Goal: Information Seeking & Learning: Check status

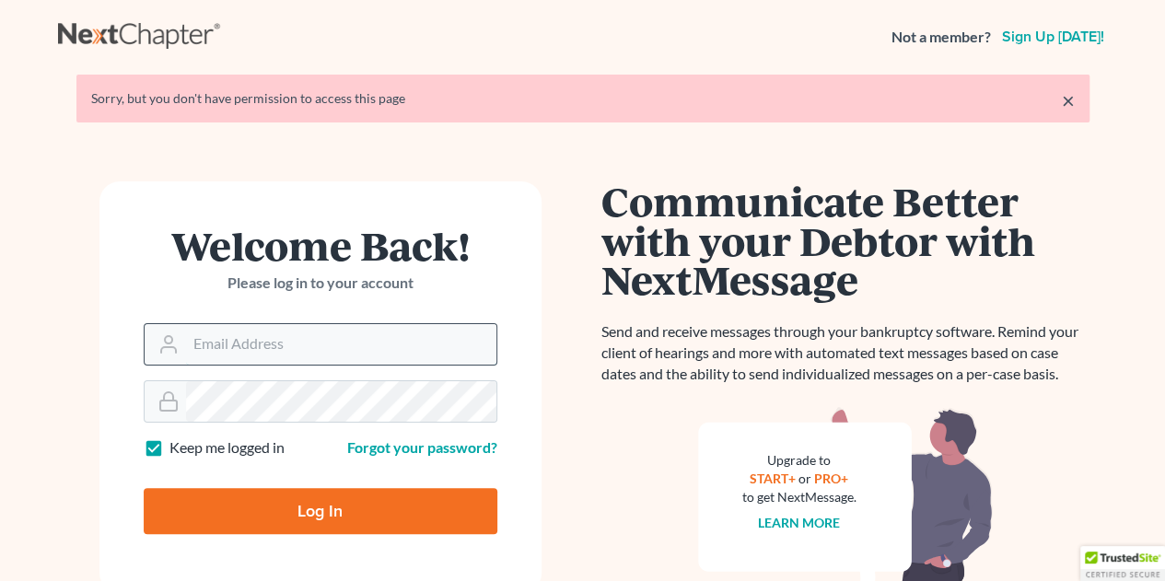
click at [267, 350] on input "Email Address" at bounding box center [341, 344] width 310 height 41
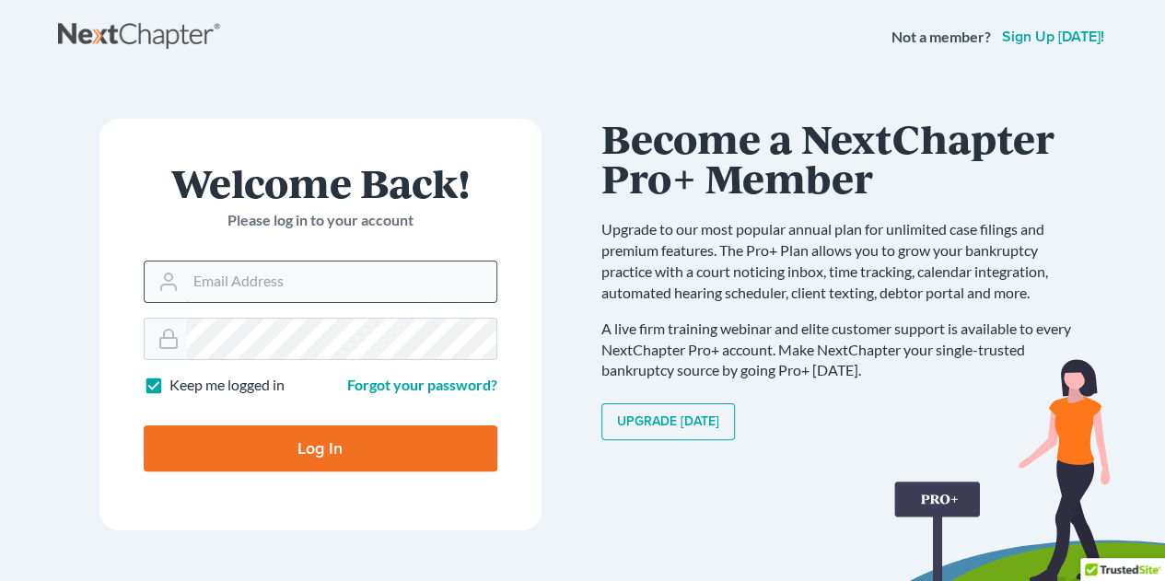
type input "[EMAIL_ADDRESS][DOMAIN_NAME]"
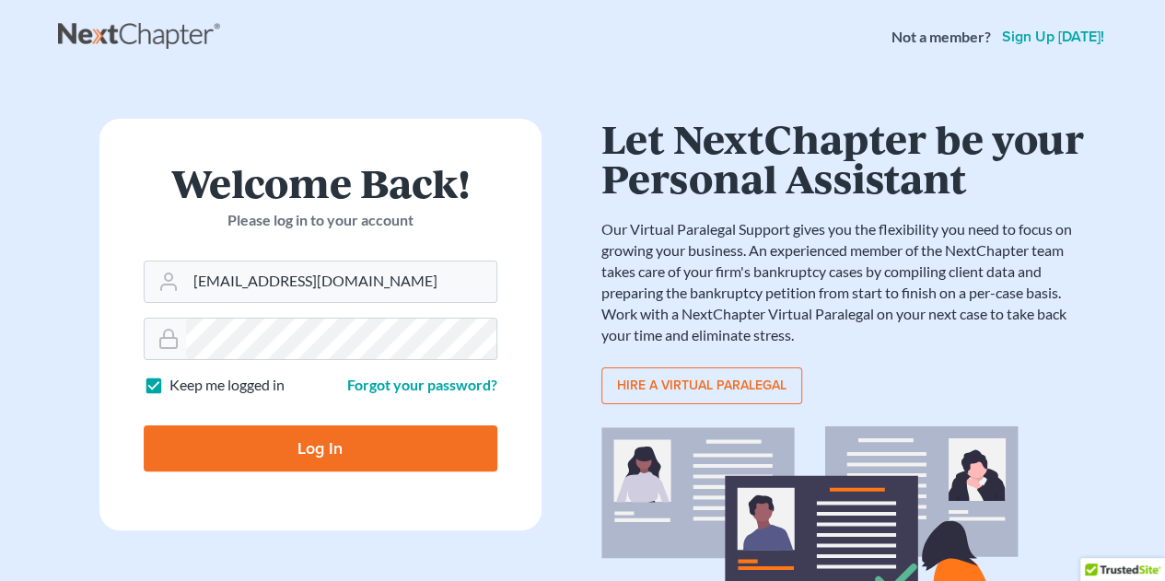
click at [381, 455] on input "Log In" at bounding box center [321, 448] width 354 height 46
type input "Thinking..."
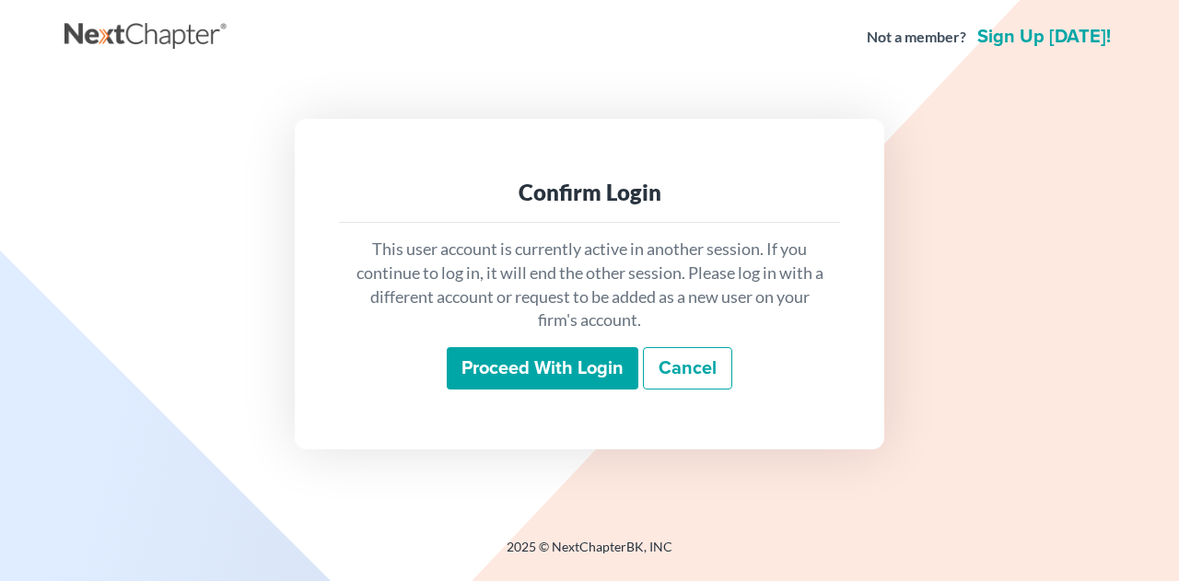
click at [540, 367] on input "Proceed with login" at bounding box center [543, 368] width 192 height 42
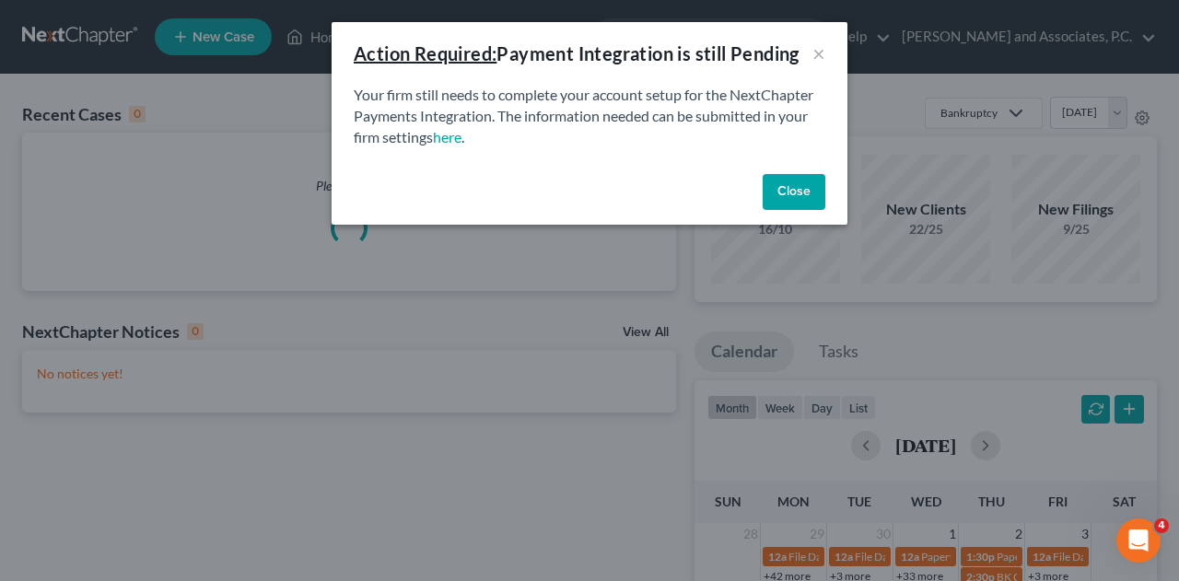
click at [789, 191] on button "Close" at bounding box center [793, 192] width 63 height 37
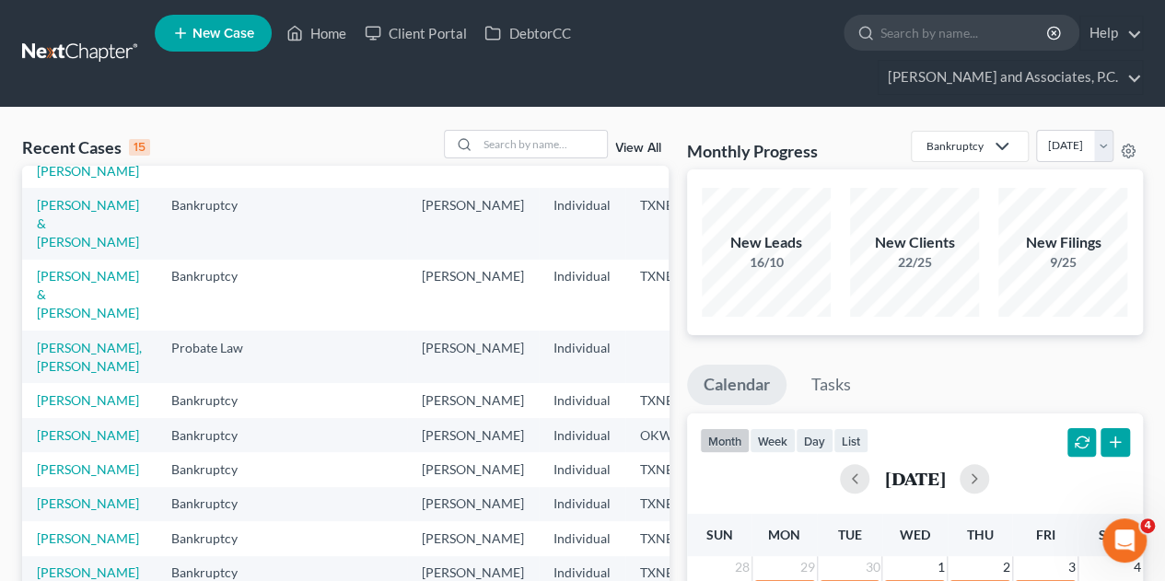
scroll to position [121, 0]
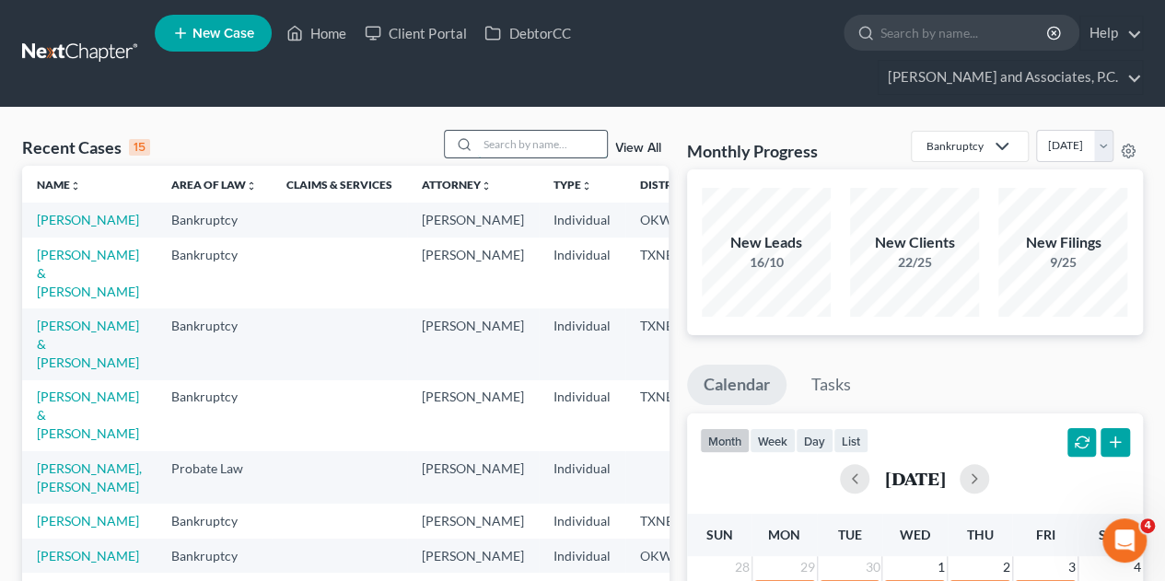
click at [486, 131] on input "search" at bounding box center [542, 144] width 129 height 27
type input "[PERSON_NAME]"
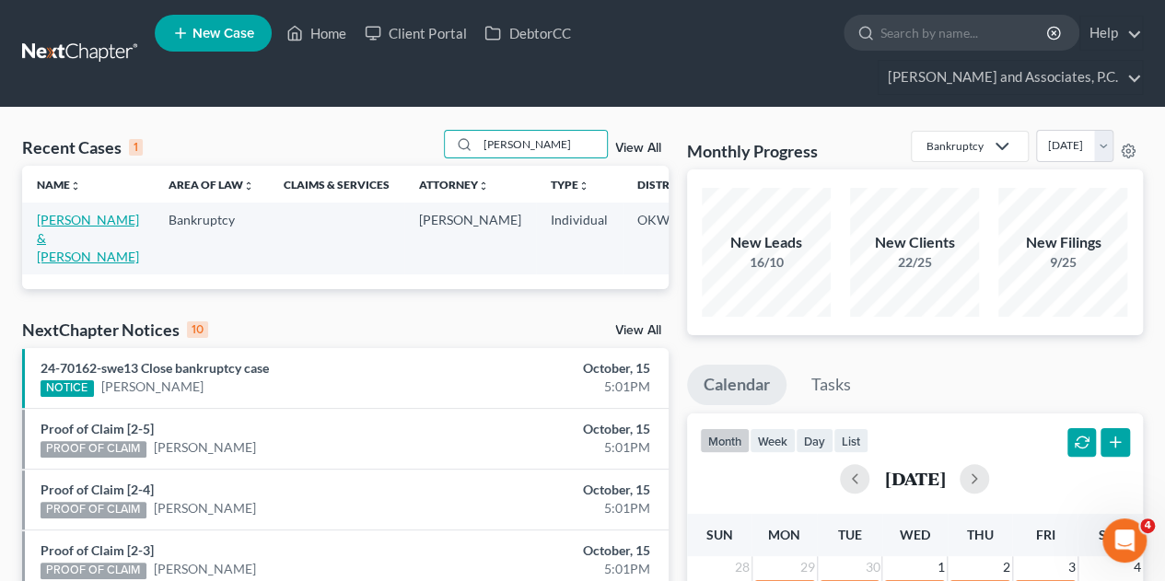
click at [53, 212] on link "[PERSON_NAME] & [PERSON_NAME]" at bounding box center [88, 238] width 102 height 52
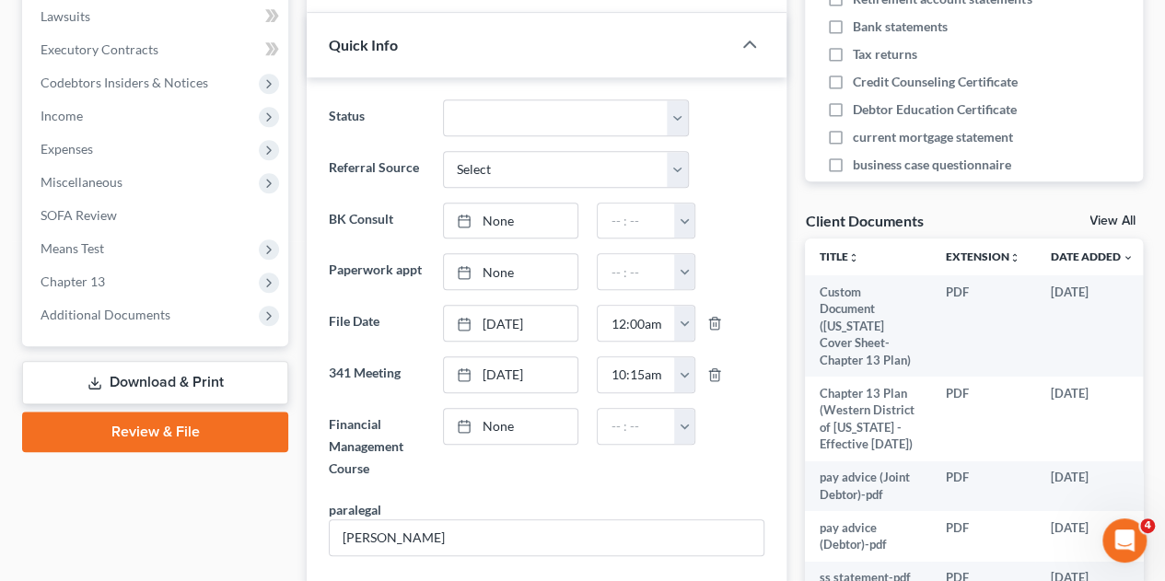
scroll to position [567, 0]
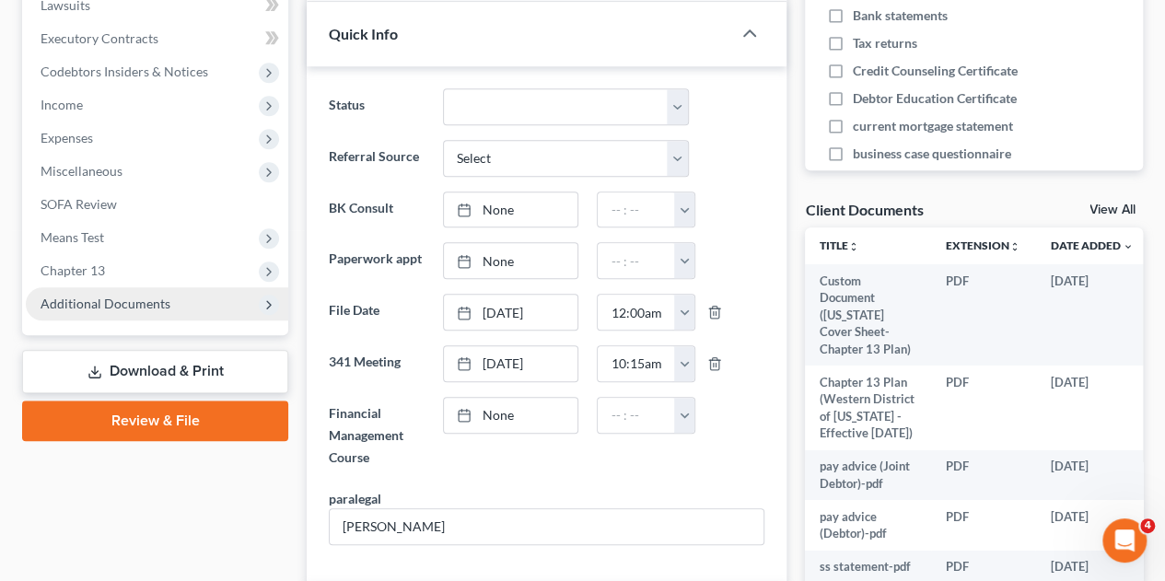
click at [134, 296] on span "Additional Documents" at bounding box center [106, 304] width 130 height 16
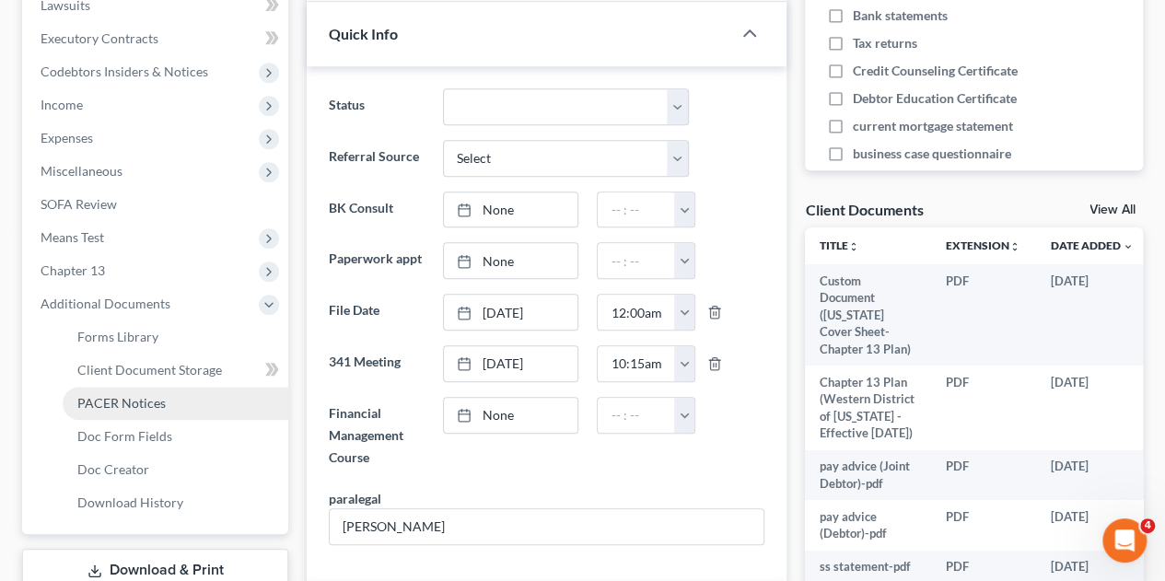
click at [126, 395] on span "PACER Notices" at bounding box center [121, 403] width 88 height 16
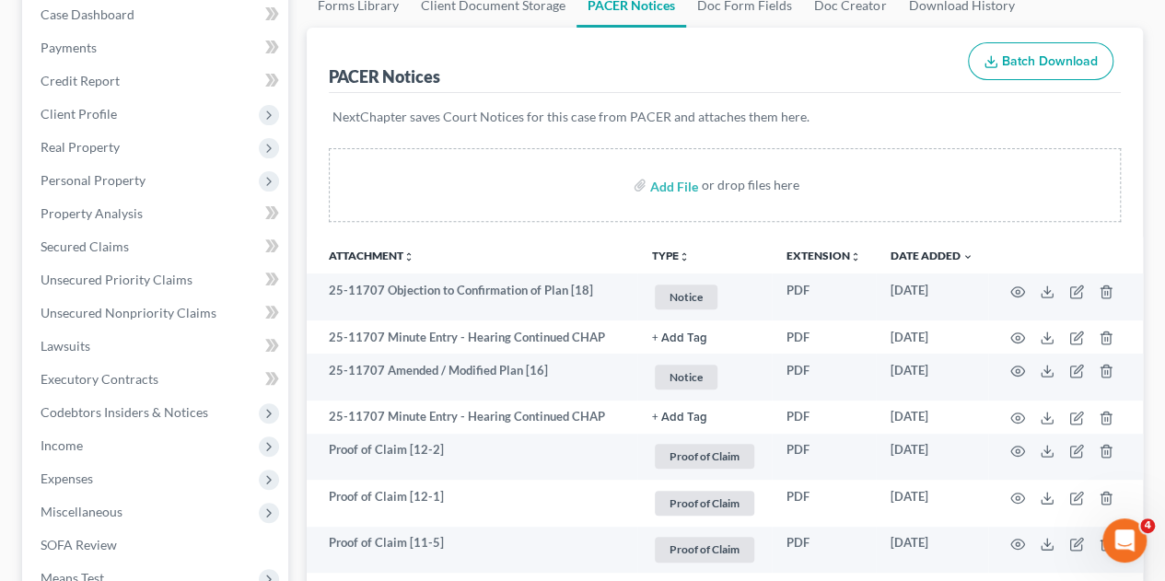
scroll to position [230, 0]
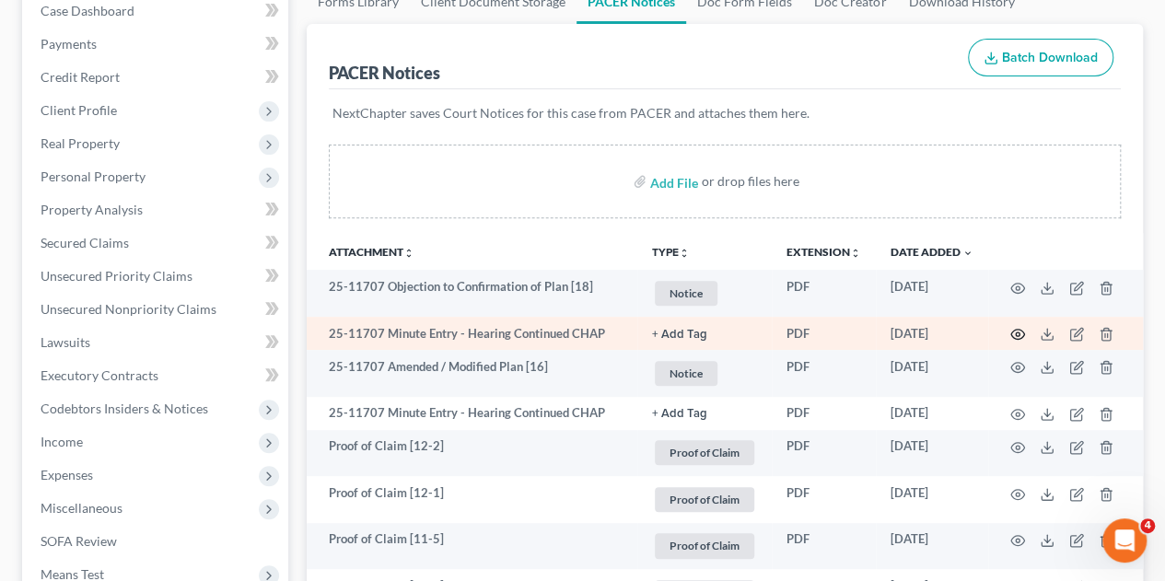
click at [1010, 327] on icon "button" at bounding box center [1017, 334] width 15 height 15
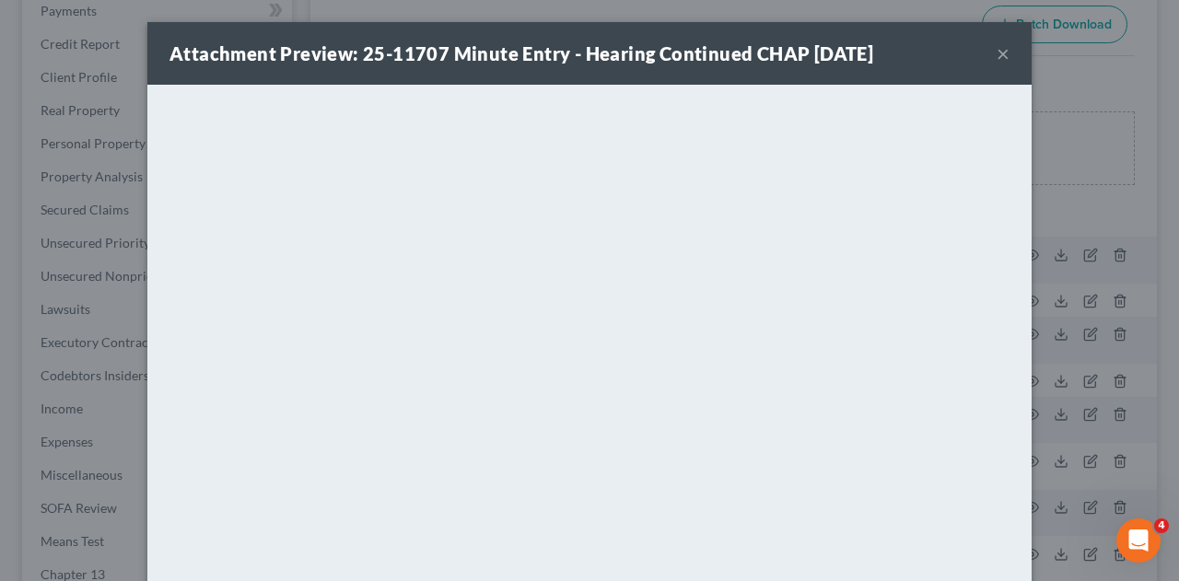
click at [996, 54] on button "×" at bounding box center [1002, 53] width 13 height 22
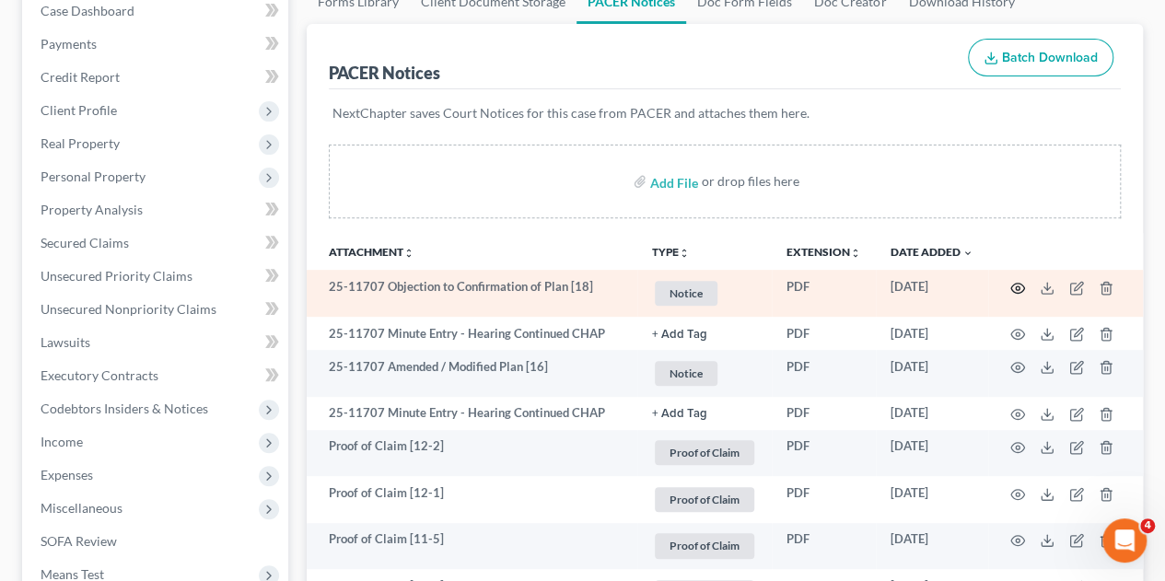
click at [1013, 281] on icon "button" at bounding box center [1017, 288] width 15 height 15
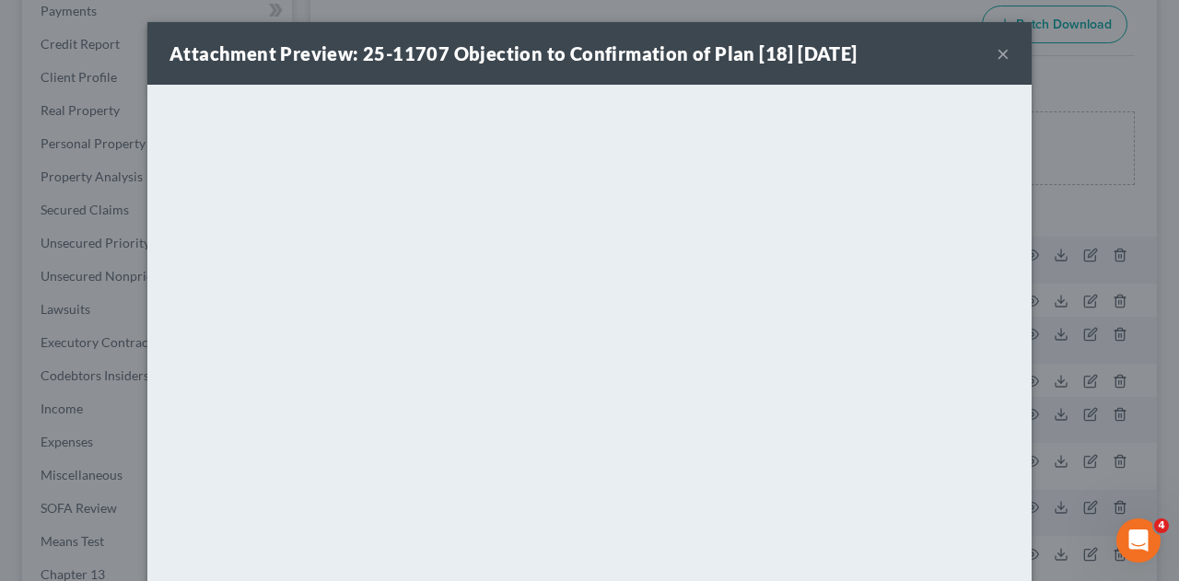
click at [996, 62] on button "×" at bounding box center [1002, 53] width 13 height 22
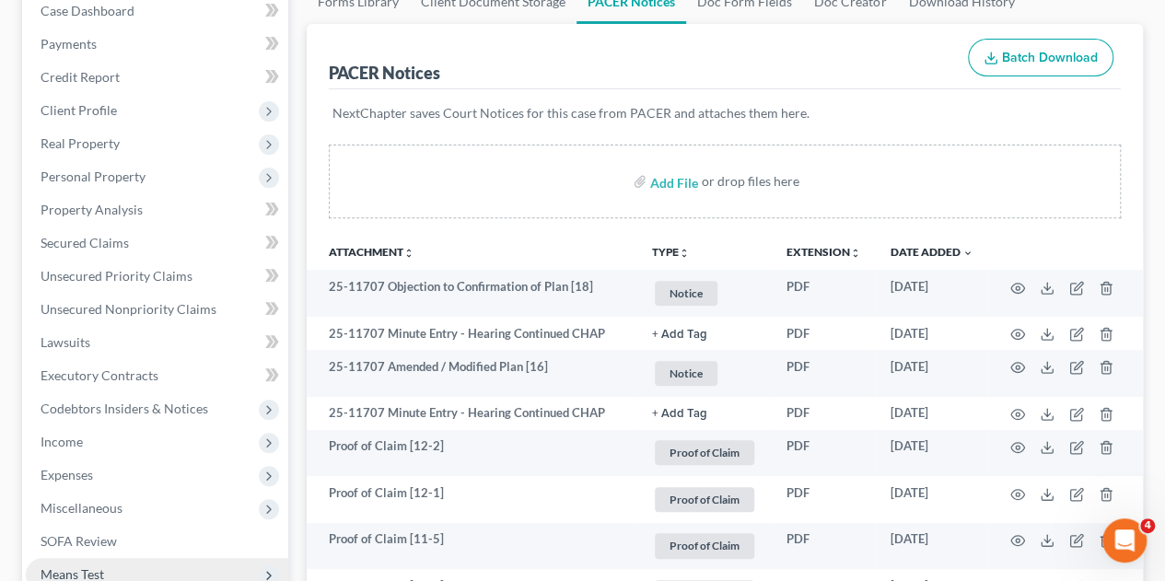
click at [111, 558] on span "Means Test" at bounding box center [157, 574] width 262 height 33
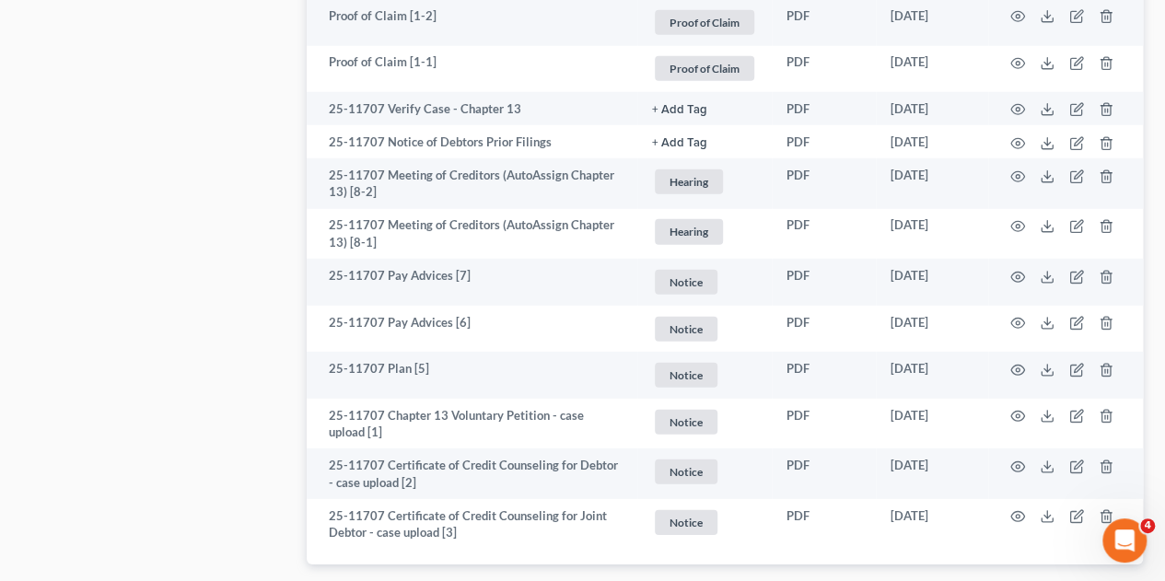
scroll to position [2538, 0]
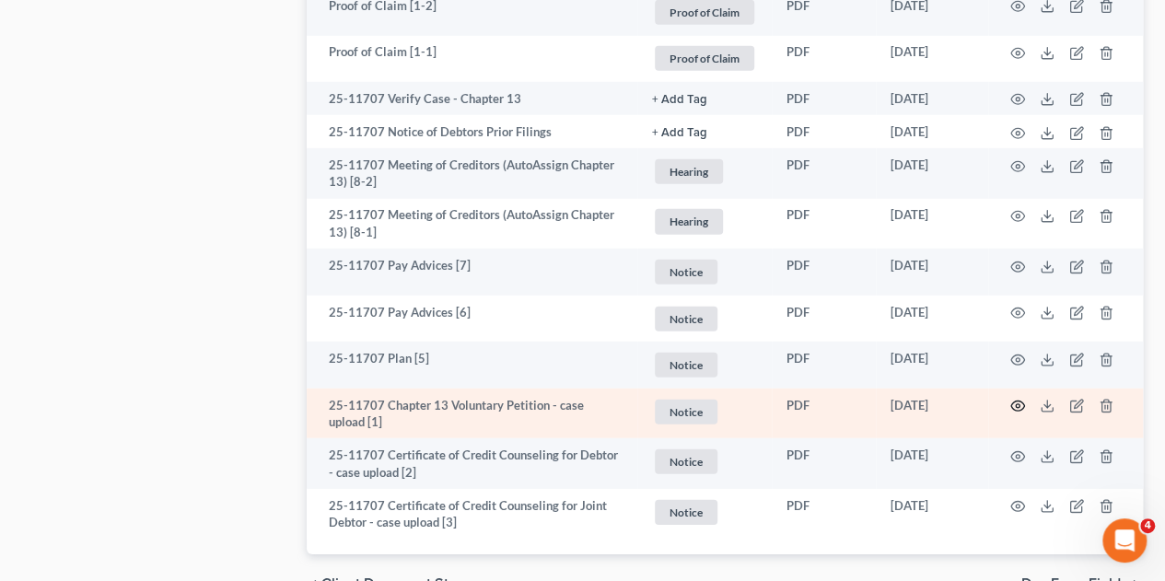
click at [1019, 399] on icon "button" at bounding box center [1017, 406] width 15 height 15
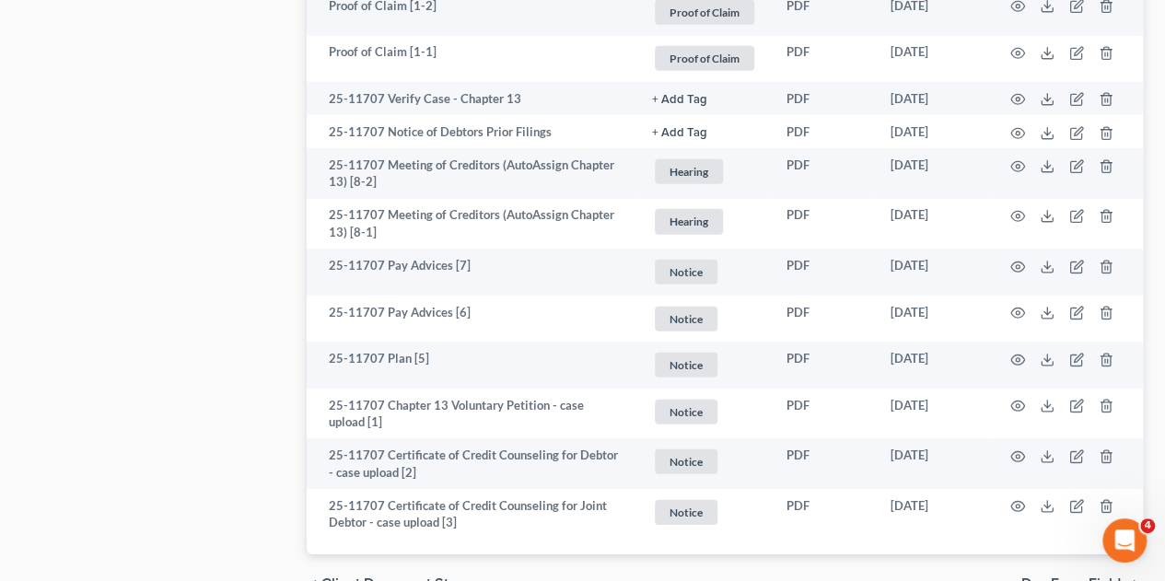
drag, startPoint x: 1167, startPoint y: 409, endPoint x: 1171, endPoint y: 439, distance: 30.6
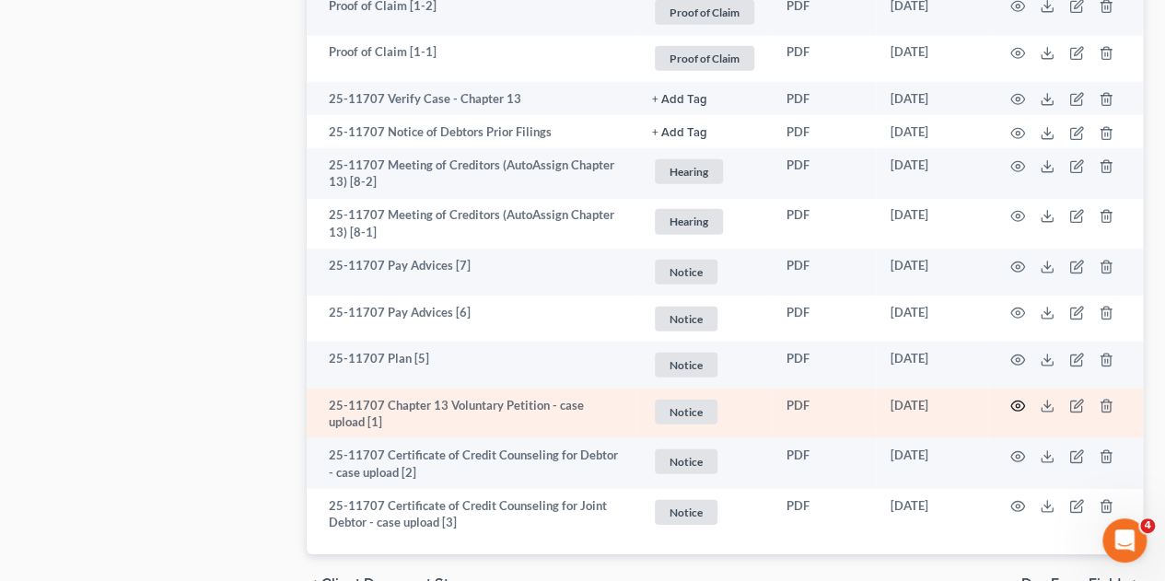
click at [1018, 399] on icon "button" at bounding box center [1017, 406] width 15 height 15
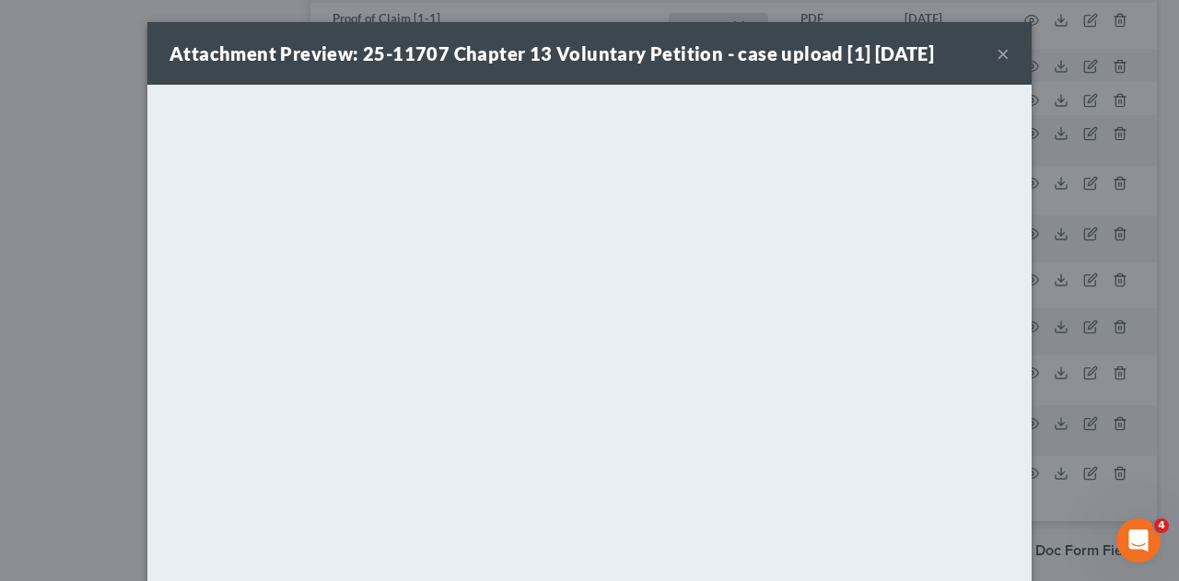
click at [996, 63] on button "×" at bounding box center [1002, 53] width 13 height 22
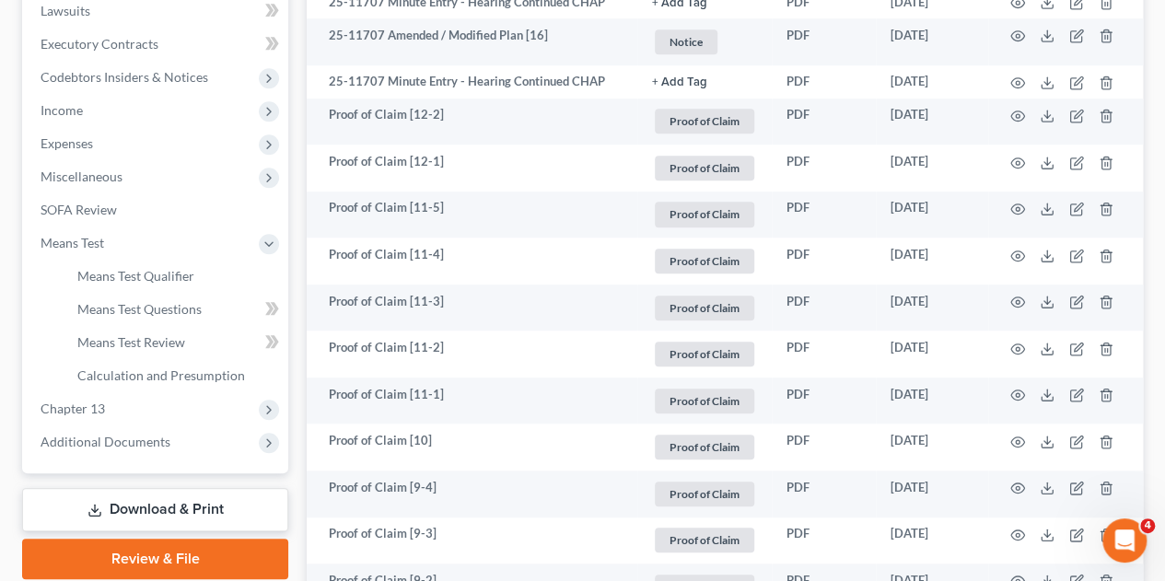
scroll to position [558, 0]
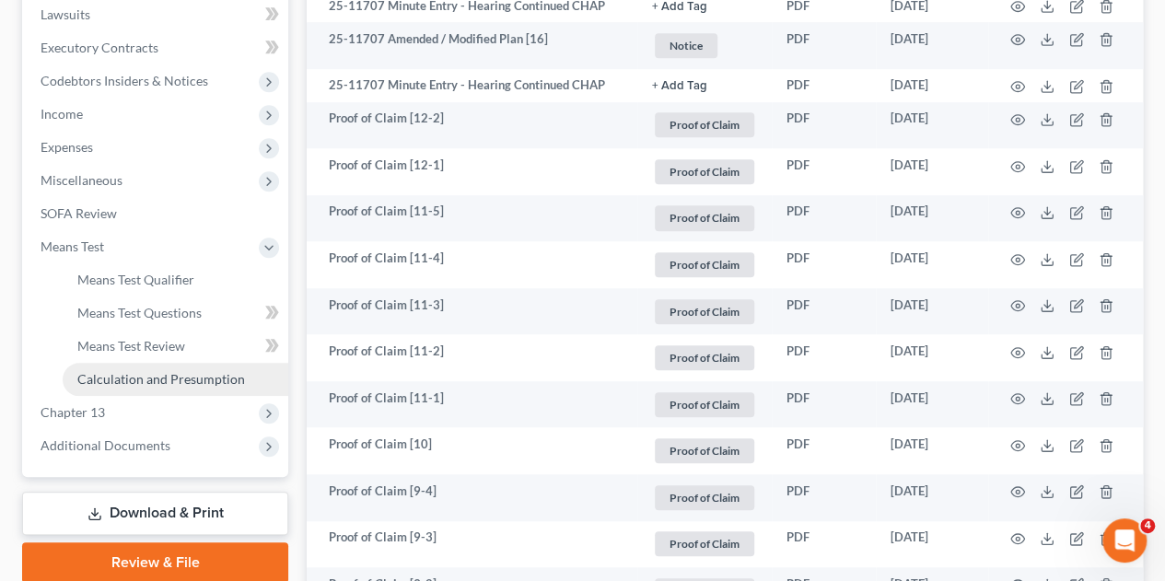
click at [223, 363] on link "Calculation and Presumption" at bounding box center [176, 379] width 226 height 33
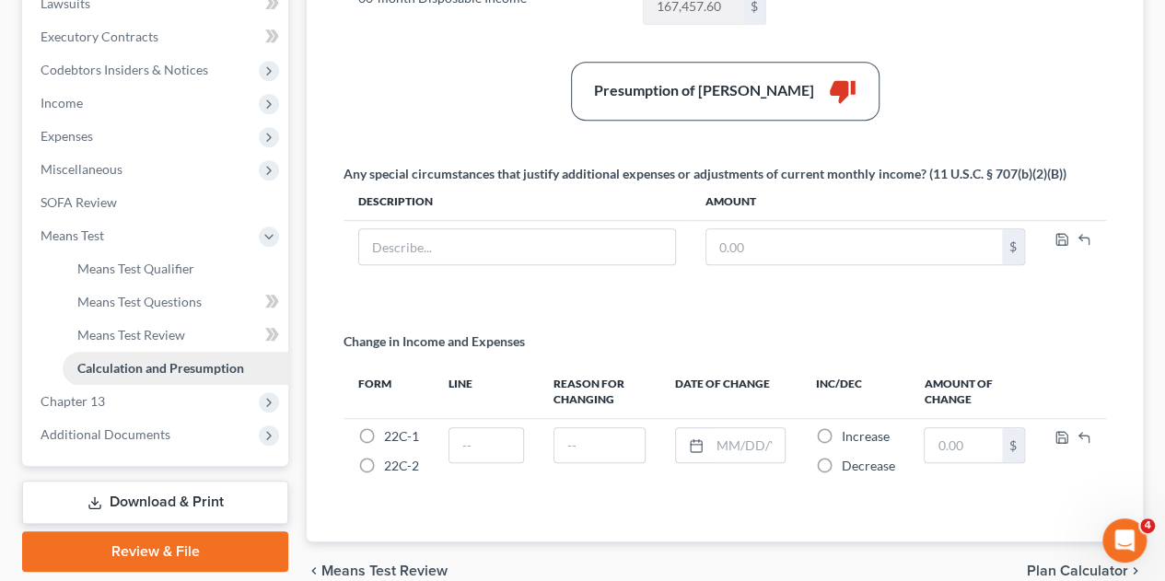
scroll to position [602, 0]
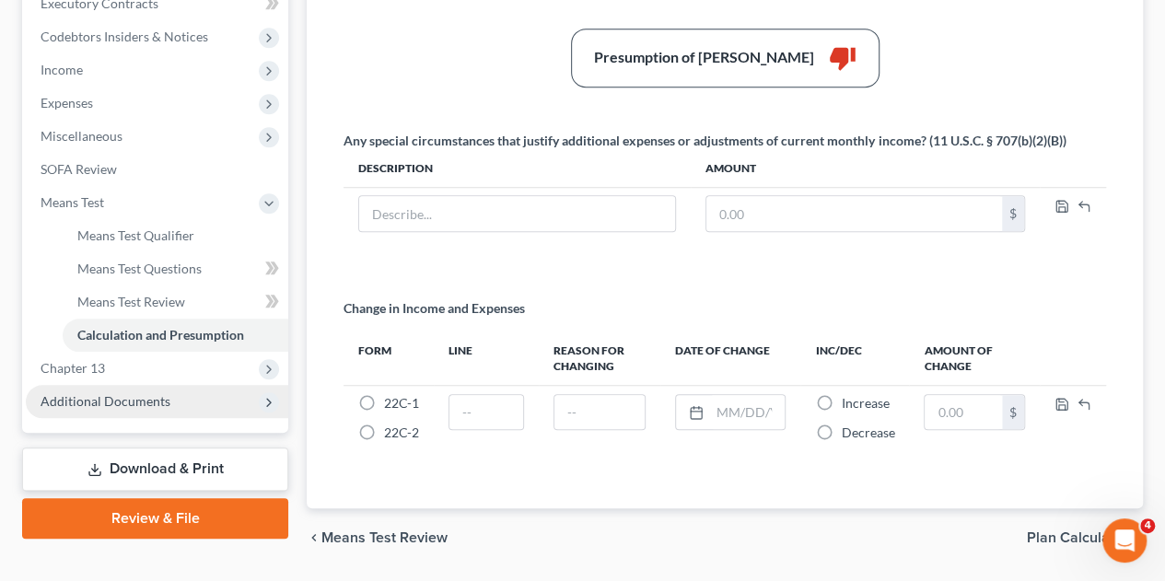
click at [122, 385] on span "Additional Documents" at bounding box center [157, 401] width 262 height 33
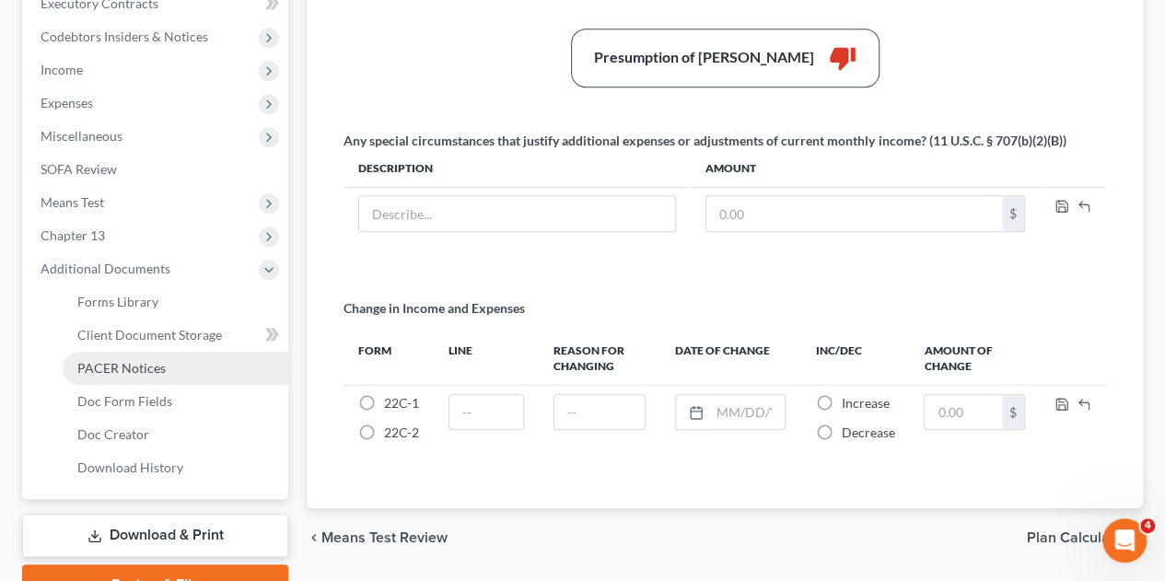
click at [149, 352] on link "PACER Notices" at bounding box center [176, 368] width 226 height 33
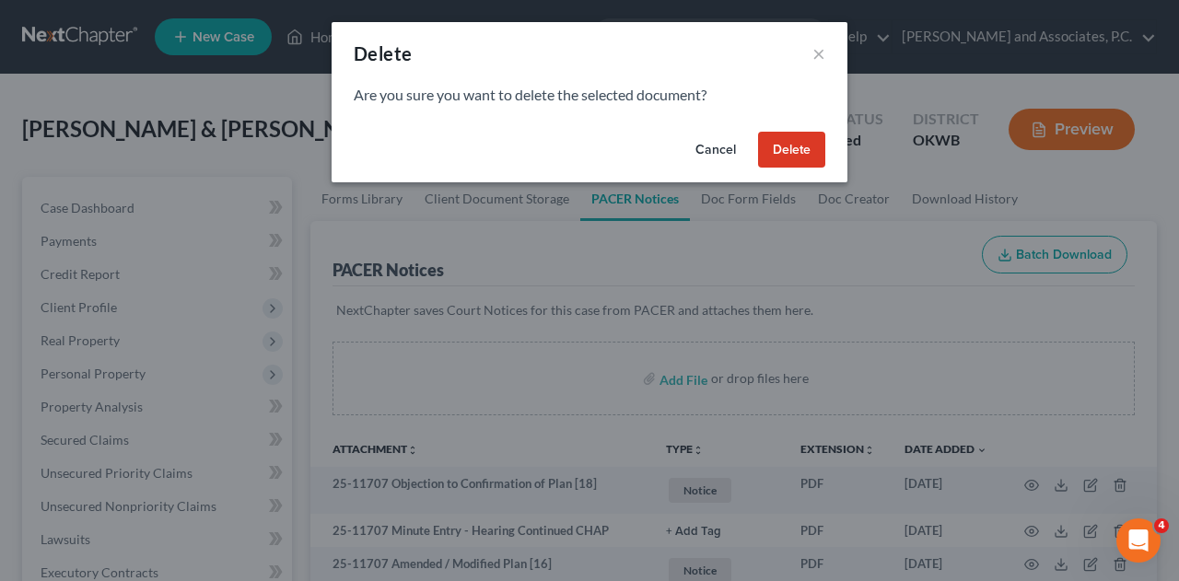
click at [719, 152] on button "Cancel" at bounding box center [715, 150] width 70 height 37
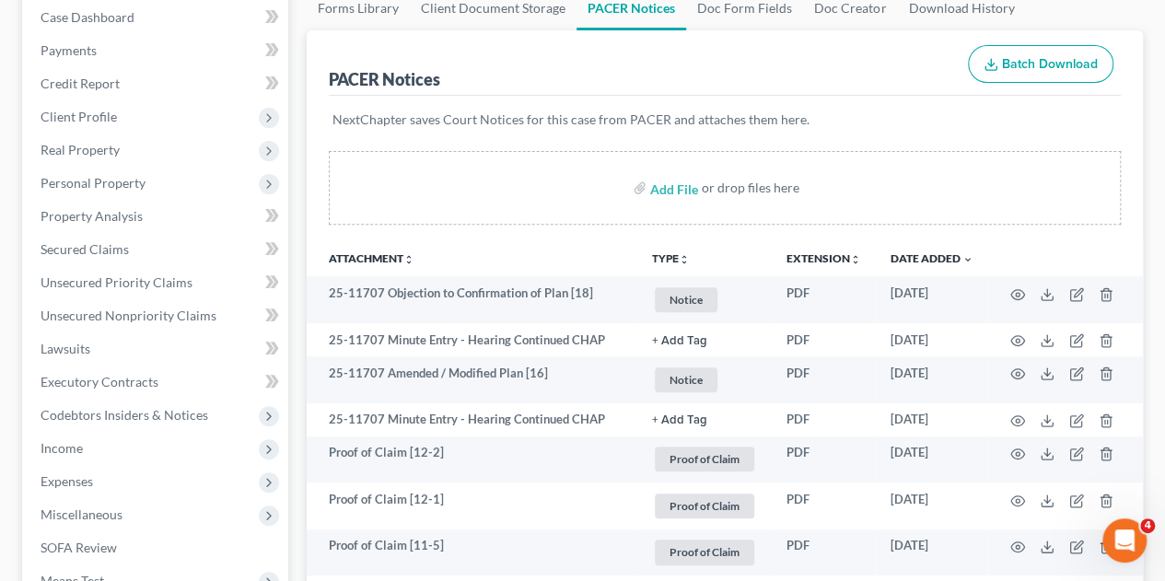
scroll to position [226, 0]
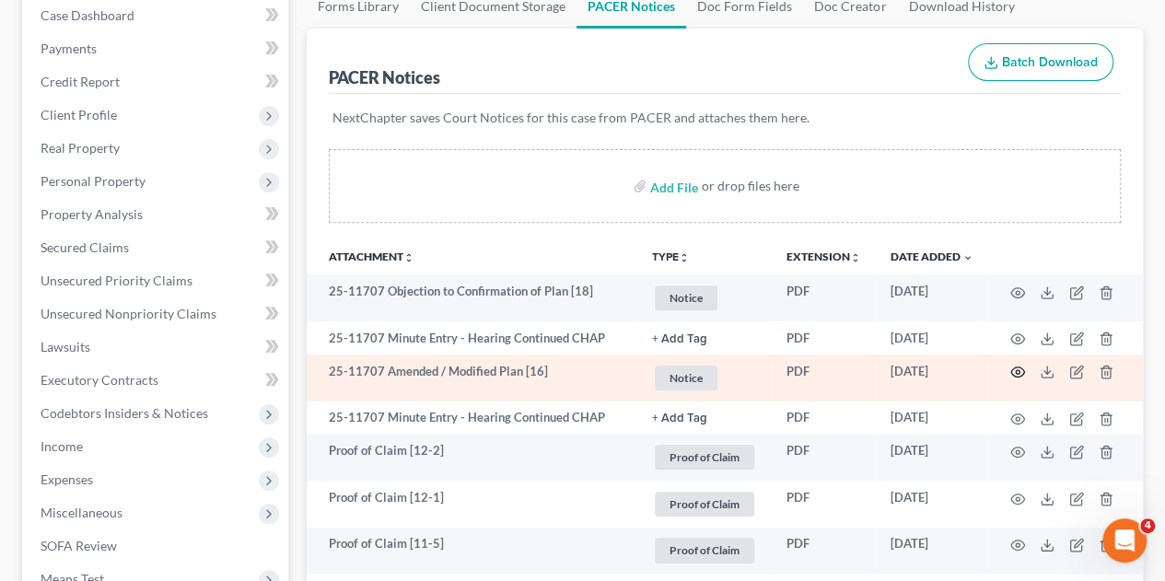
click at [1016, 365] on icon "button" at bounding box center [1017, 372] width 15 height 15
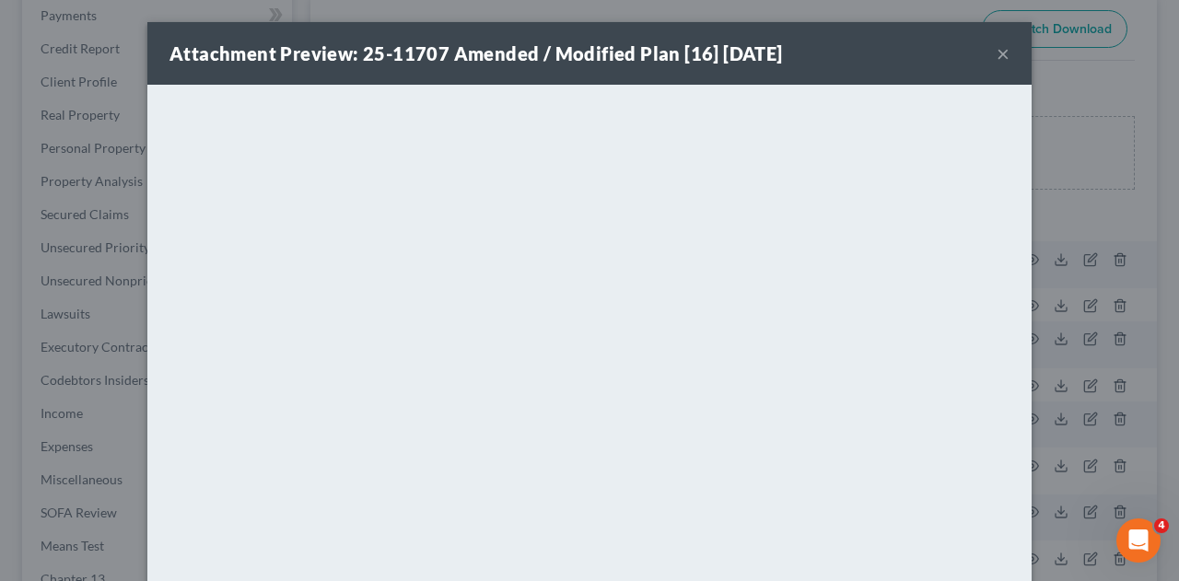
click at [999, 56] on button "×" at bounding box center [1002, 53] width 13 height 22
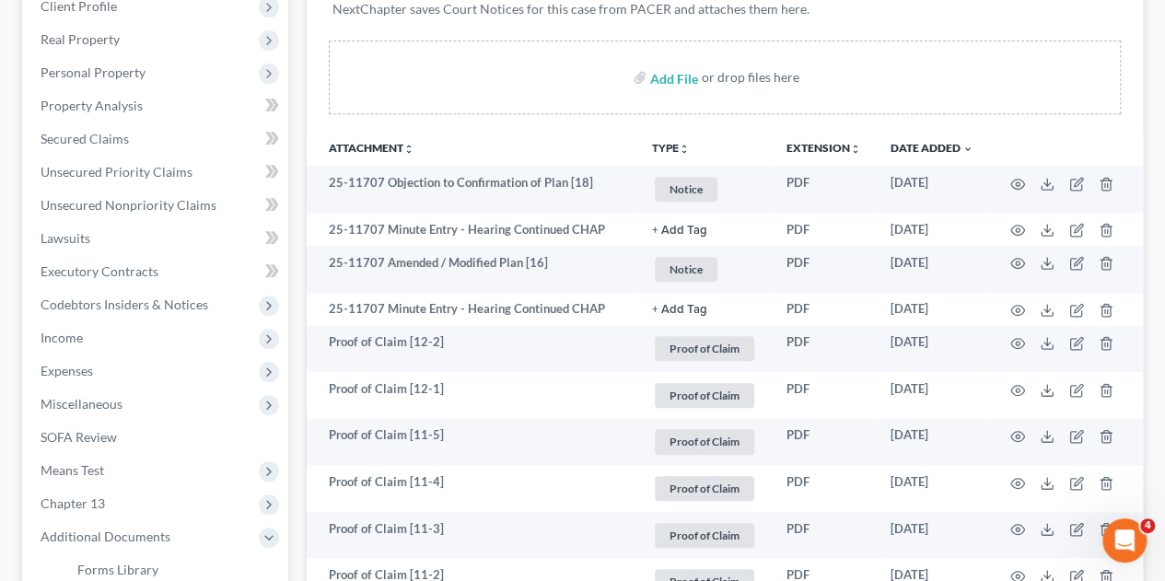
scroll to position [338, 0]
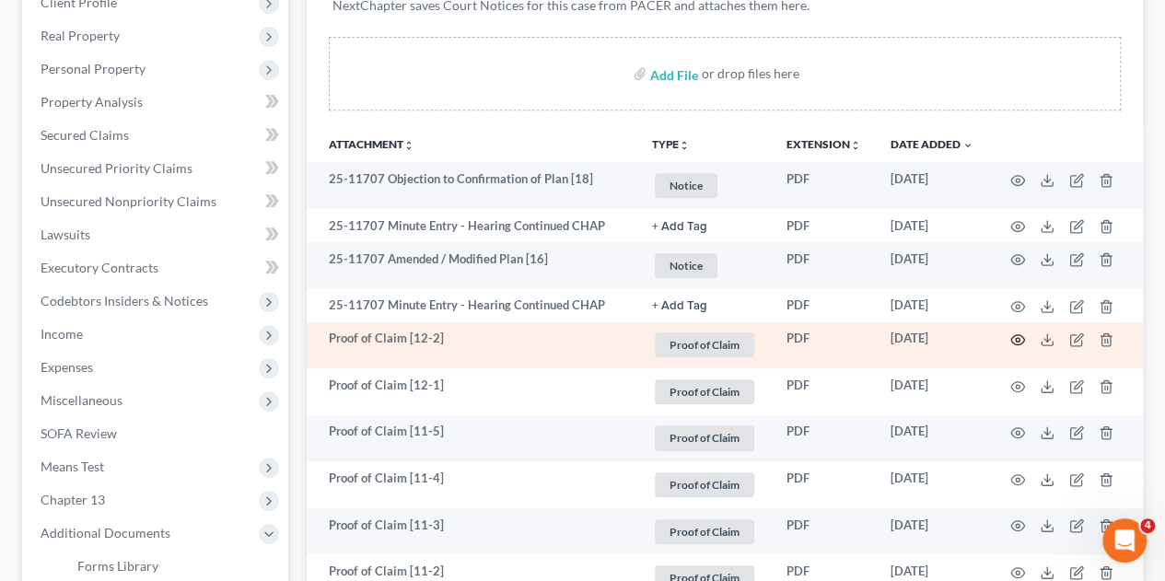
click at [1015, 335] on icon "button" at bounding box center [1018, 340] width 14 height 10
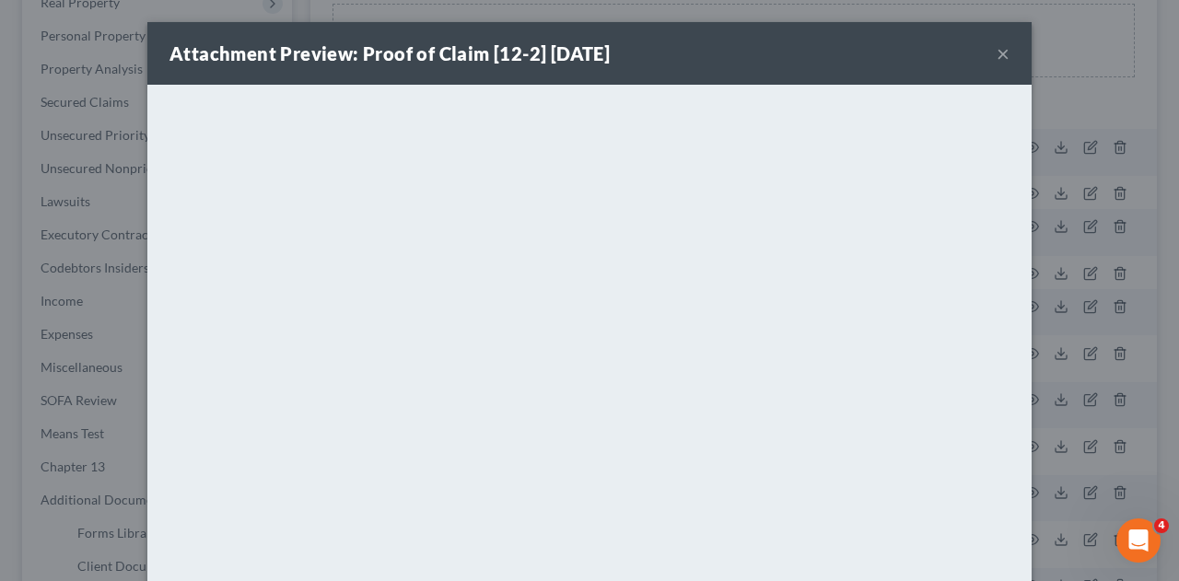
click at [996, 64] on button "×" at bounding box center [1002, 53] width 13 height 22
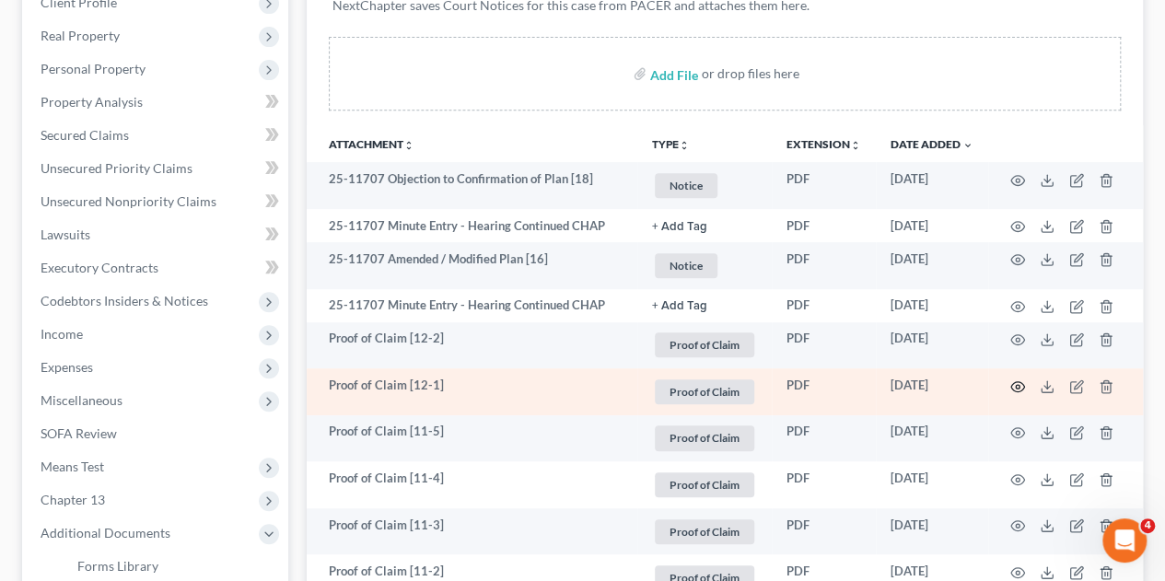
click at [1016, 381] on icon "button" at bounding box center [1018, 386] width 14 height 10
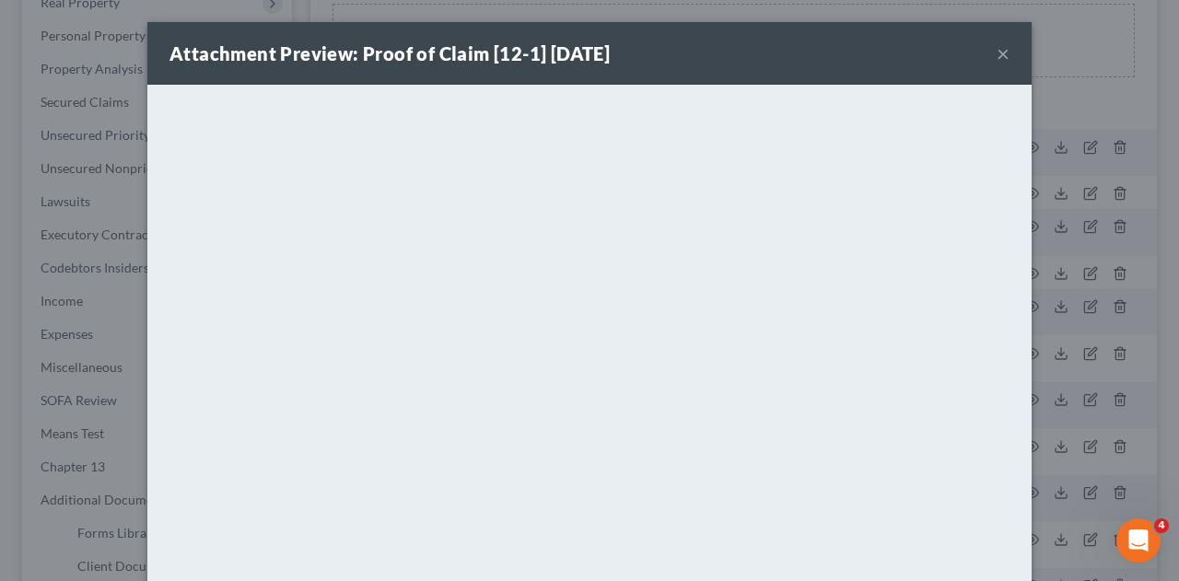
click at [996, 63] on button "×" at bounding box center [1002, 53] width 13 height 22
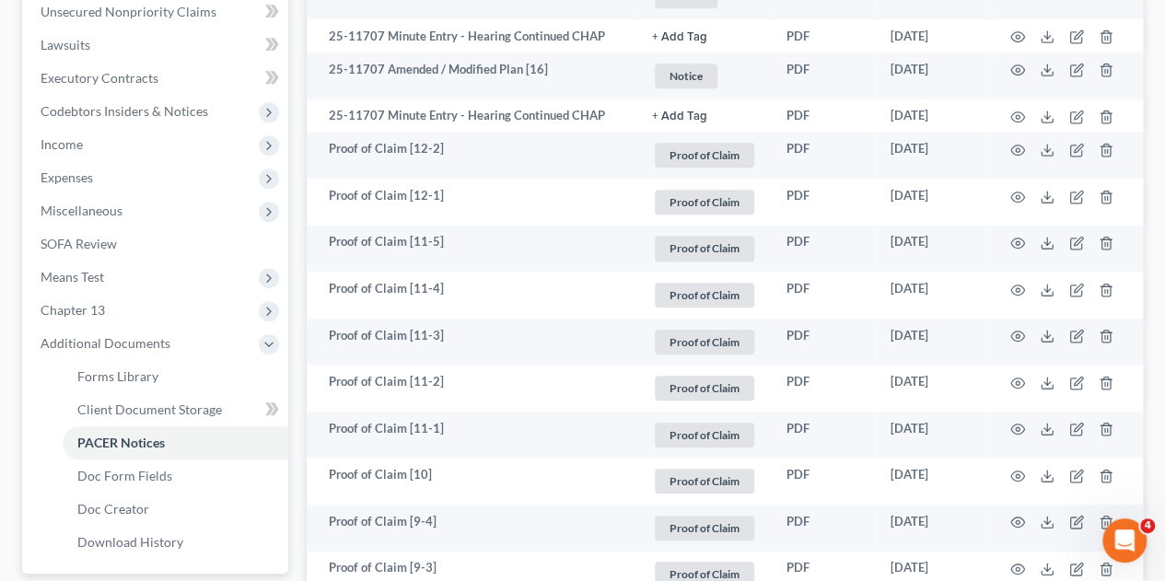
scroll to position [544, 0]
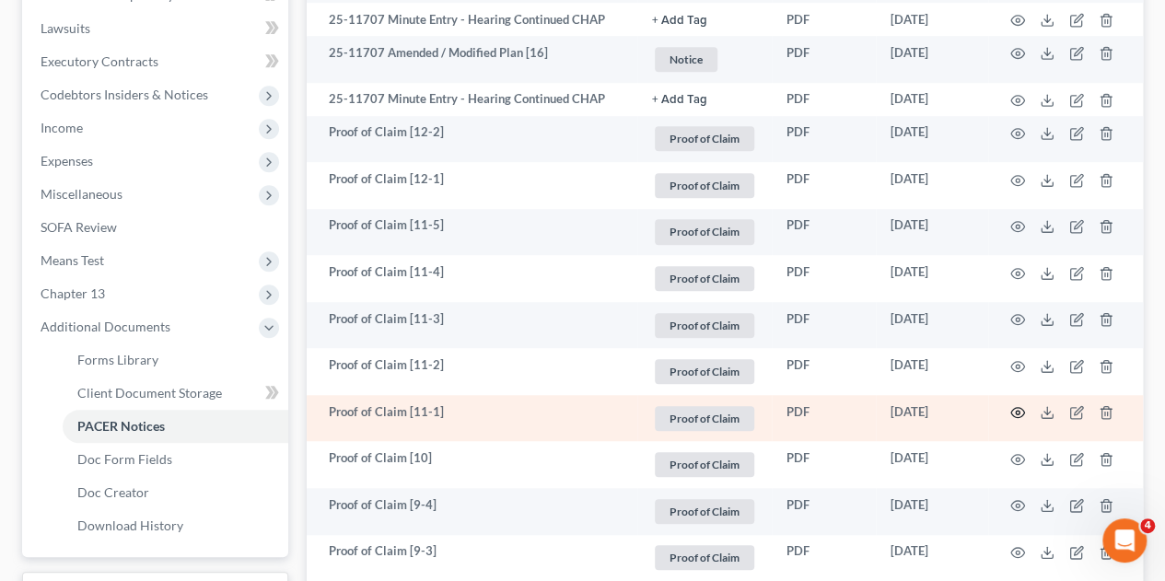
click at [1016, 405] on icon "button" at bounding box center [1017, 412] width 15 height 15
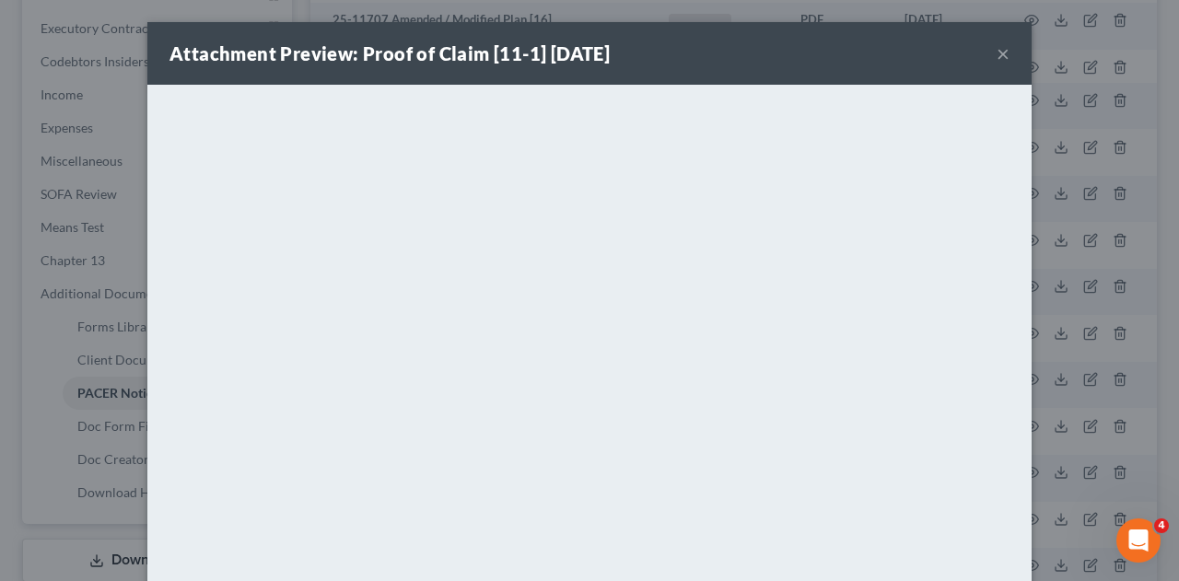
click at [996, 60] on button "×" at bounding box center [1002, 53] width 13 height 22
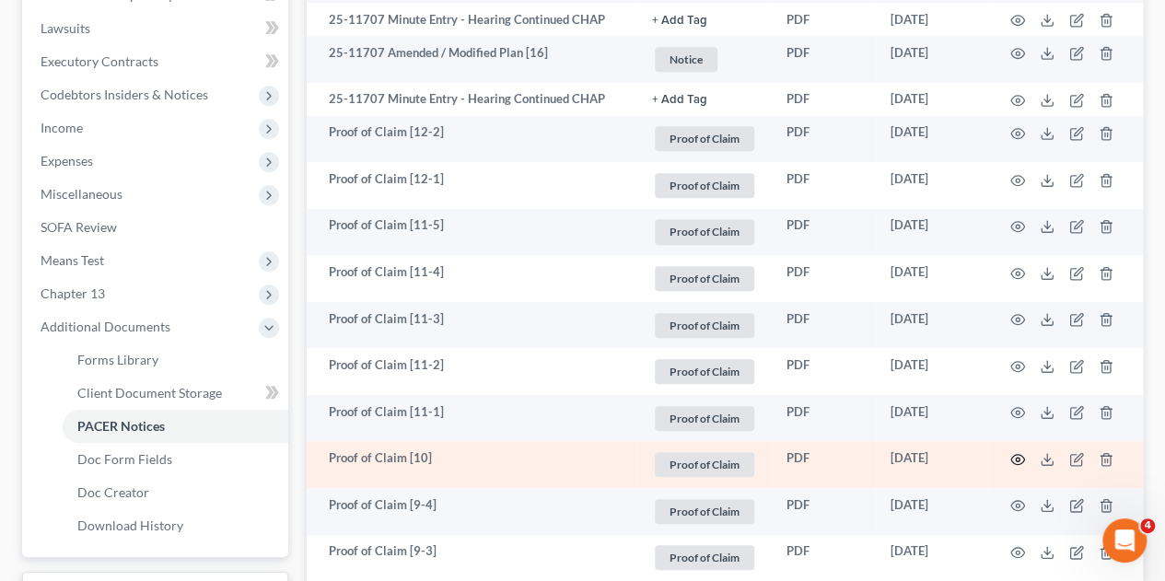
click at [1016, 452] on icon "button" at bounding box center [1017, 459] width 15 height 15
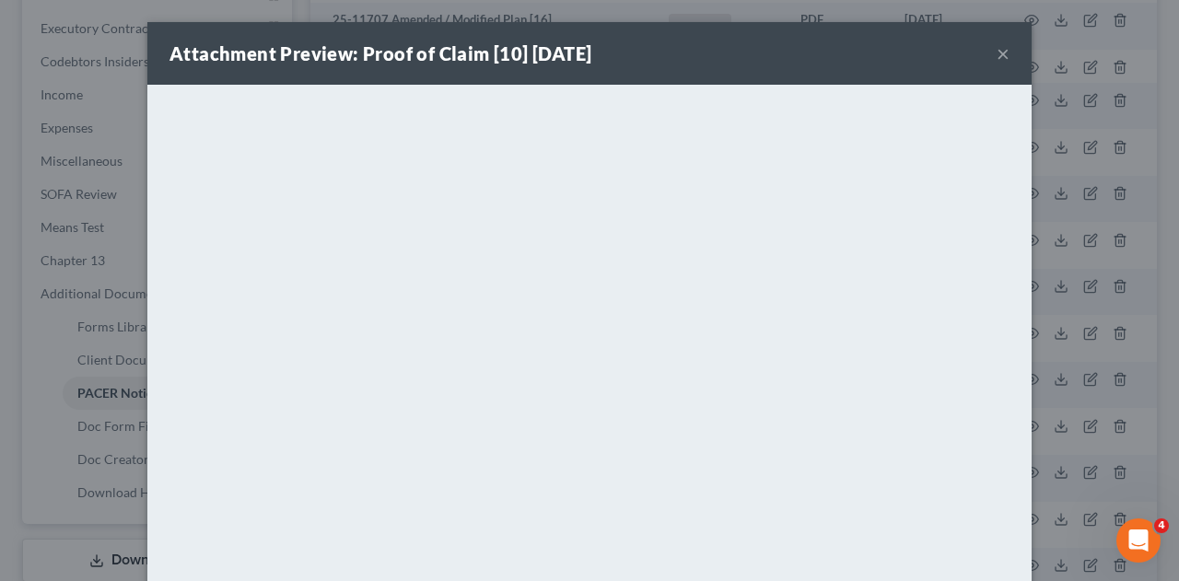
click at [998, 55] on button "×" at bounding box center [1002, 53] width 13 height 22
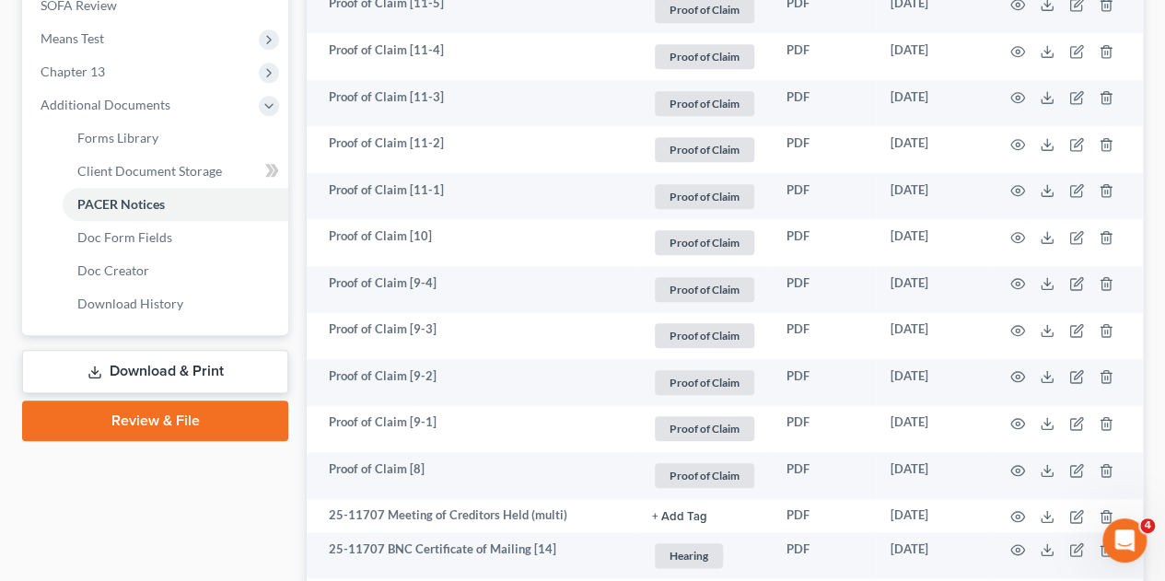
scroll to position [777, 0]
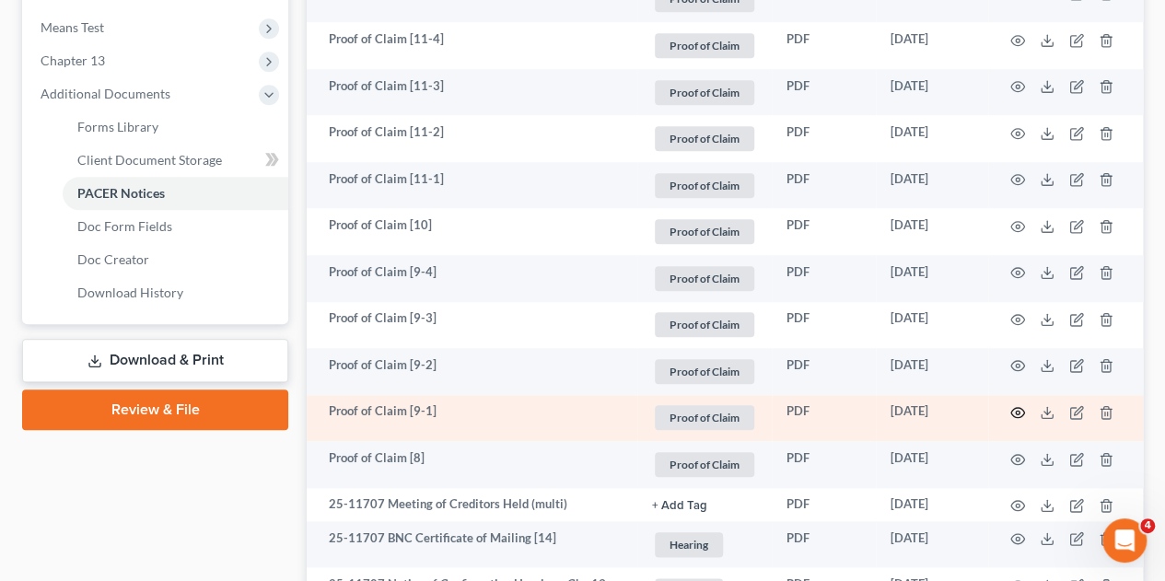
click at [1016, 405] on icon "button" at bounding box center [1017, 412] width 15 height 15
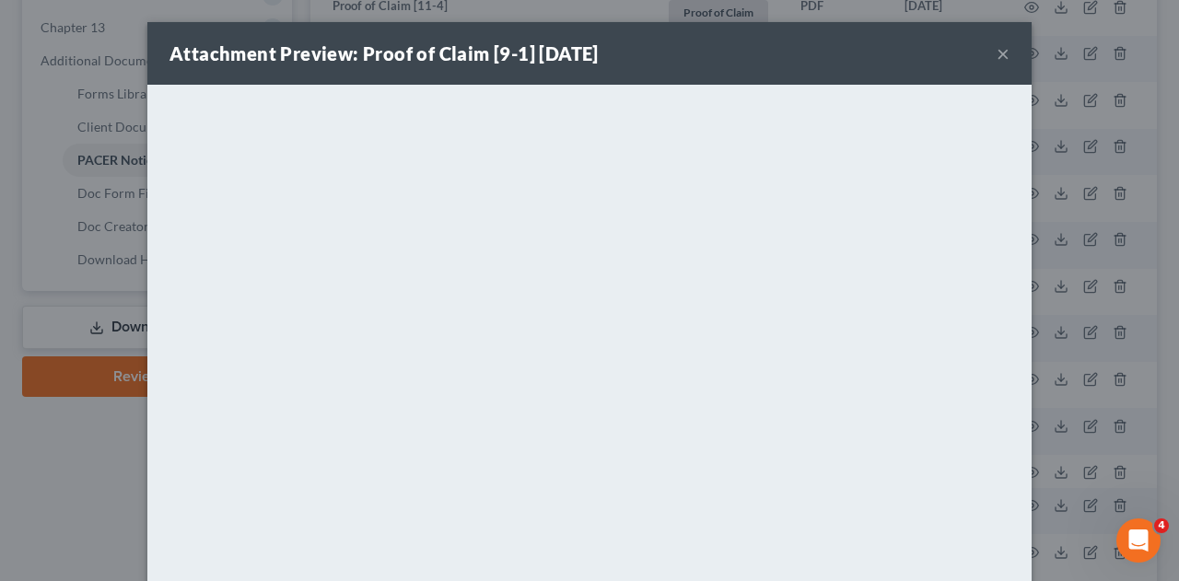
click at [996, 53] on button "×" at bounding box center [1002, 53] width 13 height 22
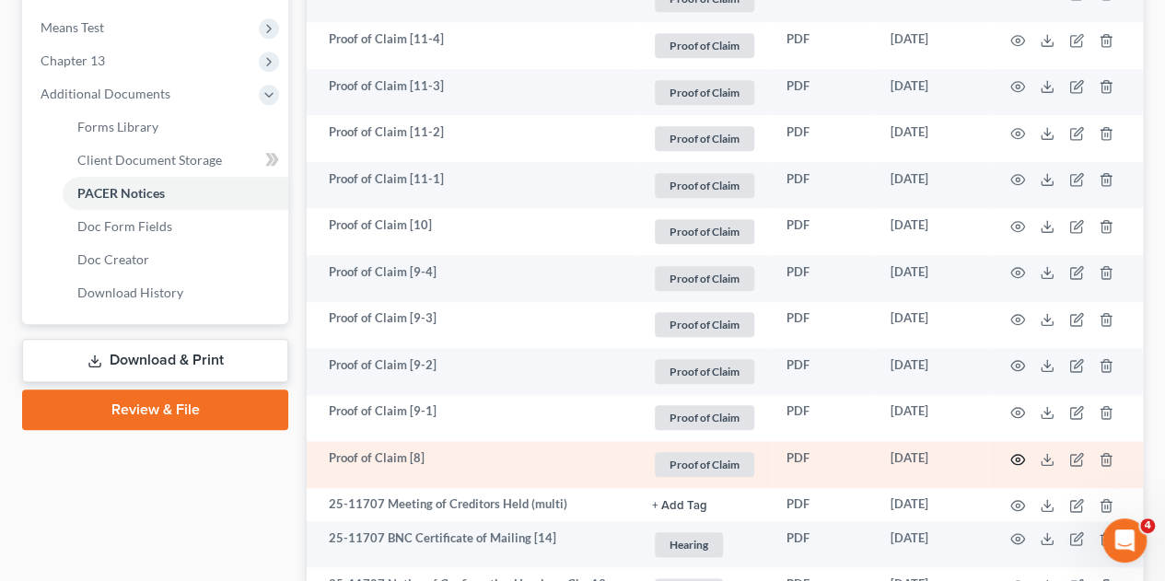
click at [1016, 452] on icon "button" at bounding box center [1017, 459] width 15 height 15
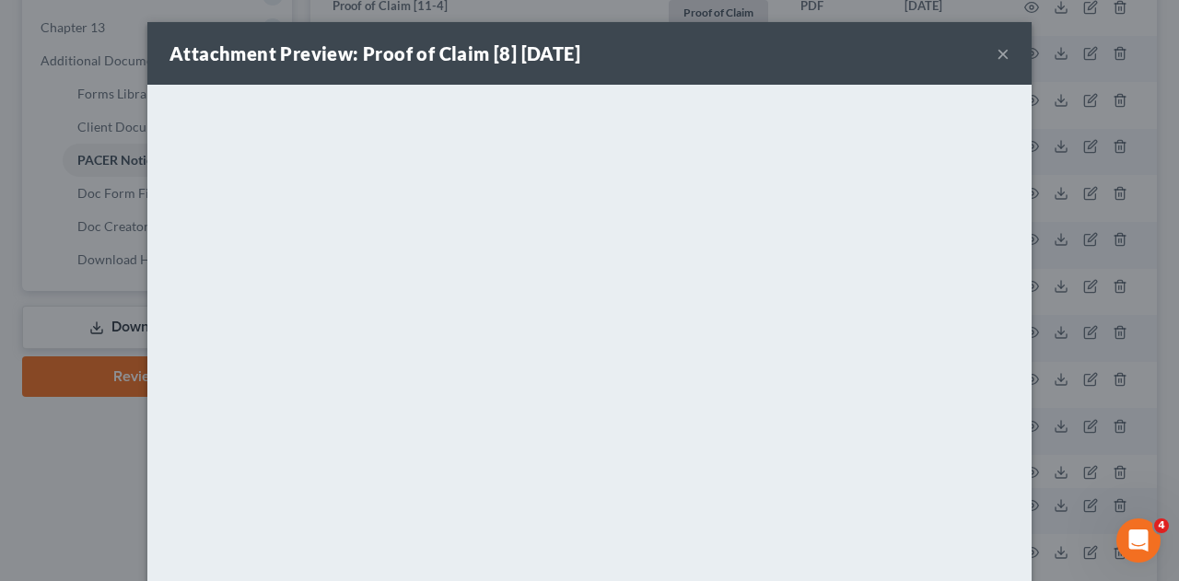
click at [996, 52] on button "×" at bounding box center [1002, 53] width 13 height 22
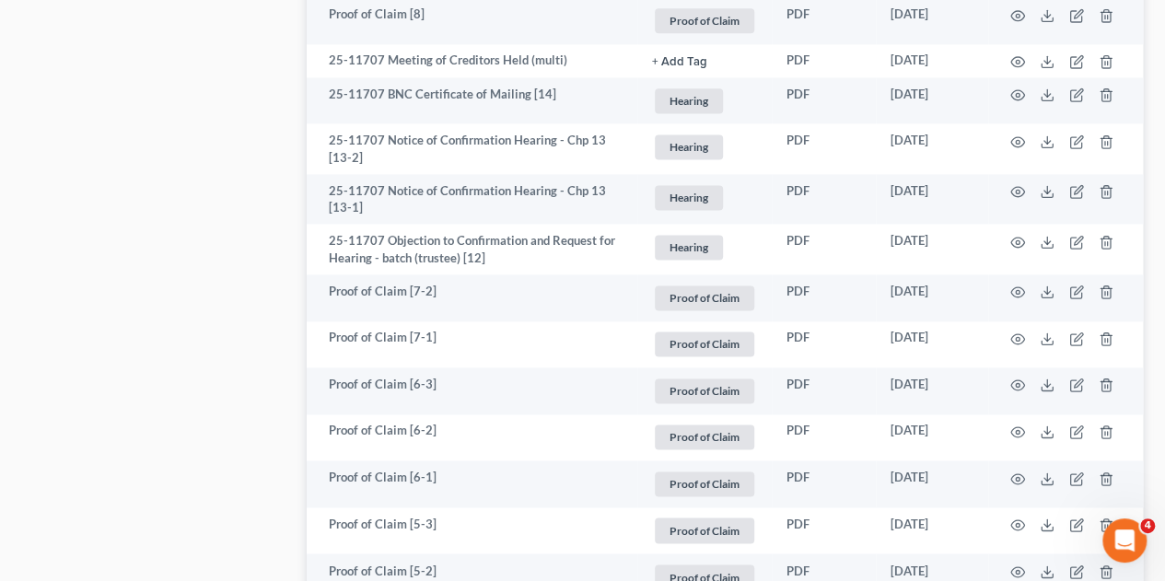
scroll to position [1222, 0]
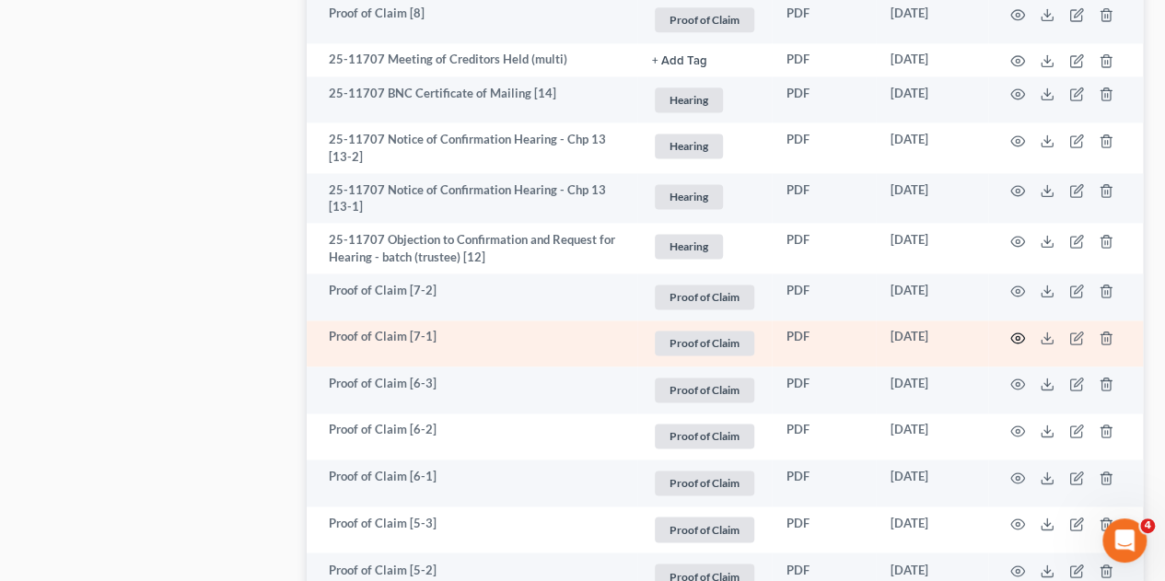
click at [1016, 331] on icon "button" at bounding box center [1017, 338] width 15 height 15
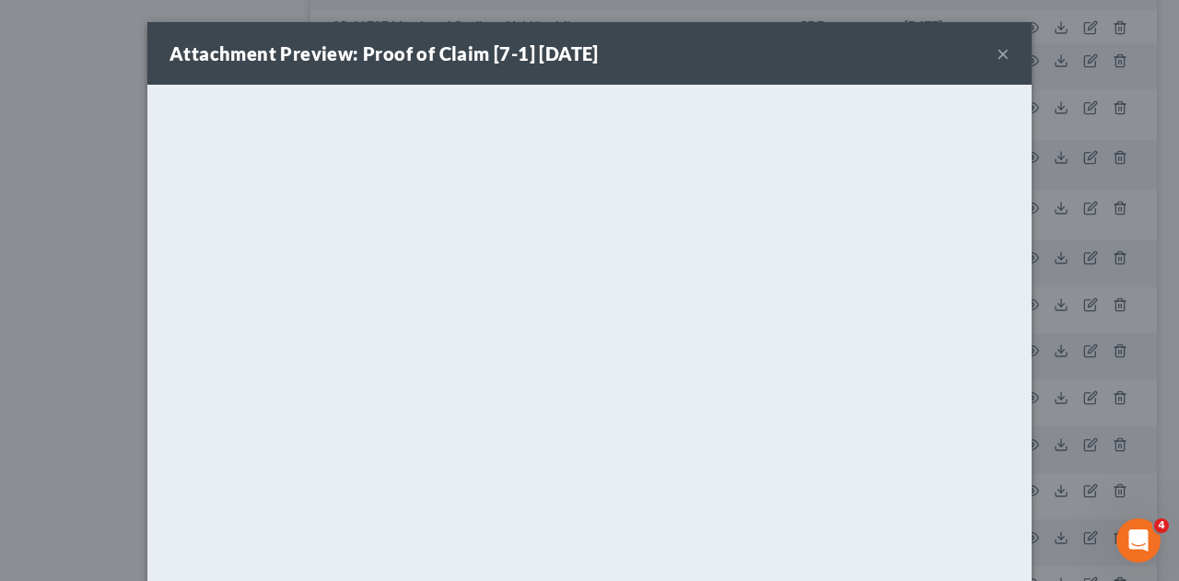
click at [997, 55] on button "×" at bounding box center [1002, 53] width 13 height 22
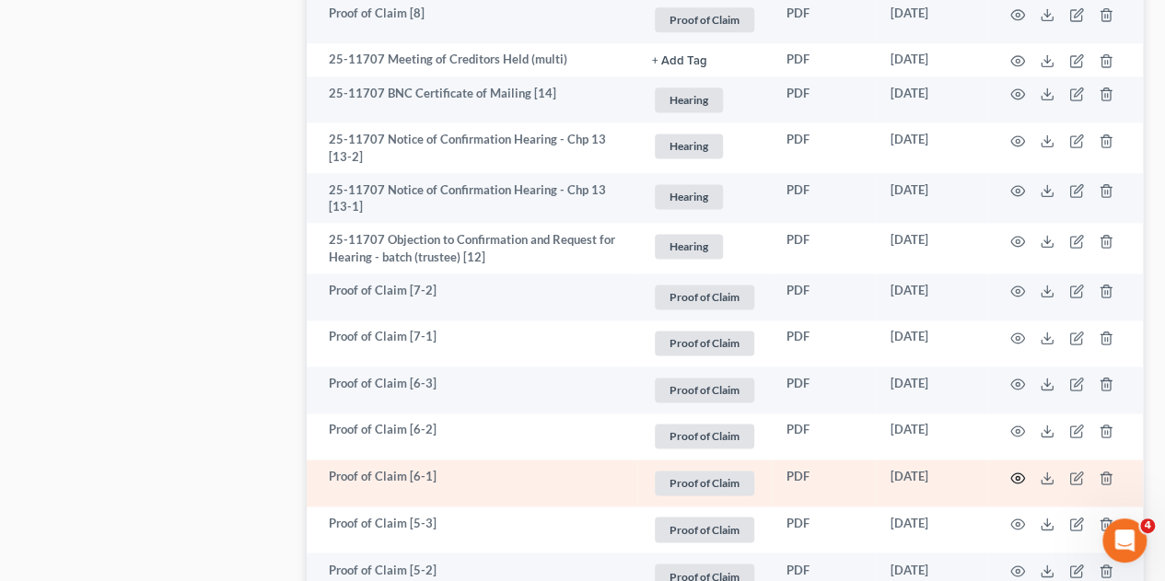
click at [1016, 470] on icon "button" at bounding box center [1017, 477] width 15 height 15
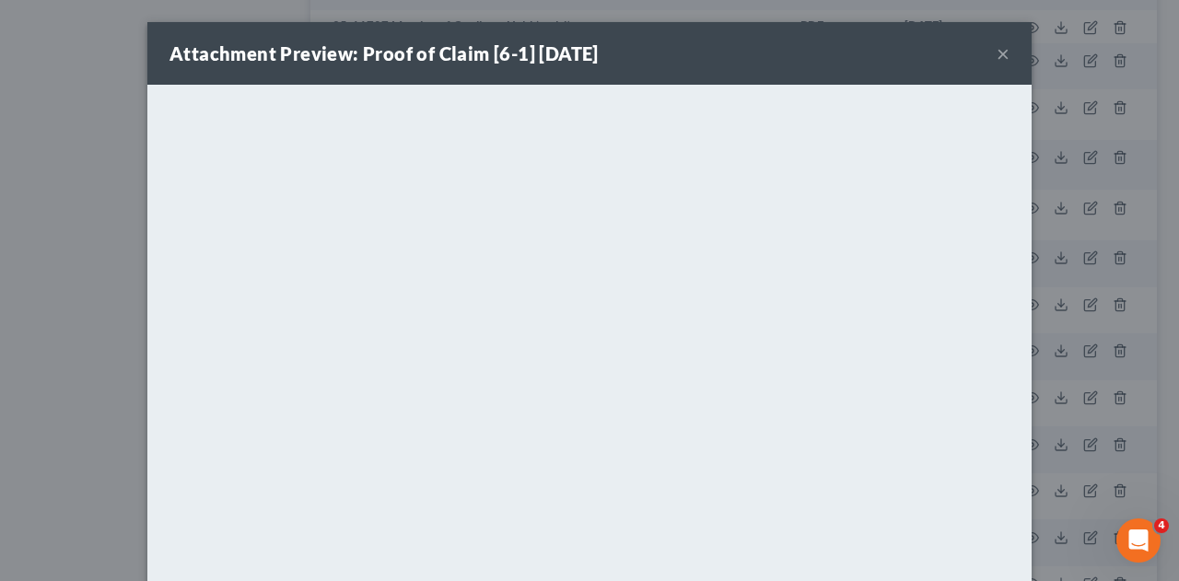
click at [996, 63] on button "×" at bounding box center [1002, 53] width 13 height 22
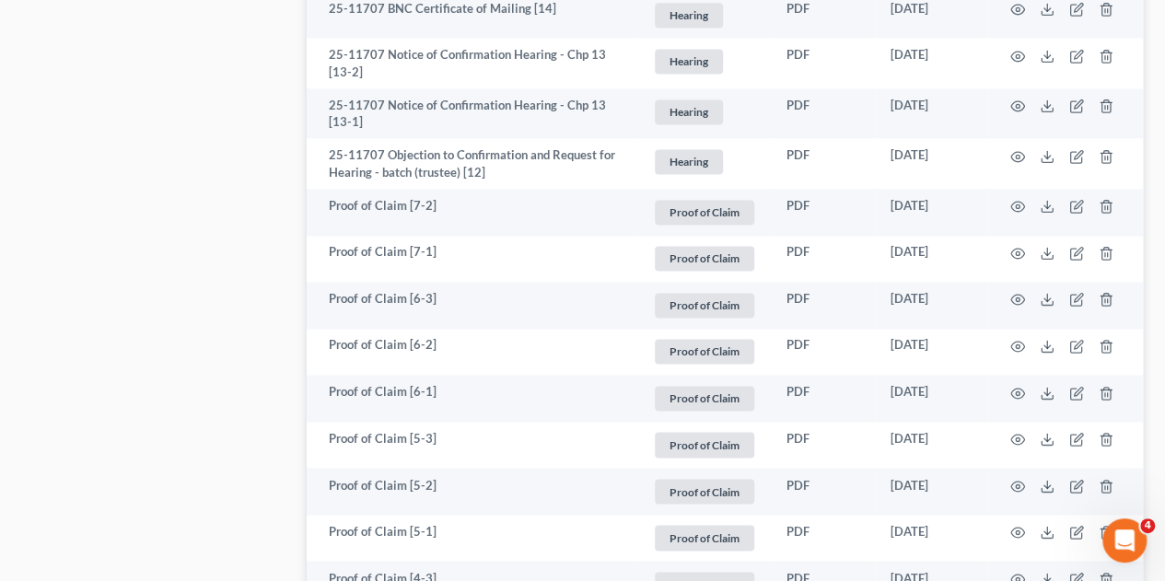
scroll to position [1307, 0]
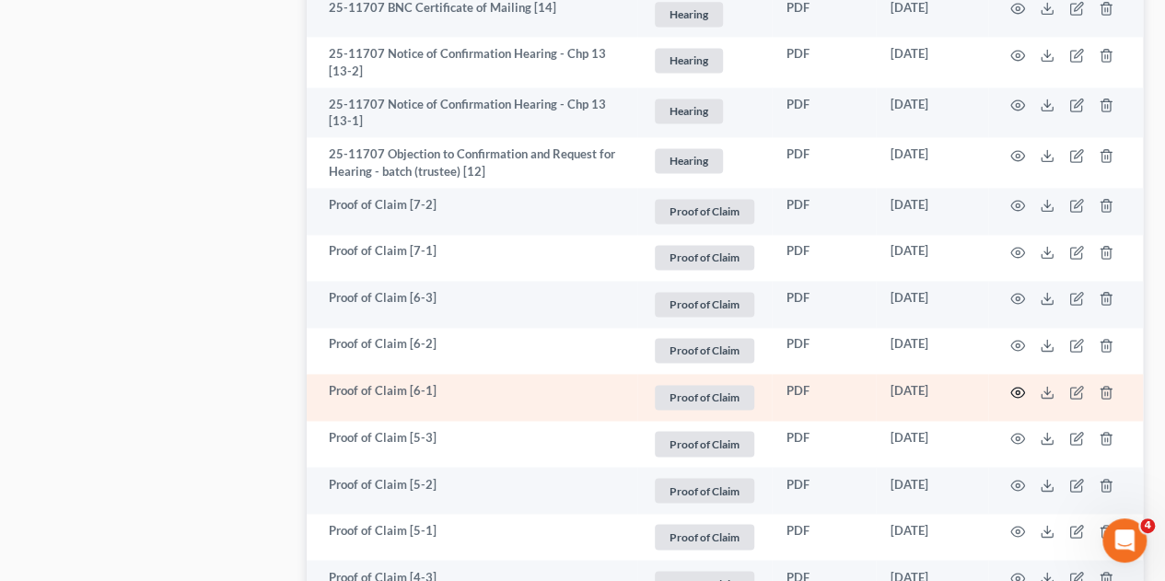
click at [1016, 385] on icon "button" at bounding box center [1017, 392] width 15 height 15
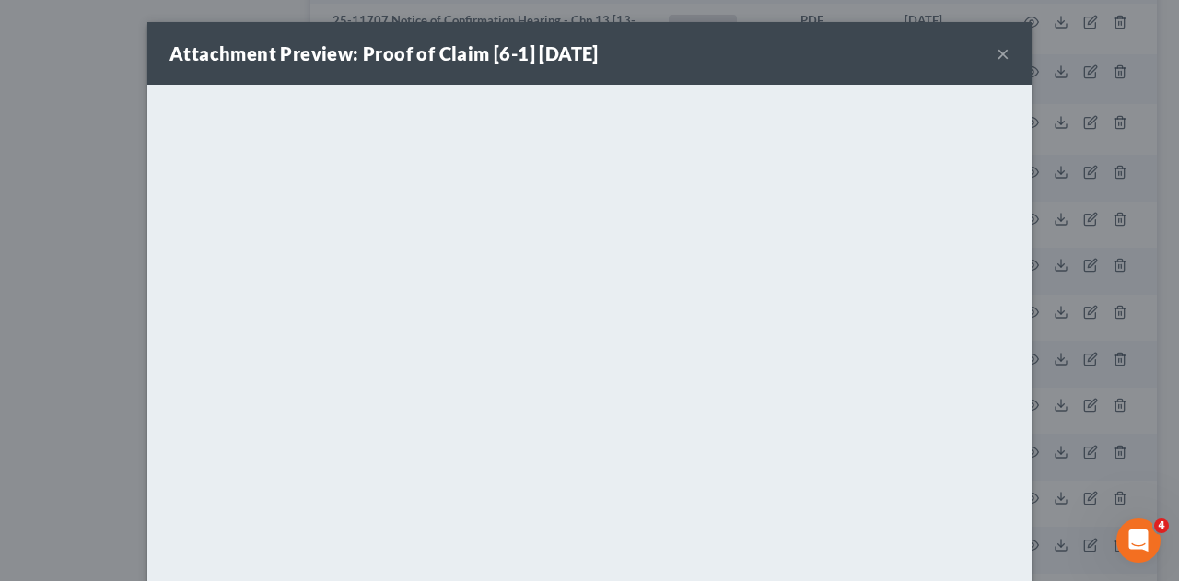
click at [996, 53] on button "×" at bounding box center [1002, 53] width 13 height 22
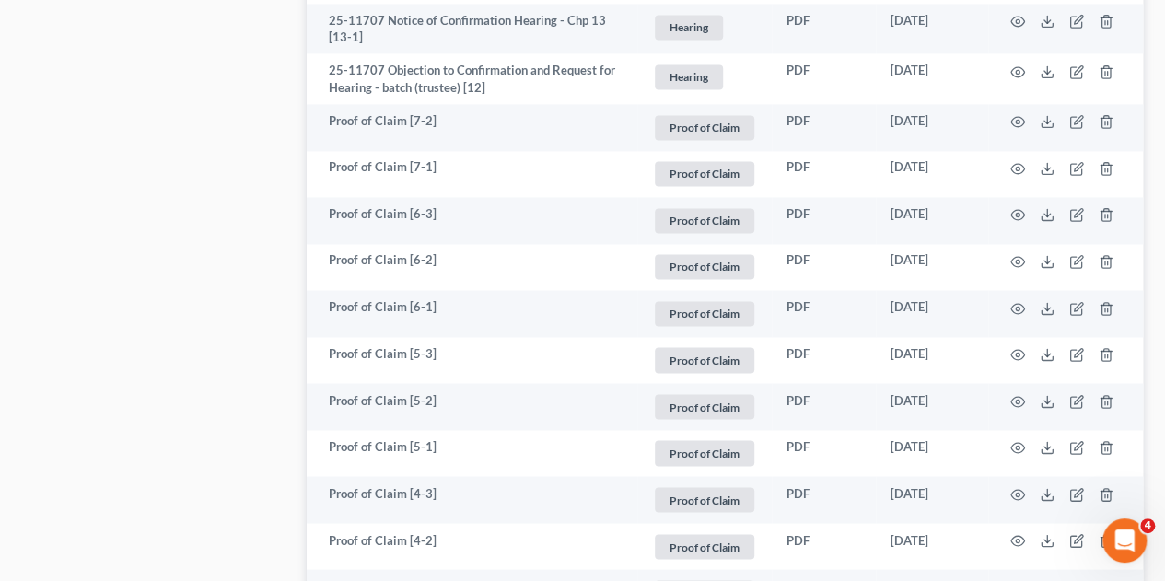
scroll to position [1394, 0]
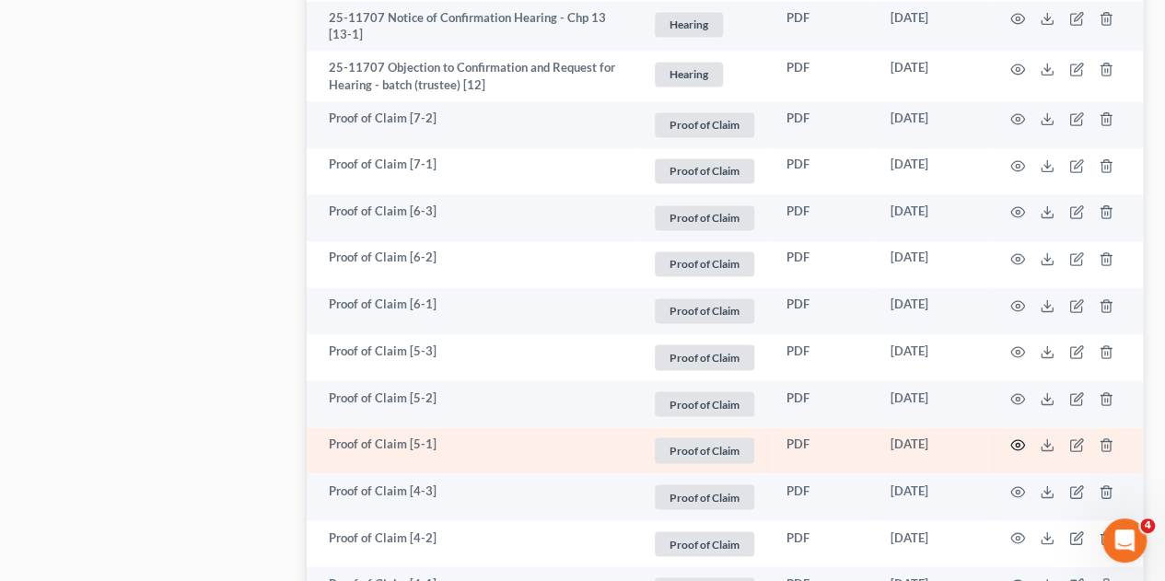
click at [1017, 443] on circle "button" at bounding box center [1018, 445] width 4 height 4
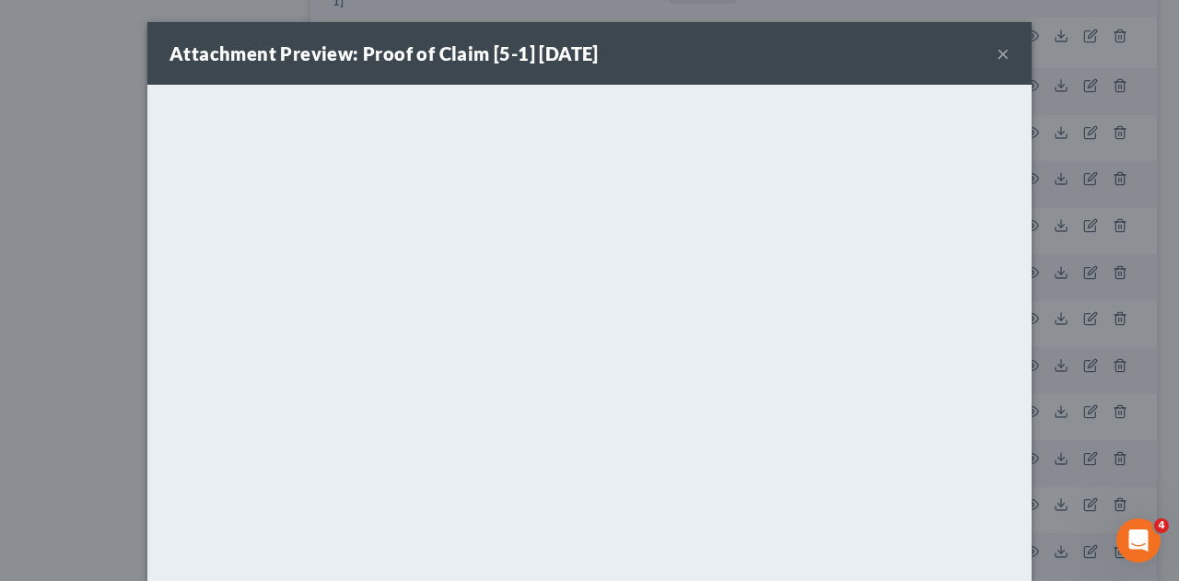
click at [999, 44] on button "×" at bounding box center [1002, 53] width 13 height 22
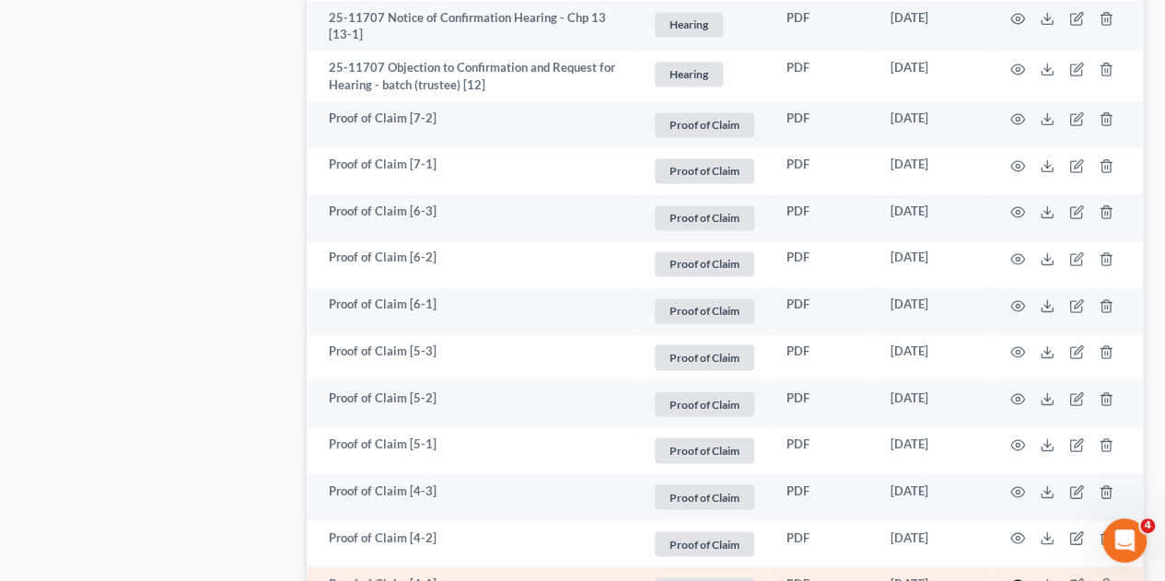
click at [1015, 577] on icon "button" at bounding box center [1017, 584] width 15 height 15
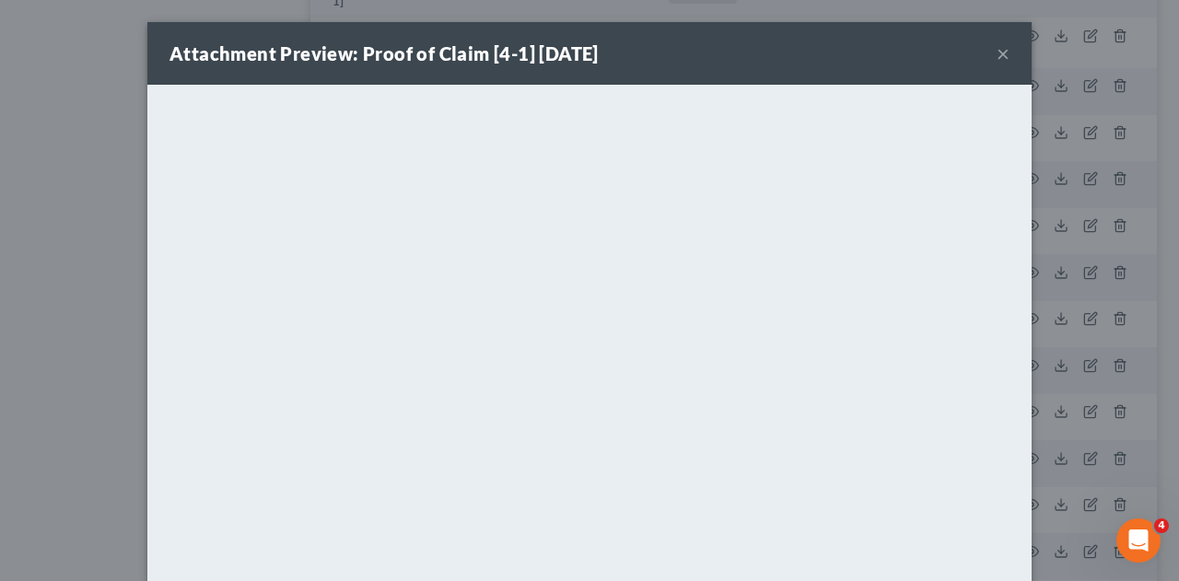
click at [996, 50] on button "×" at bounding box center [1002, 53] width 13 height 22
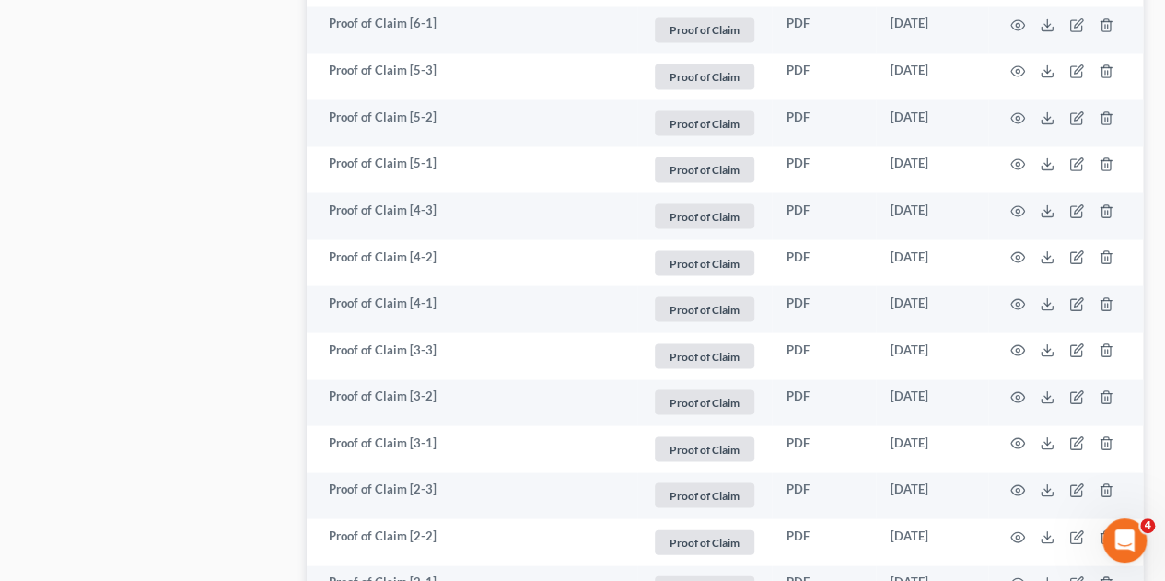
scroll to position [1678, 0]
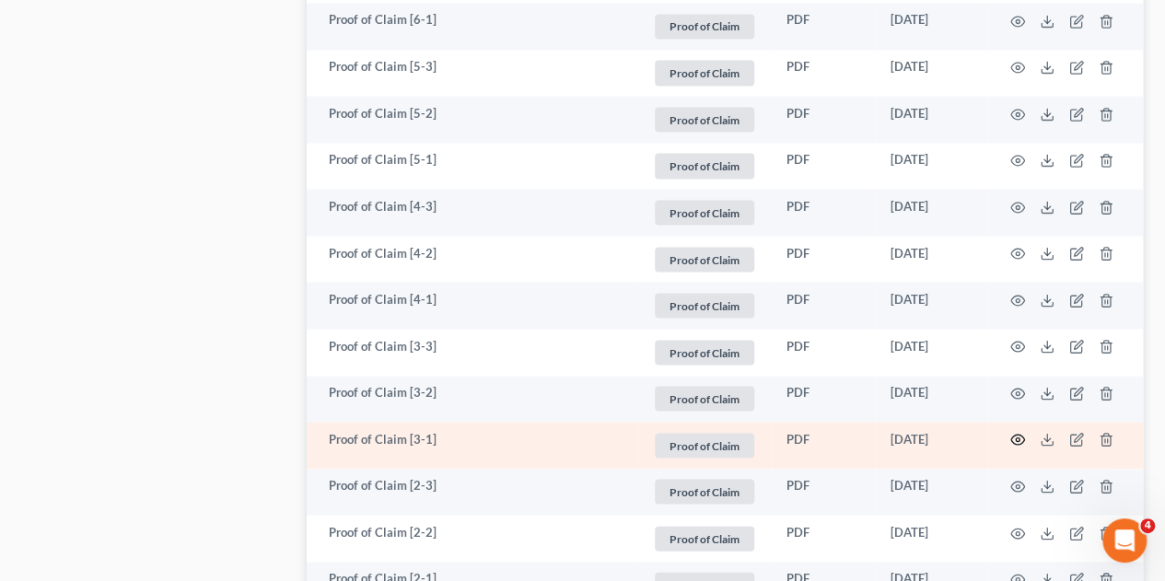
click at [1016, 437] on circle "button" at bounding box center [1018, 439] width 4 height 4
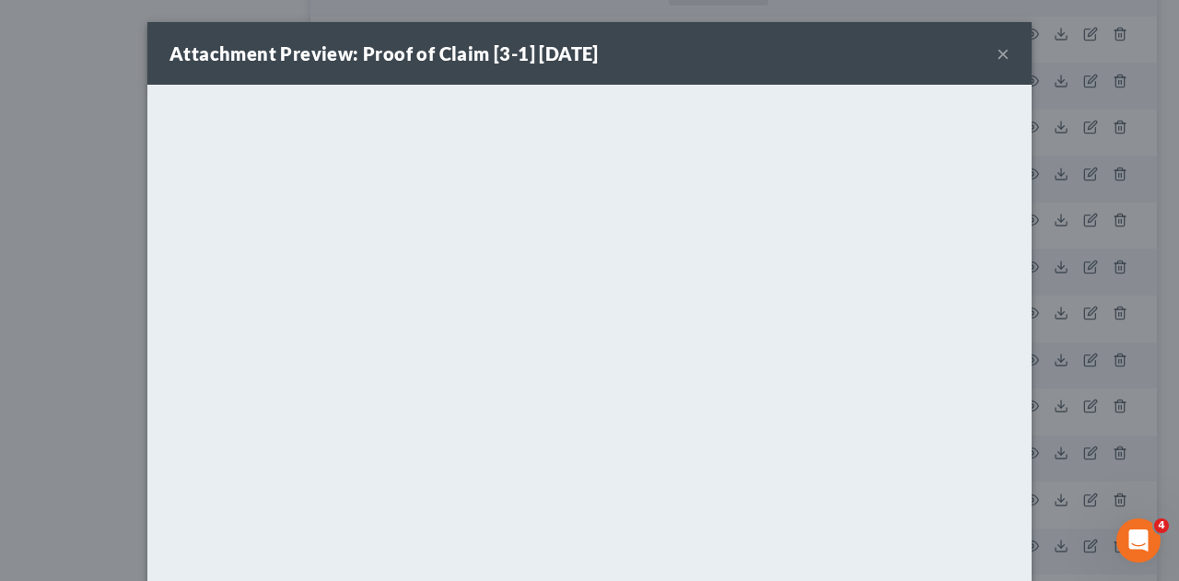
click at [996, 53] on button "×" at bounding box center [1002, 53] width 13 height 22
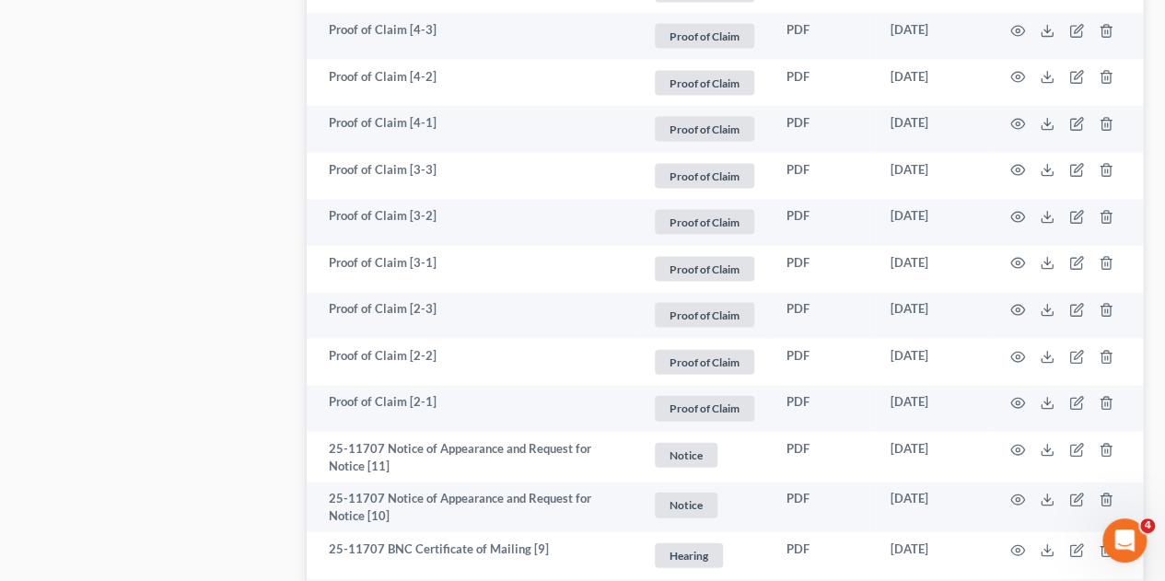
scroll to position [1862, 0]
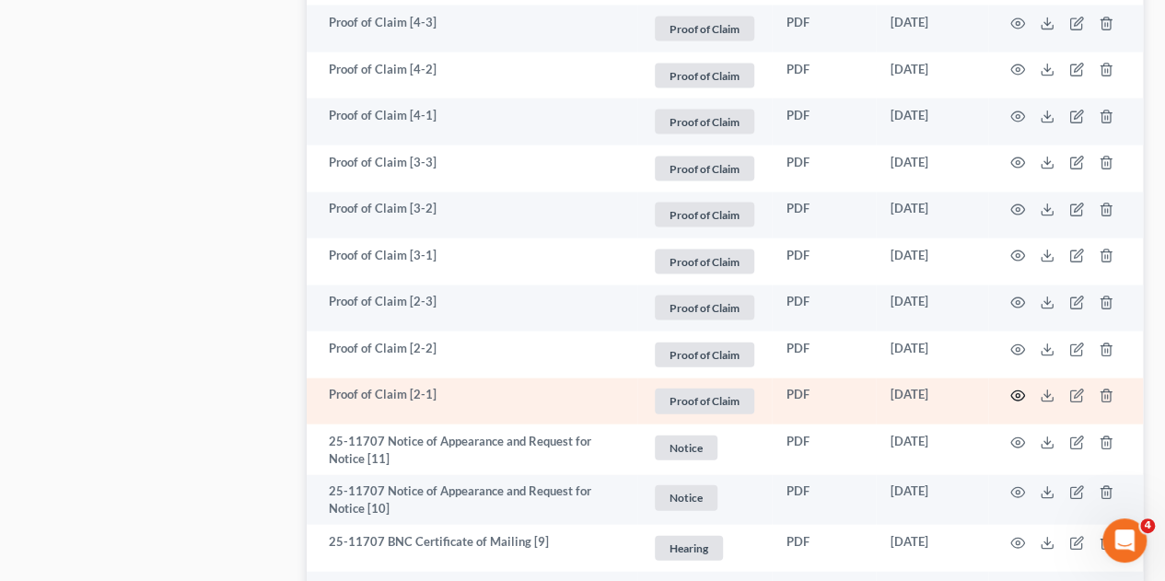
click at [1016, 389] on icon "button" at bounding box center [1017, 396] width 15 height 15
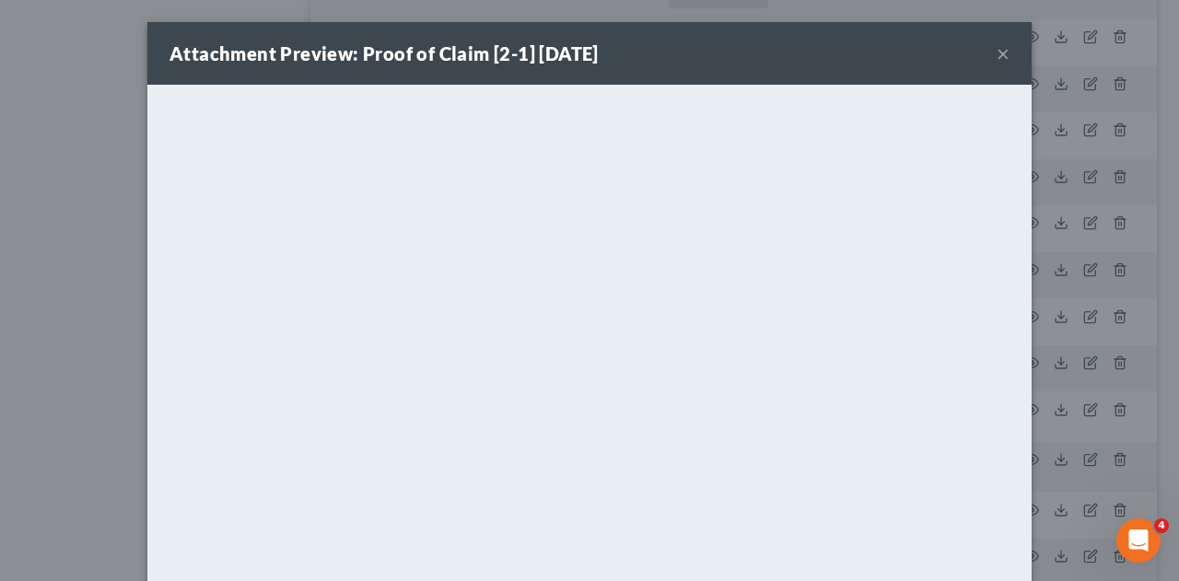
click at [996, 55] on button "×" at bounding box center [1002, 53] width 13 height 22
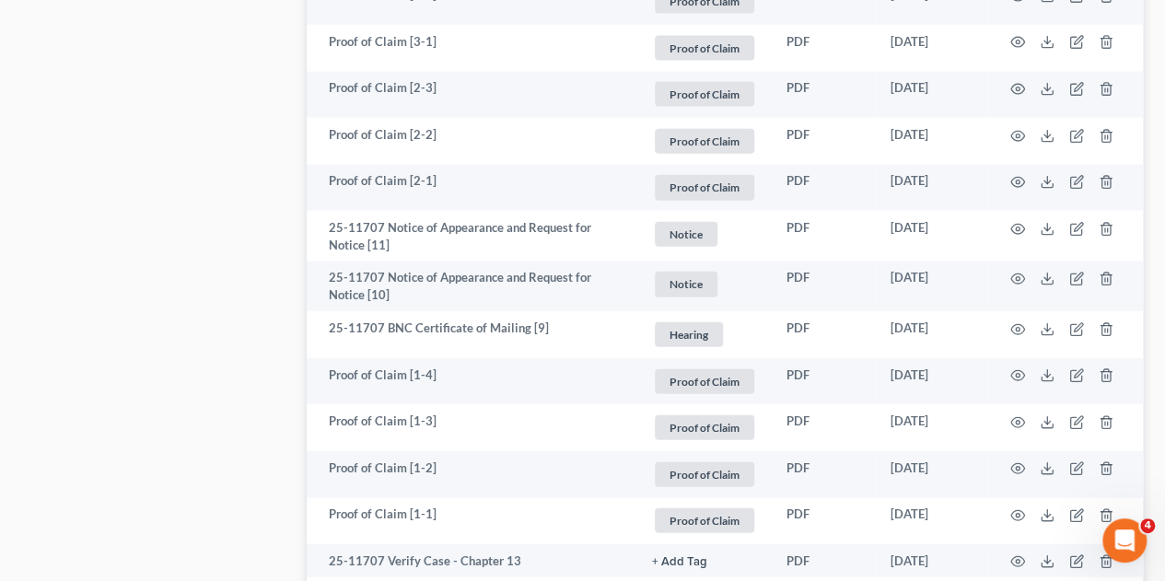
scroll to position [2080, 0]
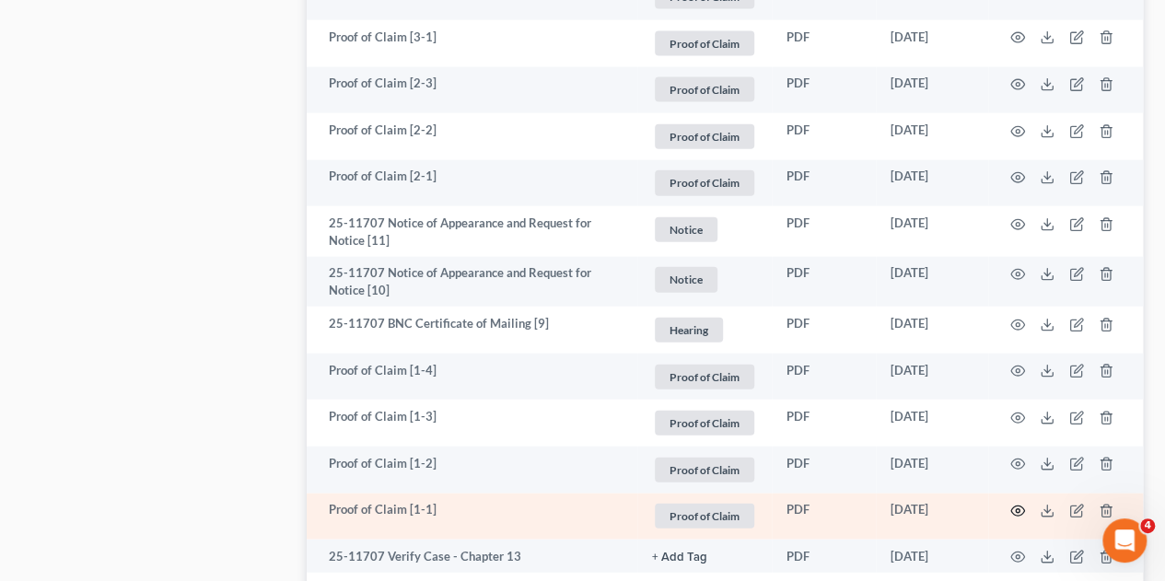
click at [1016, 504] on icon "button" at bounding box center [1017, 511] width 15 height 15
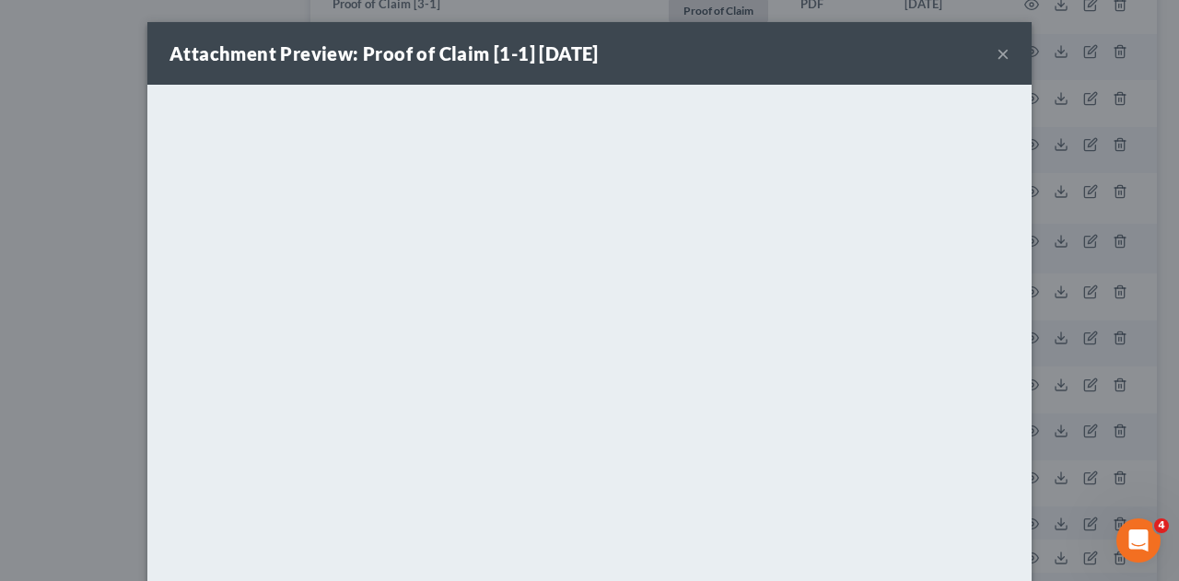
click at [996, 53] on button "×" at bounding box center [1002, 53] width 13 height 22
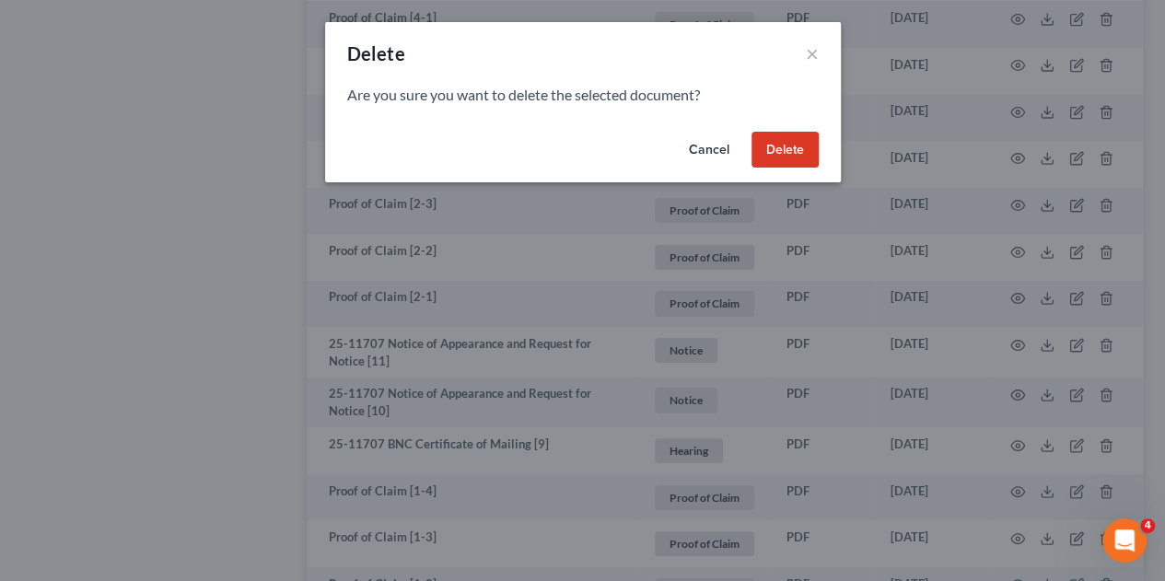
scroll to position [1860, 0]
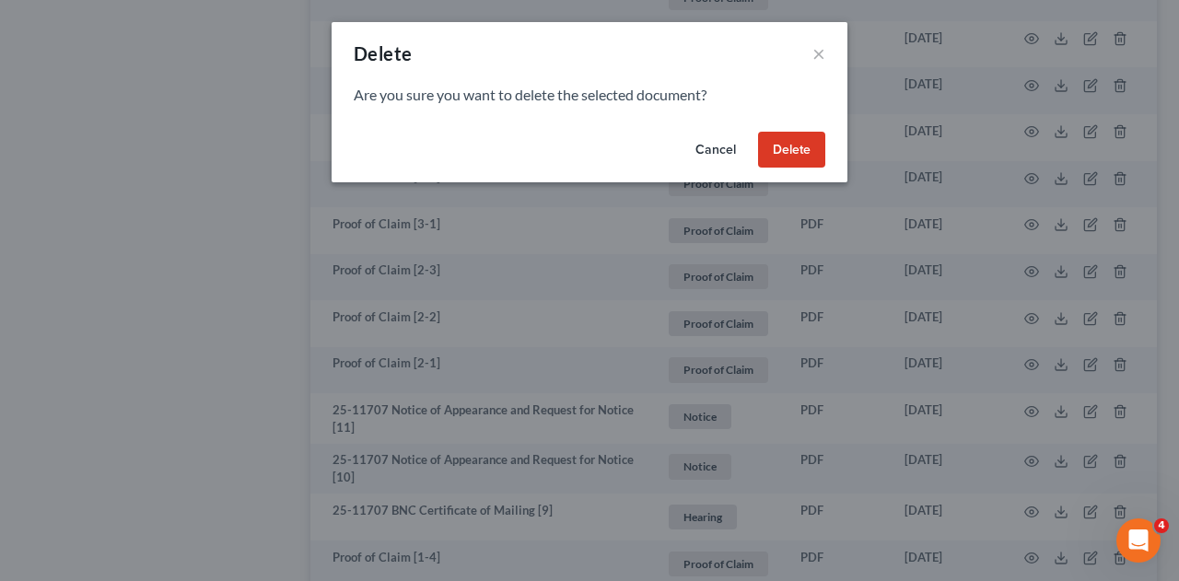
click at [722, 154] on button "Cancel" at bounding box center [715, 150] width 70 height 37
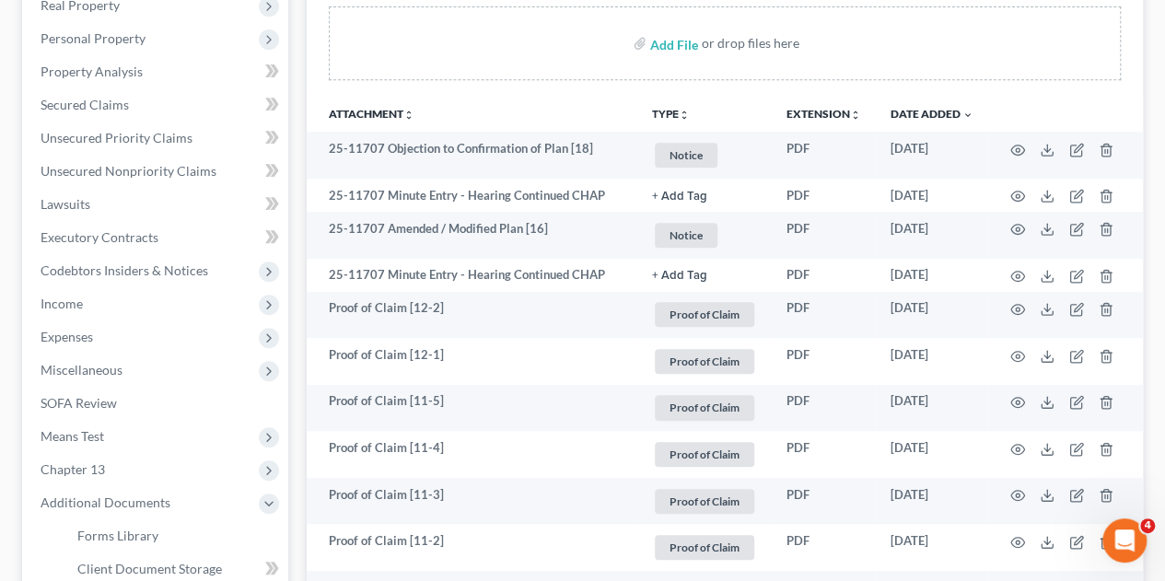
scroll to position [0, 0]
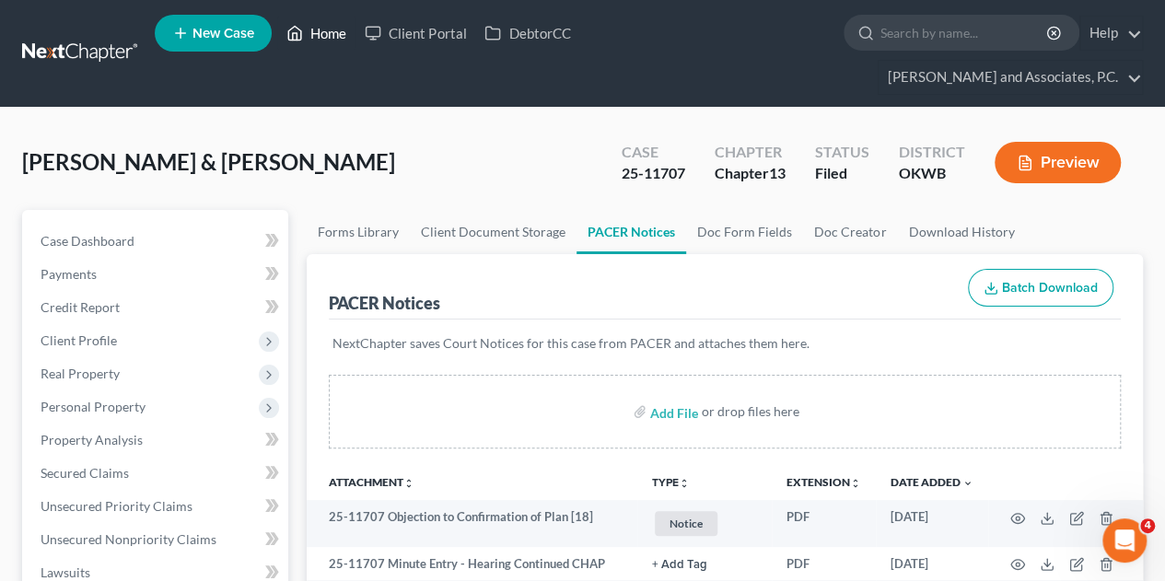
click at [322, 37] on link "Home" at bounding box center [316, 33] width 78 height 33
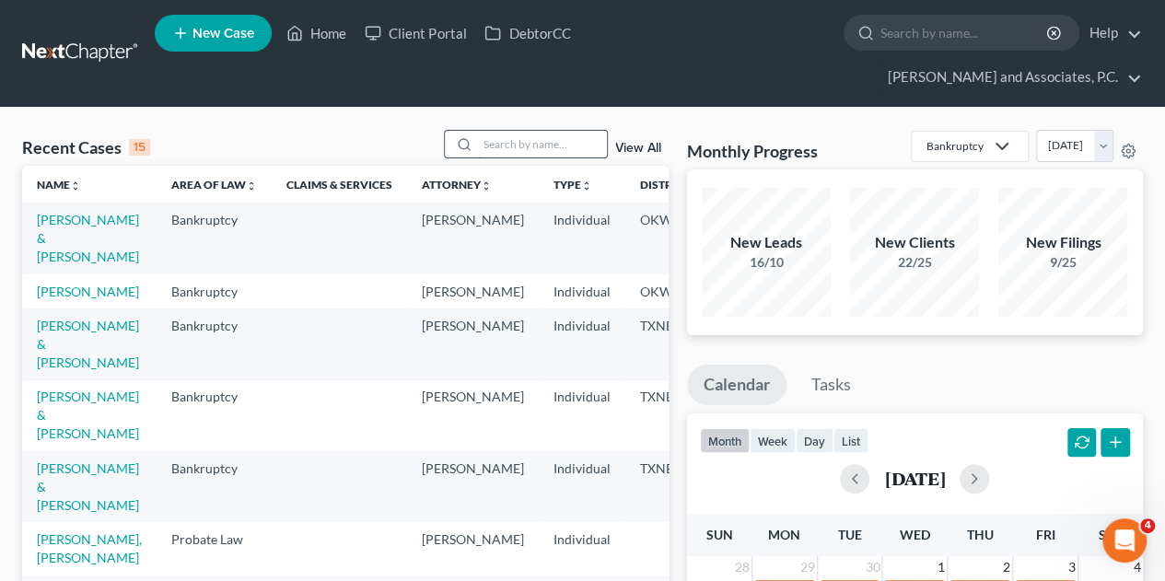
click at [534, 131] on input "search" at bounding box center [542, 144] width 129 height 27
type input "[PERSON_NAME]"
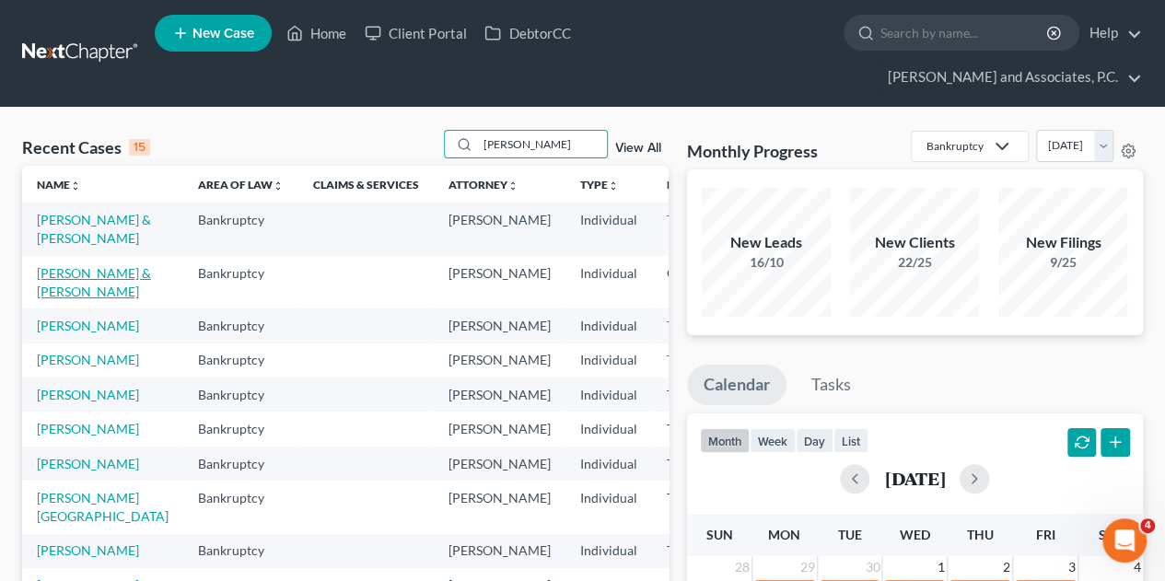
click at [57, 274] on link "[PERSON_NAME] & [PERSON_NAME]" at bounding box center [94, 282] width 114 height 34
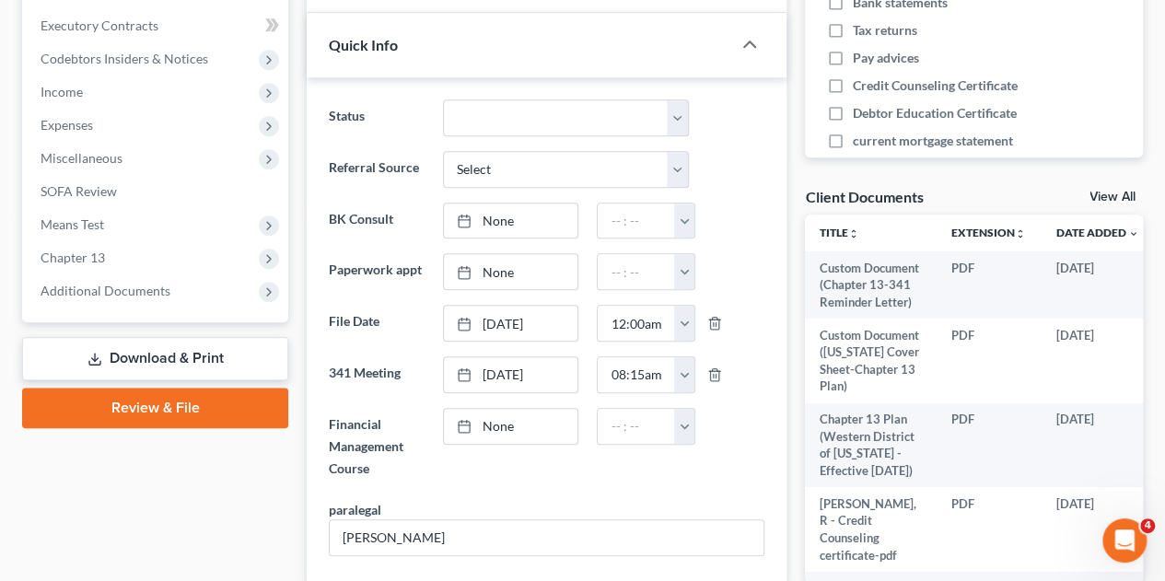
scroll to position [580, 0]
click at [149, 283] on span "Additional Documents" at bounding box center [106, 291] width 130 height 16
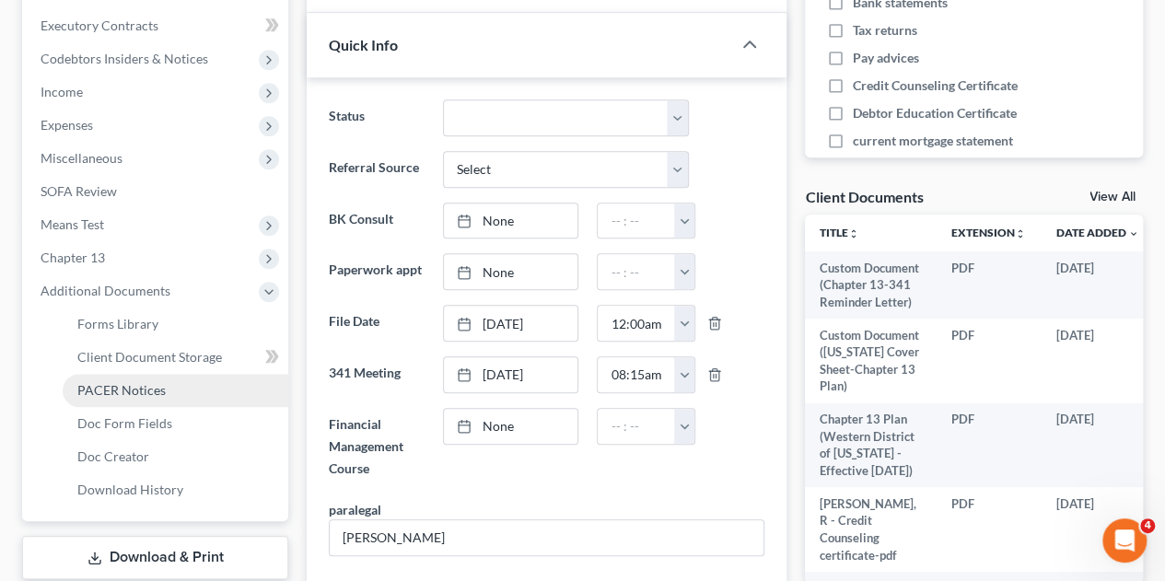
click at [139, 374] on link "PACER Notices" at bounding box center [176, 390] width 226 height 33
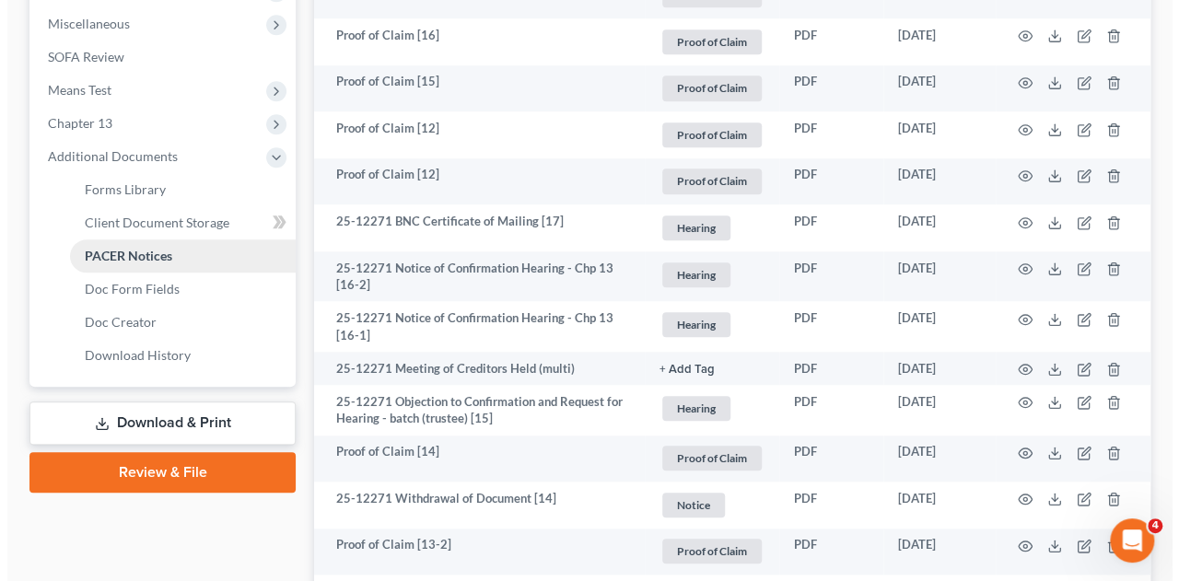
scroll to position [728, 0]
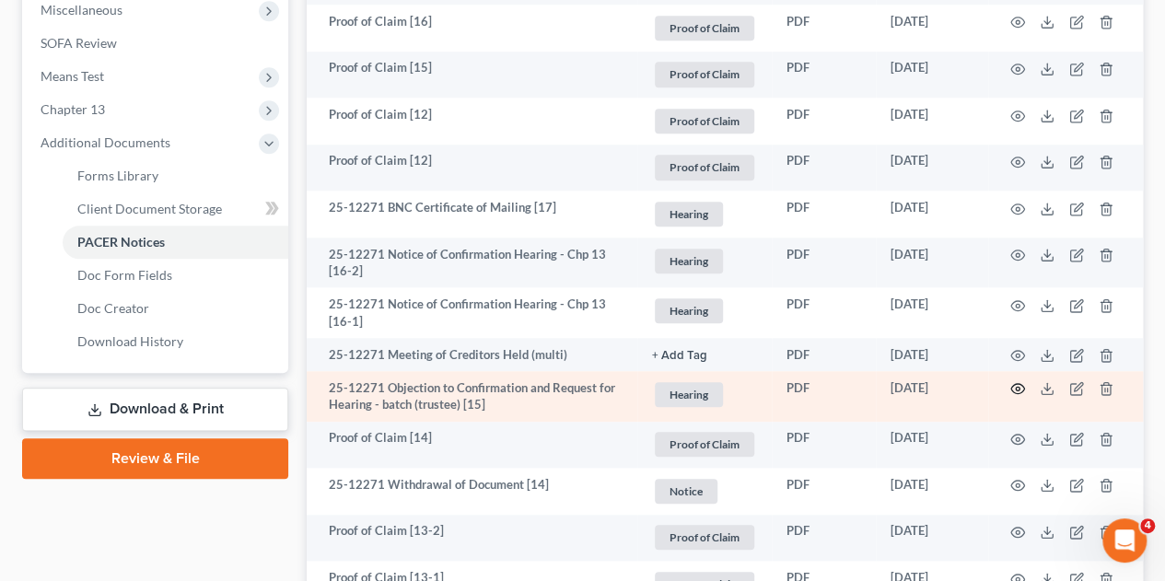
click at [1018, 387] on circle "button" at bounding box center [1018, 389] width 4 height 4
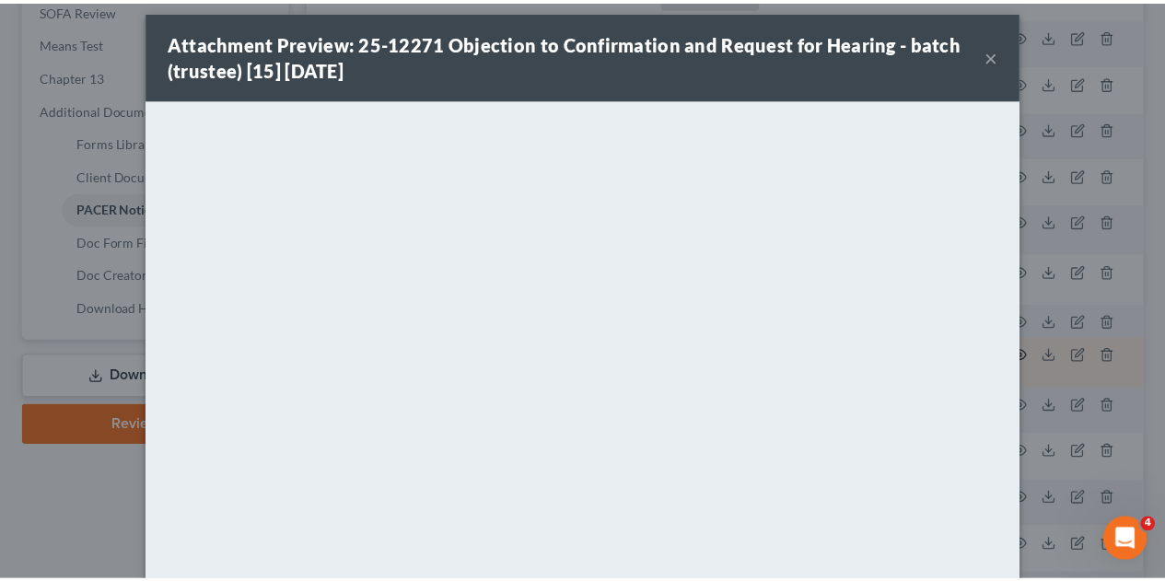
scroll to position [0, 0]
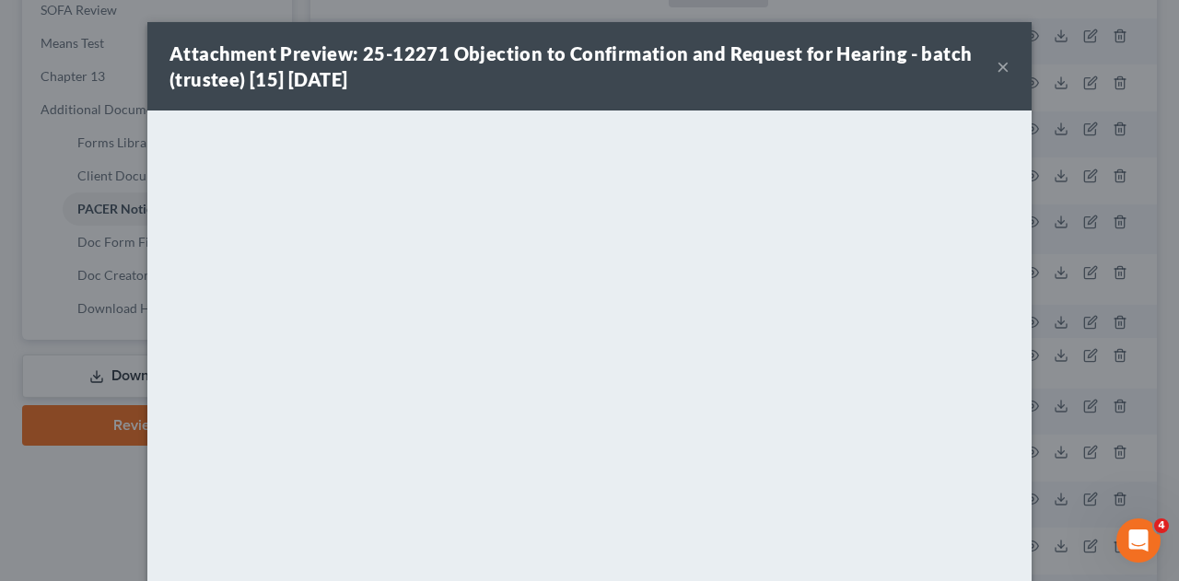
click at [996, 66] on button "×" at bounding box center [1002, 66] width 13 height 22
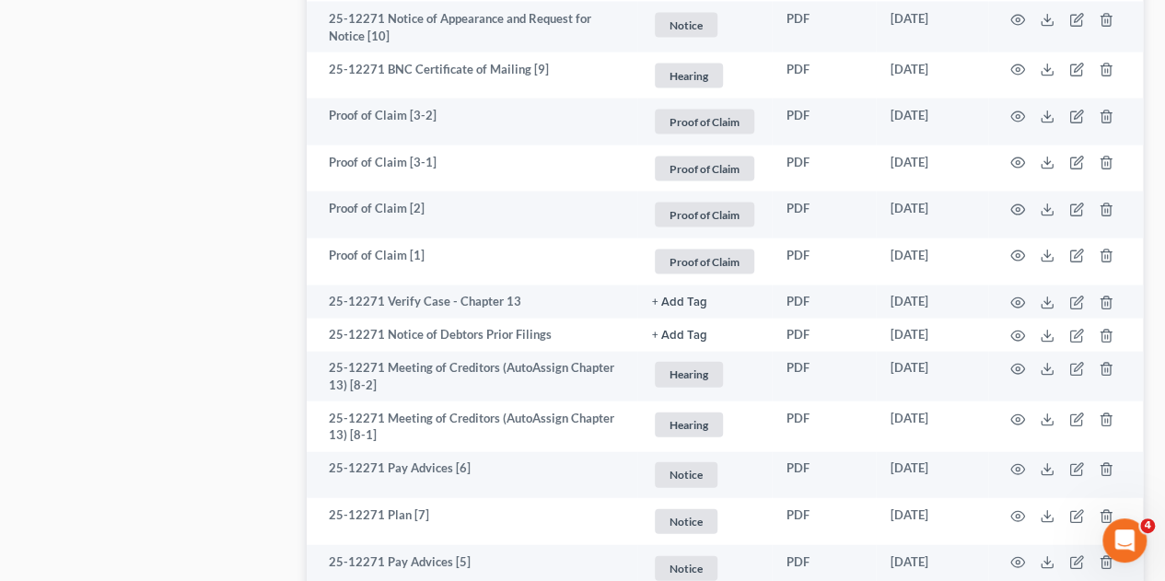
scroll to position [1895, 0]
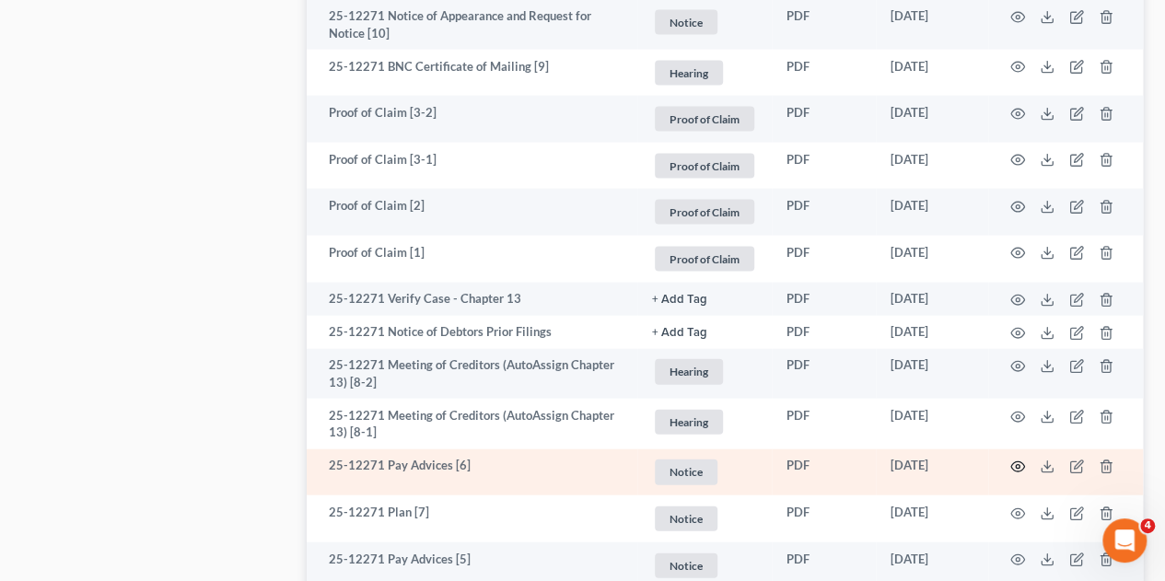
click at [1018, 462] on icon "button" at bounding box center [1018, 467] width 14 height 10
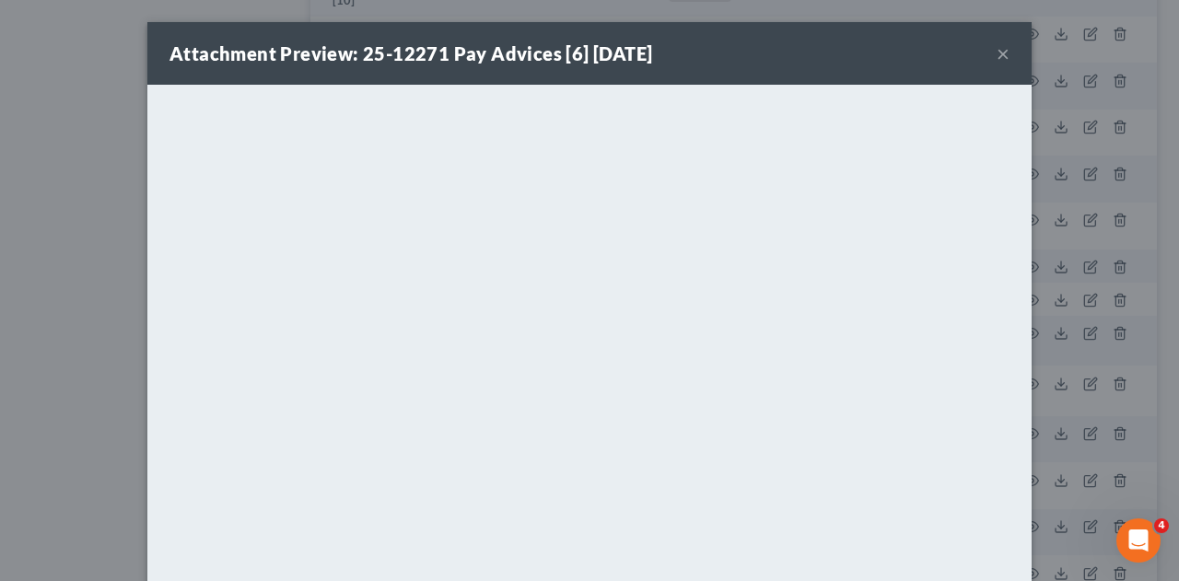
click at [996, 50] on button "×" at bounding box center [1002, 53] width 13 height 22
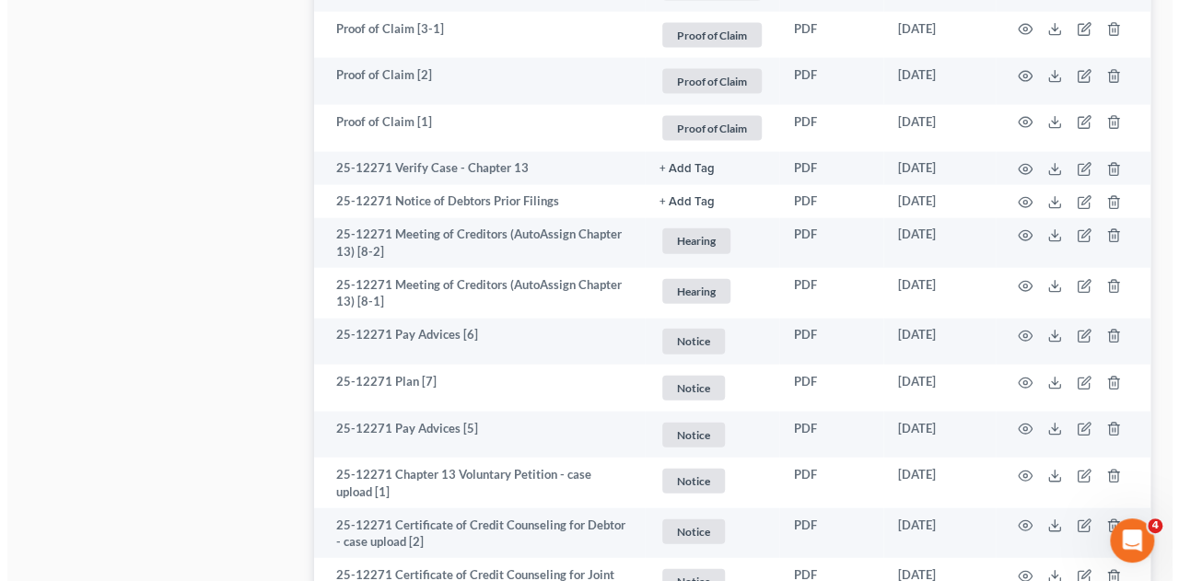
scroll to position [2029, 0]
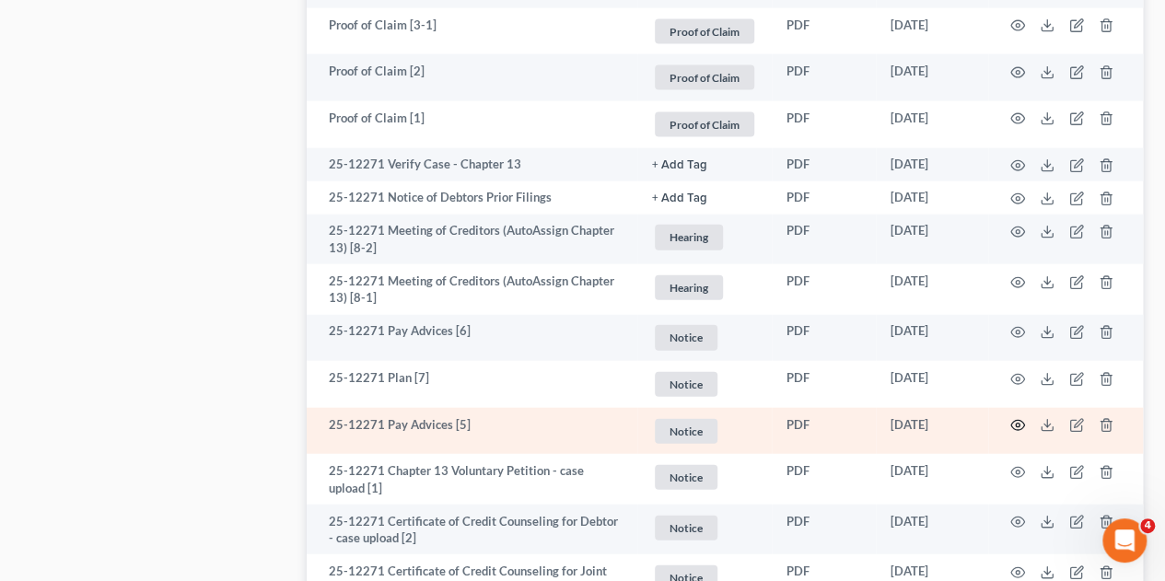
click at [1018, 418] on icon "button" at bounding box center [1017, 425] width 15 height 15
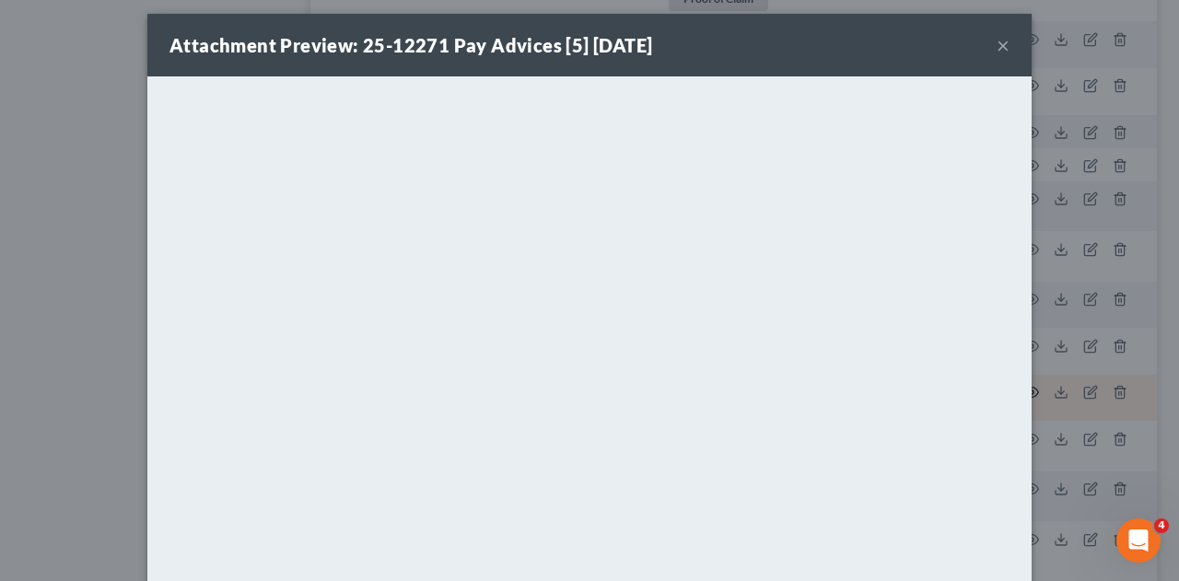
scroll to position [0, 0]
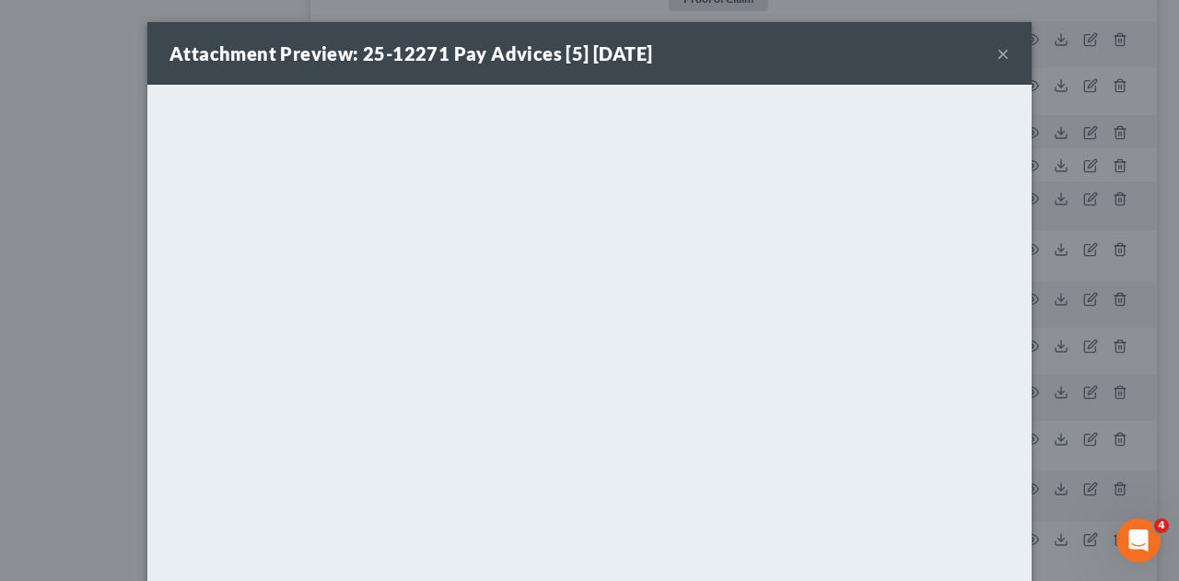
click at [996, 62] on button "×" at bounding box center [1002, 53] width 13 height 22
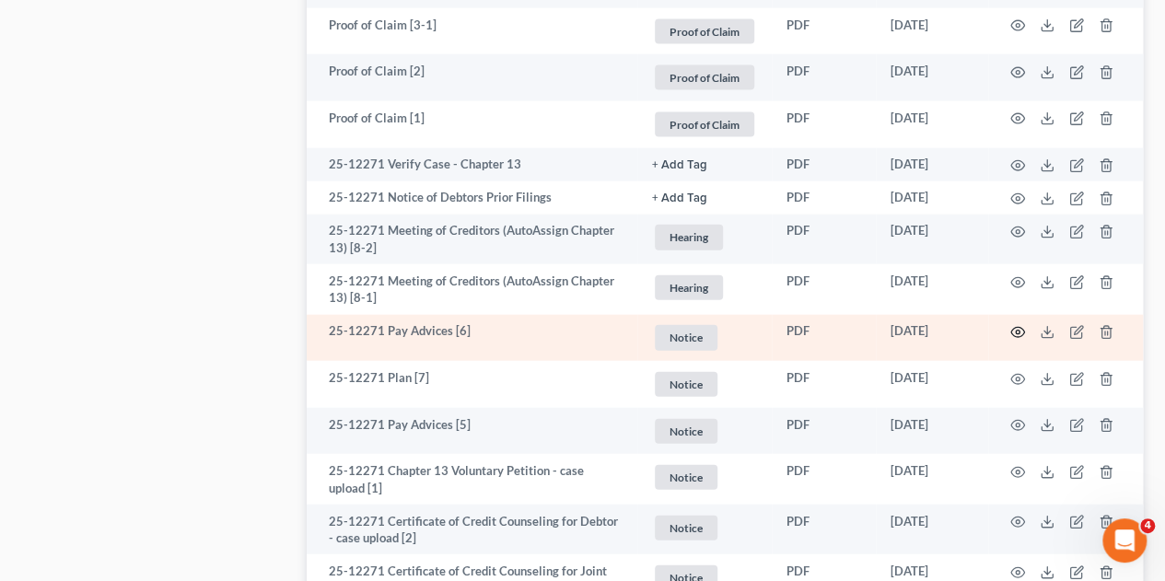
click at [1016, 325] on icon "button" at bounding box center [1017, 332] width 15 height 15
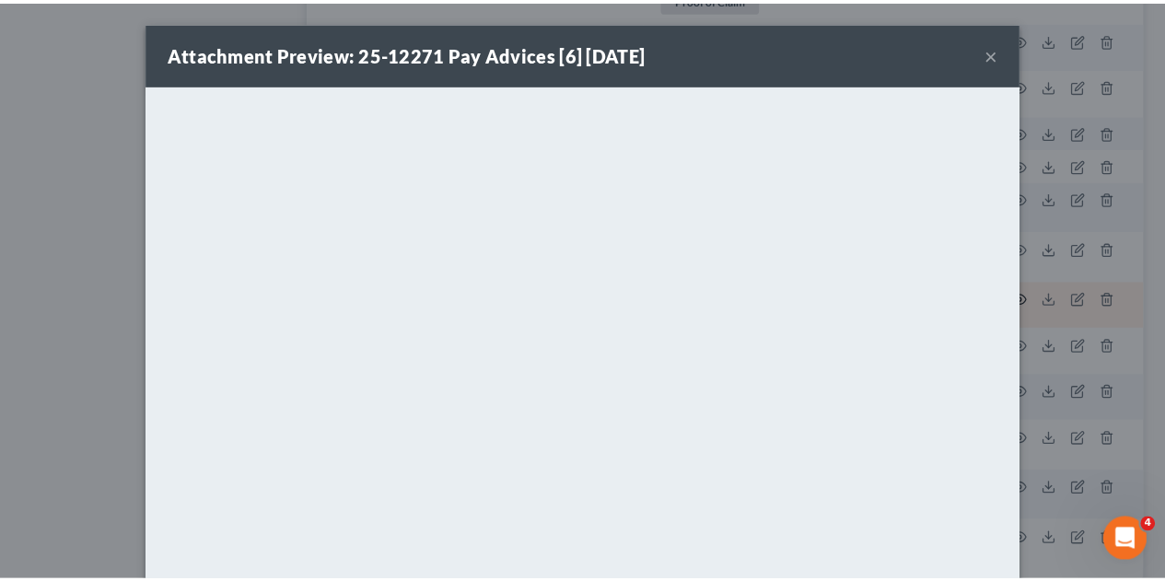
scroll to position [188, 0]
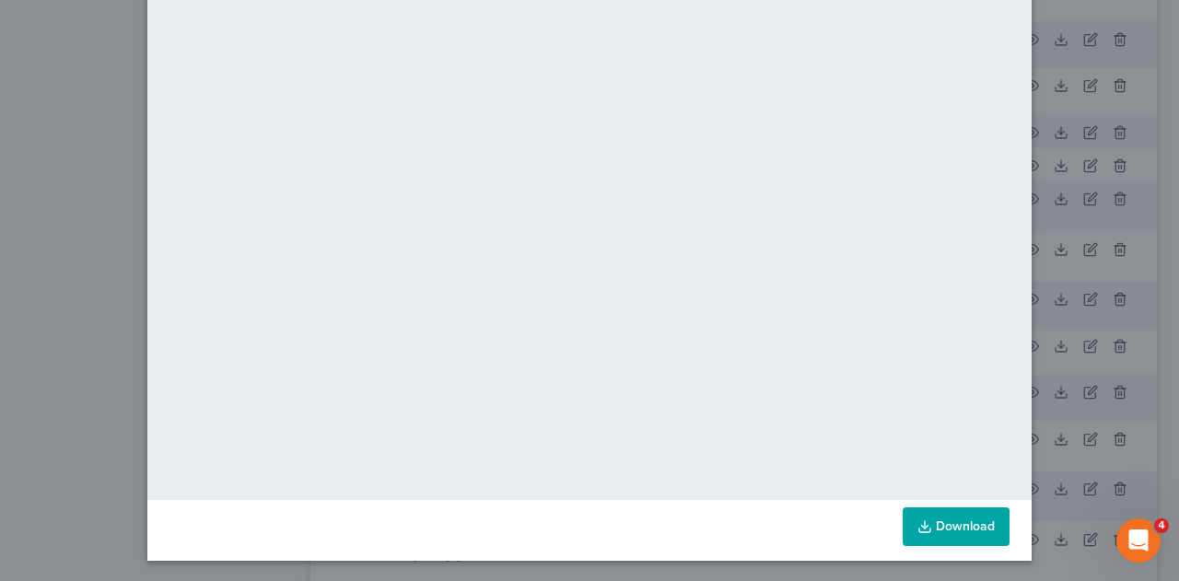
click at [1161, 457] on div "Attachment Preview: 25-12271 Pay Advices [6] [DATE] × <object ng-attr-data='[UR…" at bounding box center [589, 290] width 1179 height 581
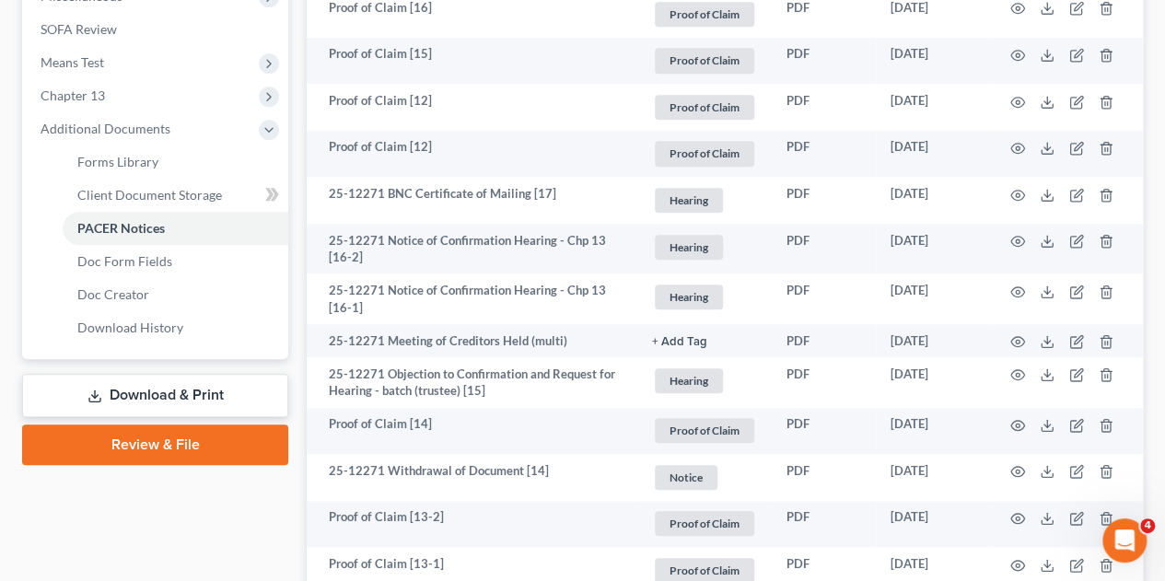
scroll to position [741, 0]
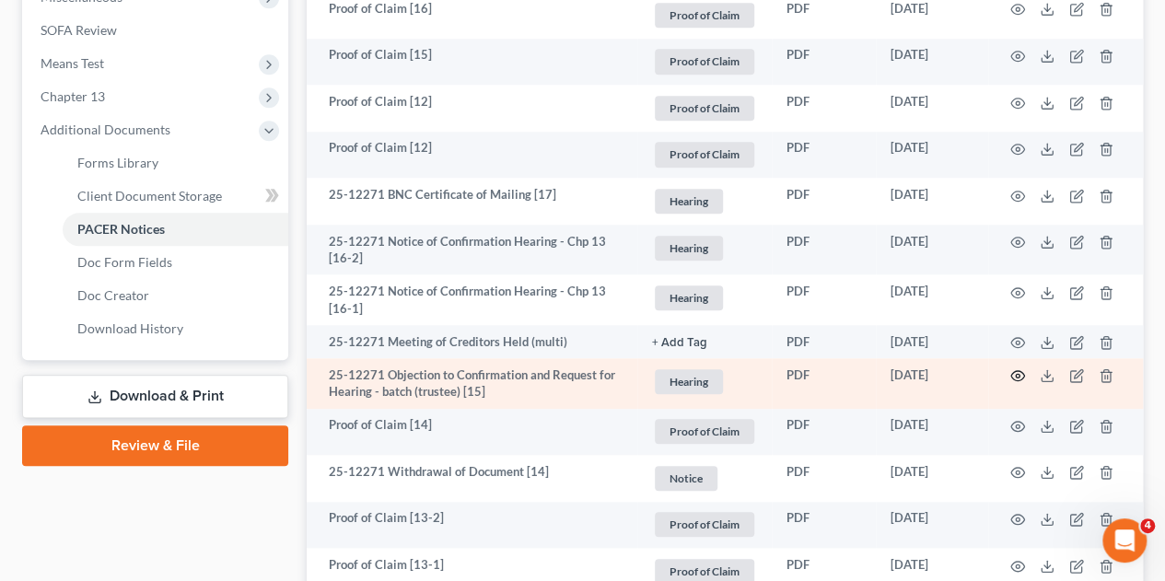
click at [1016, 368] on icon "button" at bounding box center [1017, 375] width 15 height 15
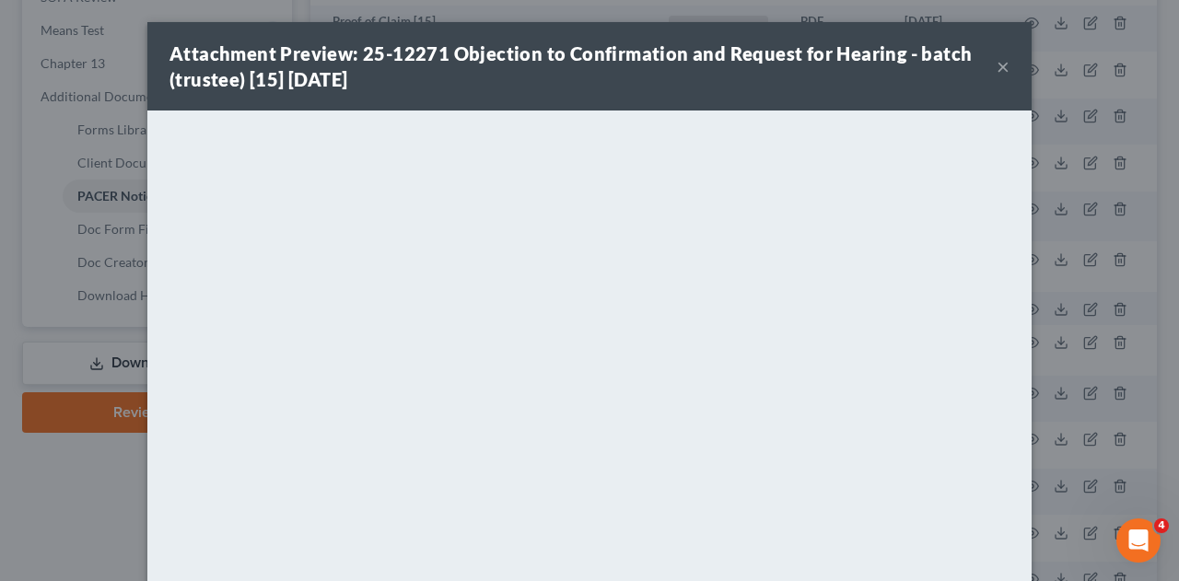
click at [996, 74] on button "×" at bounding box center [1002, 66] width 13 height 22
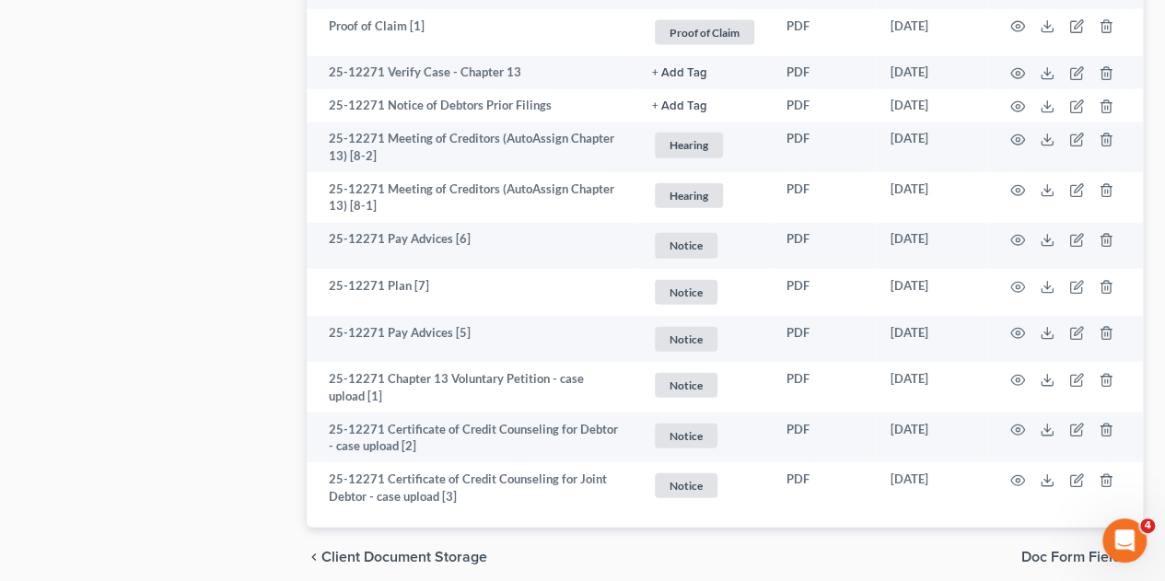
scroll to position [2122, 0]
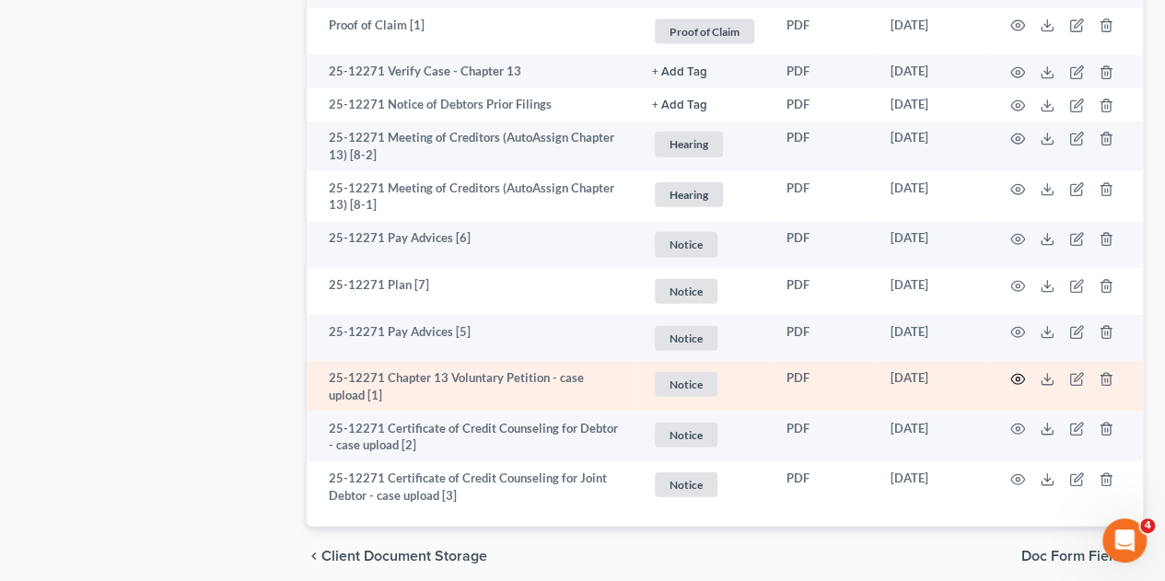
click at [1016, 372] on icon "button" at bounding box center [1017, 379] width 15 height 15
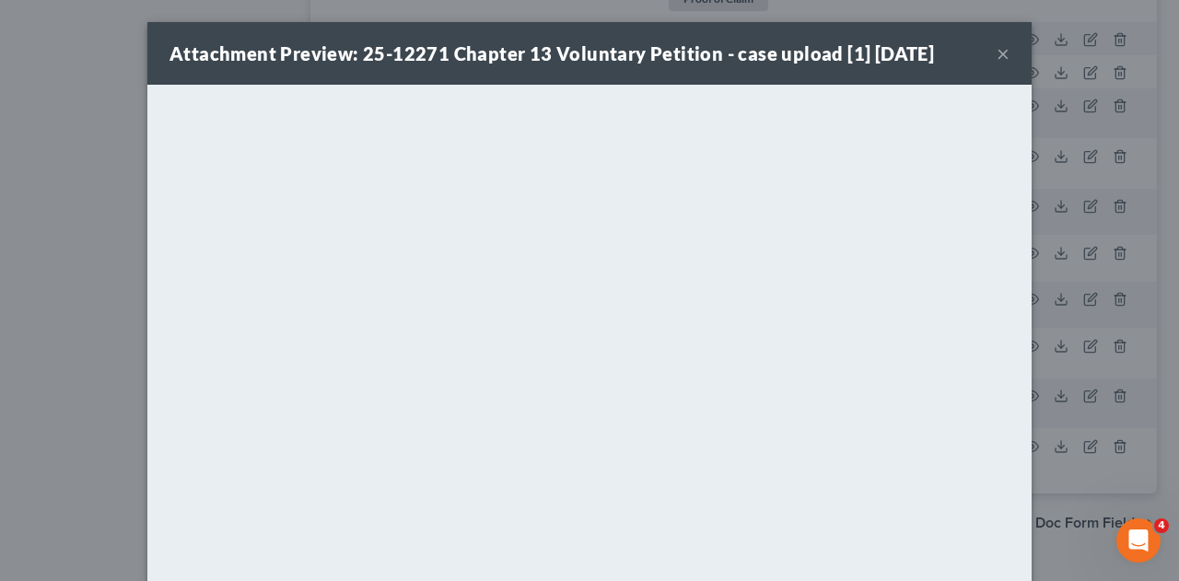
click at [996, 51] on button "×" at bounding box center [1002, 53] width 13 height 22
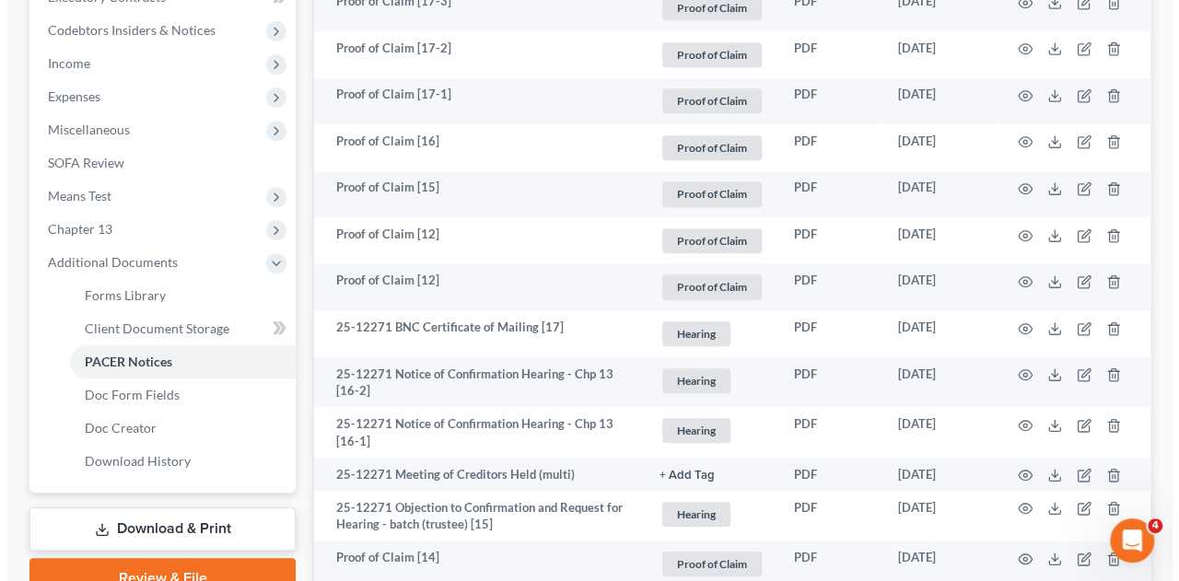
scroll to position [613, 0]
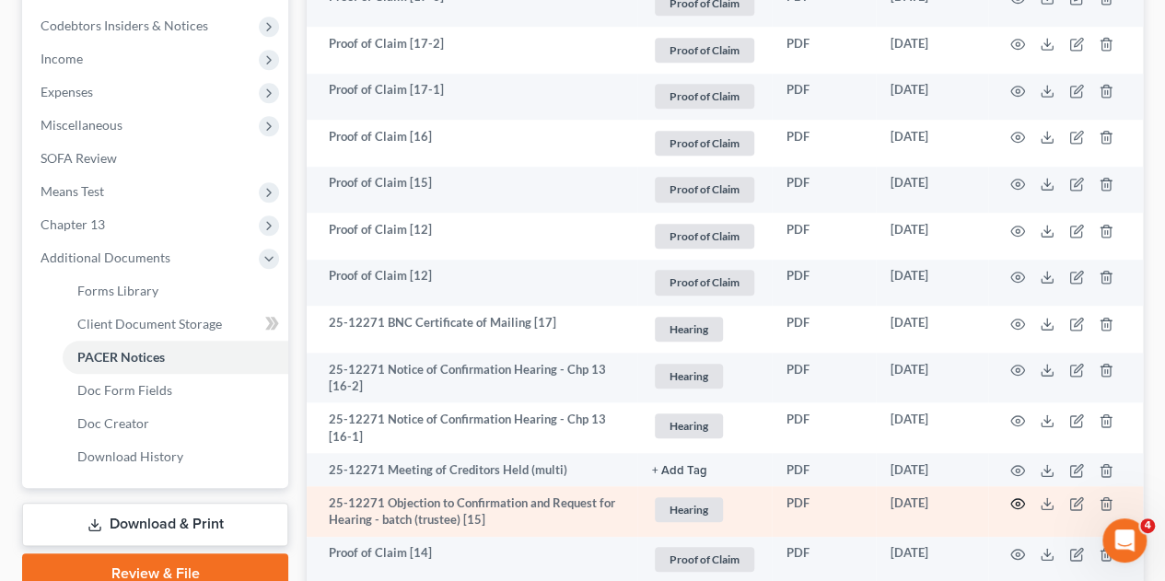
click at [1016, 496] on icon "button" at bounding box center [1017, 503] width 15 height 15
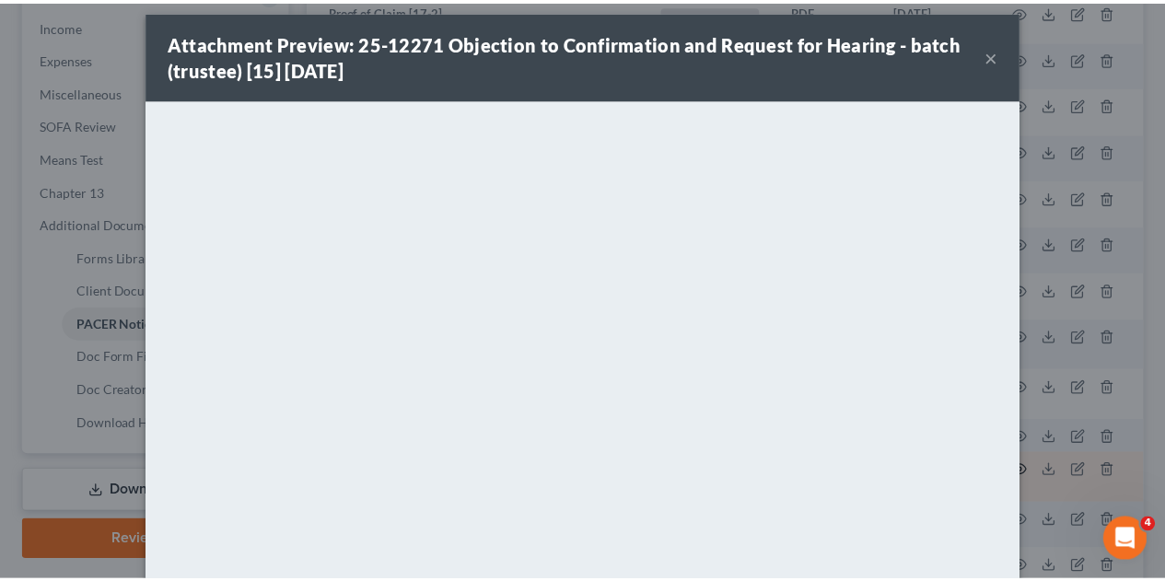
scroll to position [0, 0]
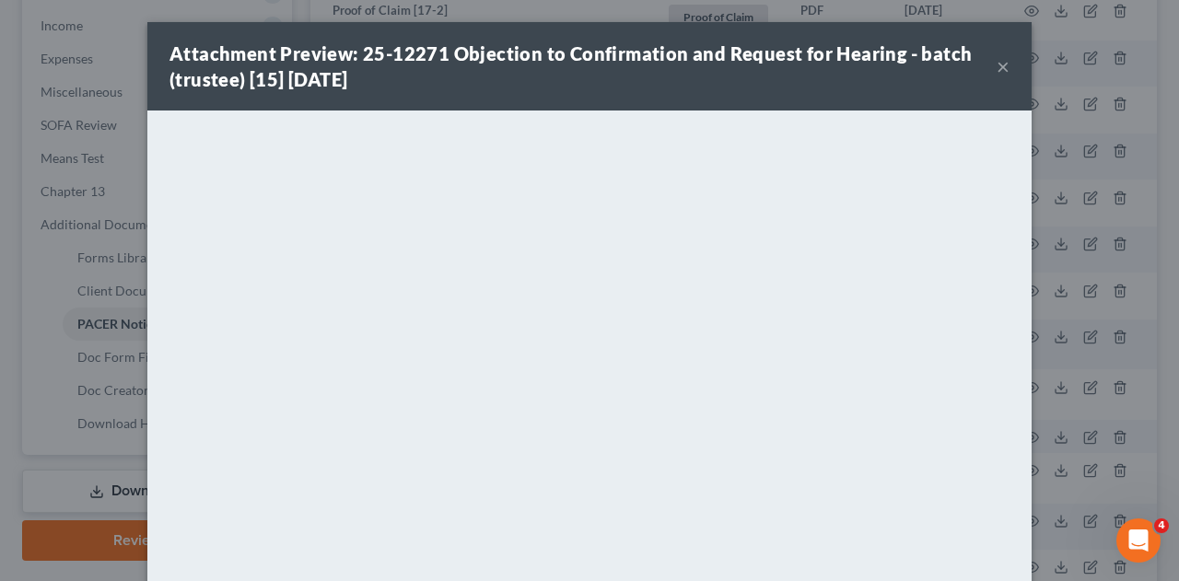
click at [996, 62] on button "×" at bounding box center [1002, 66] width 13 height 22
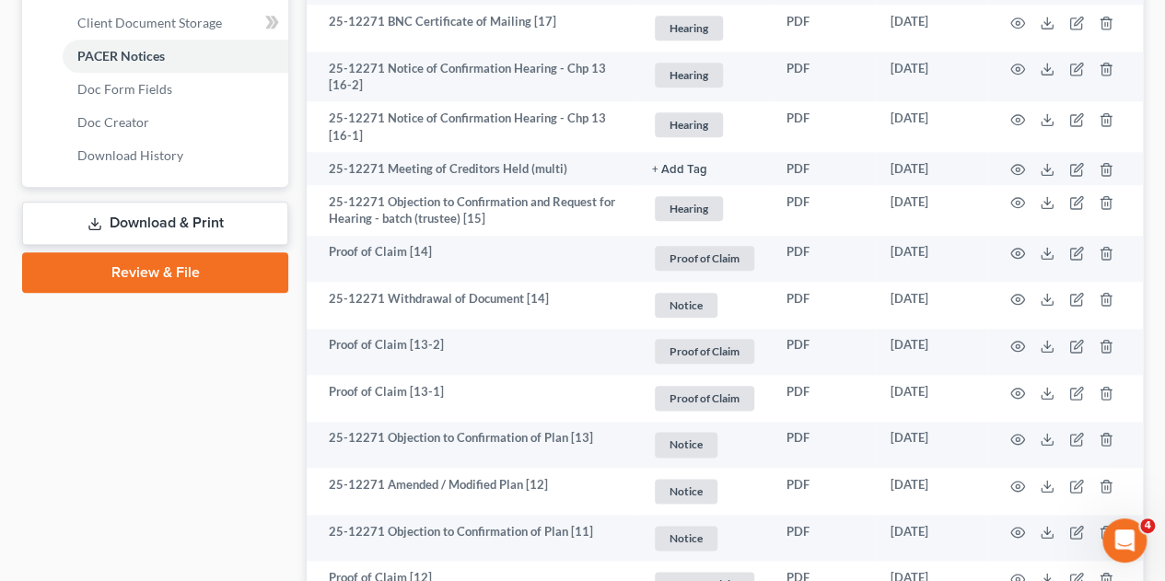
scroll to position [925, 0]
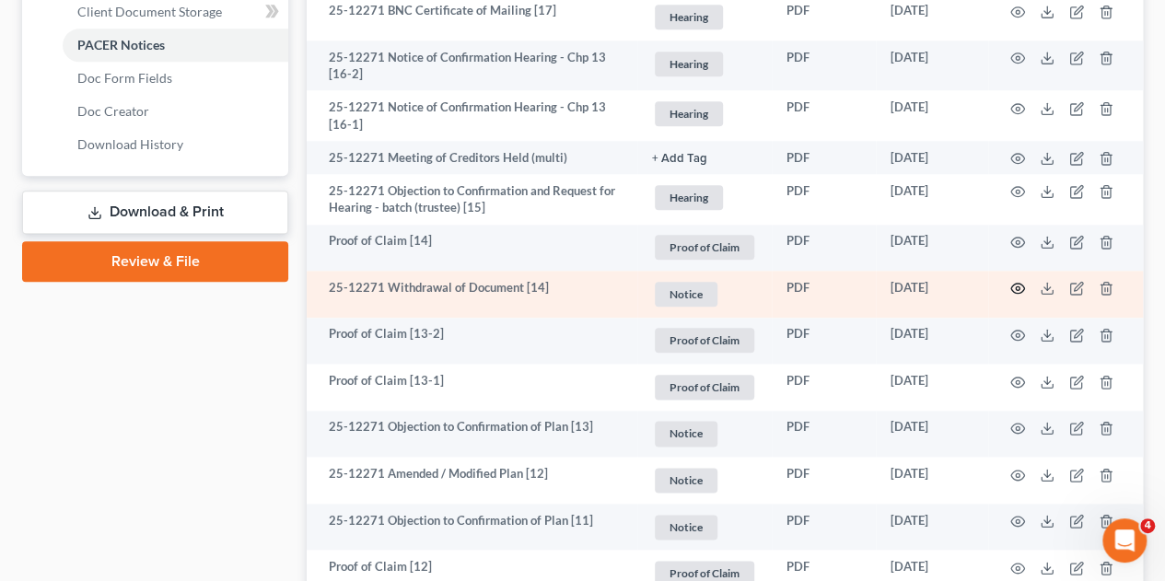
click at [1016, 281] on icon "button" at bounding box center [1017, 288] width 15 height 15
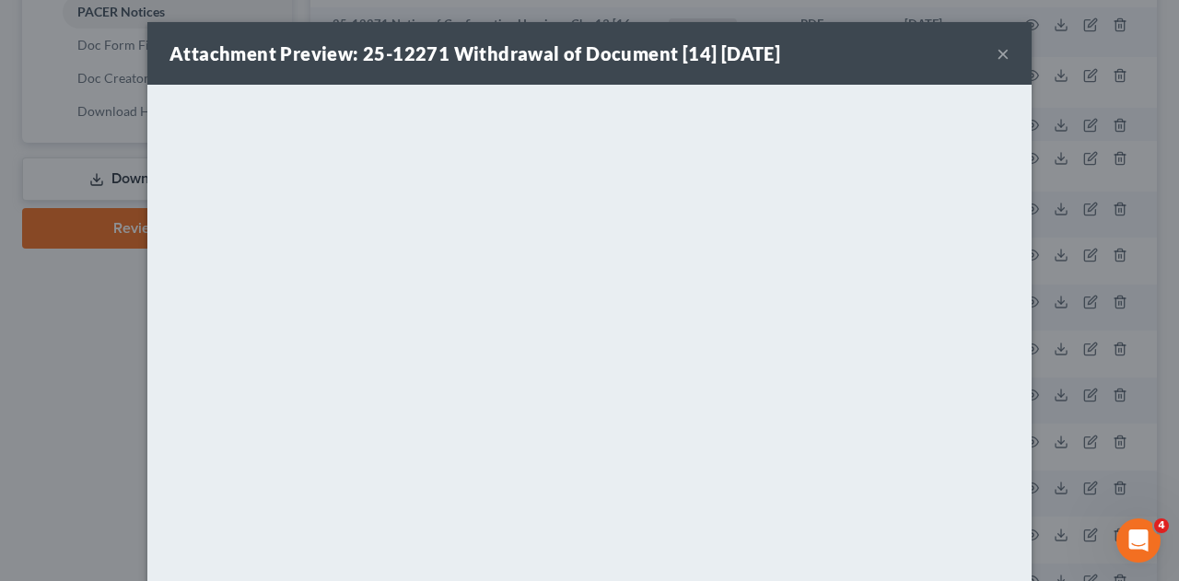
click at [996, 57] on button "×" at bounding box center [1002, 53] width 13 height 22
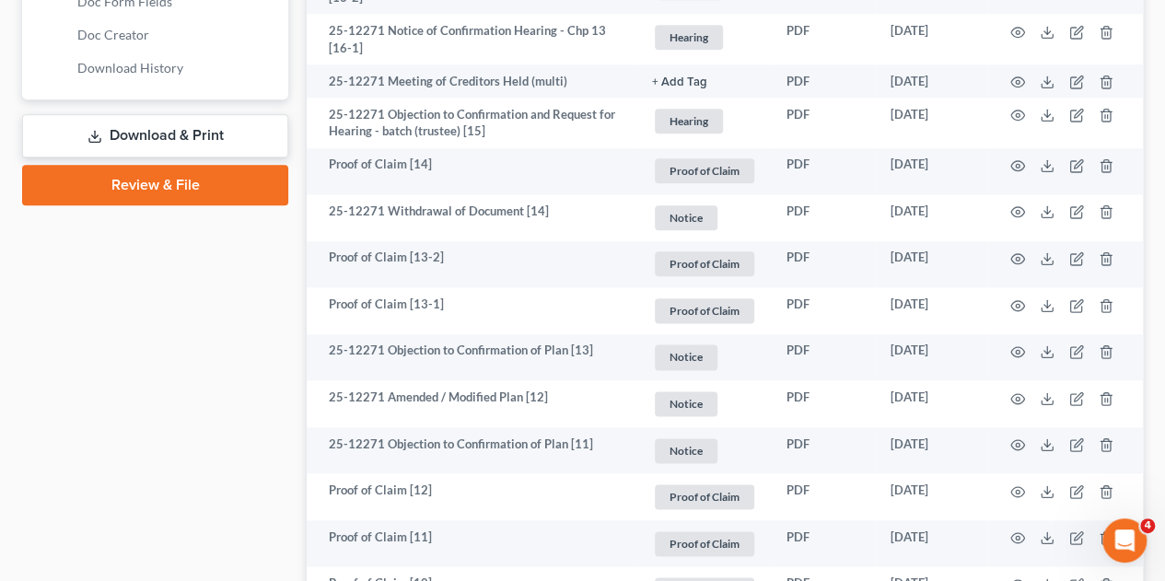
scroll to position [1010, 0]
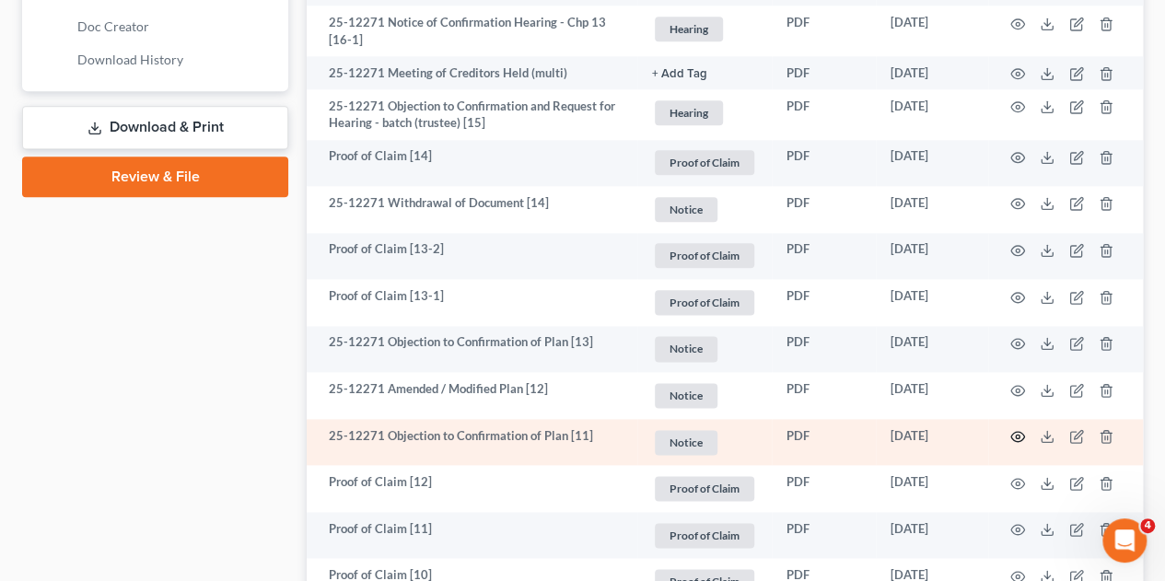
click at [1016, 429] on icon "button" at bounding box center [1017, 436] width 15 height 15
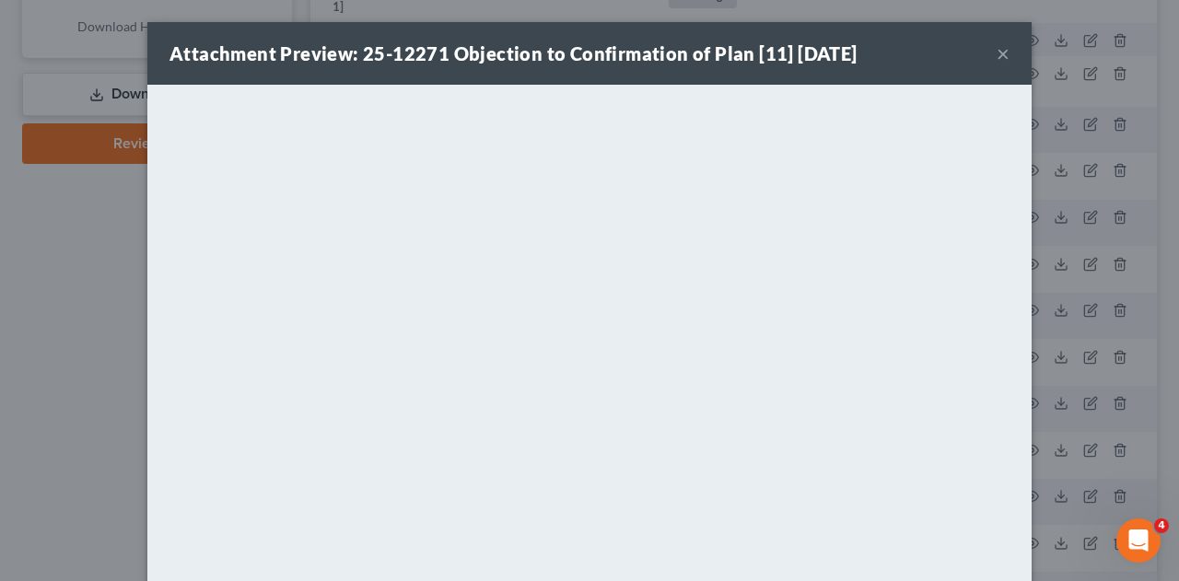
click at [996, 55] on button "×" at bounding box center [1002, 53] width 13 height 22
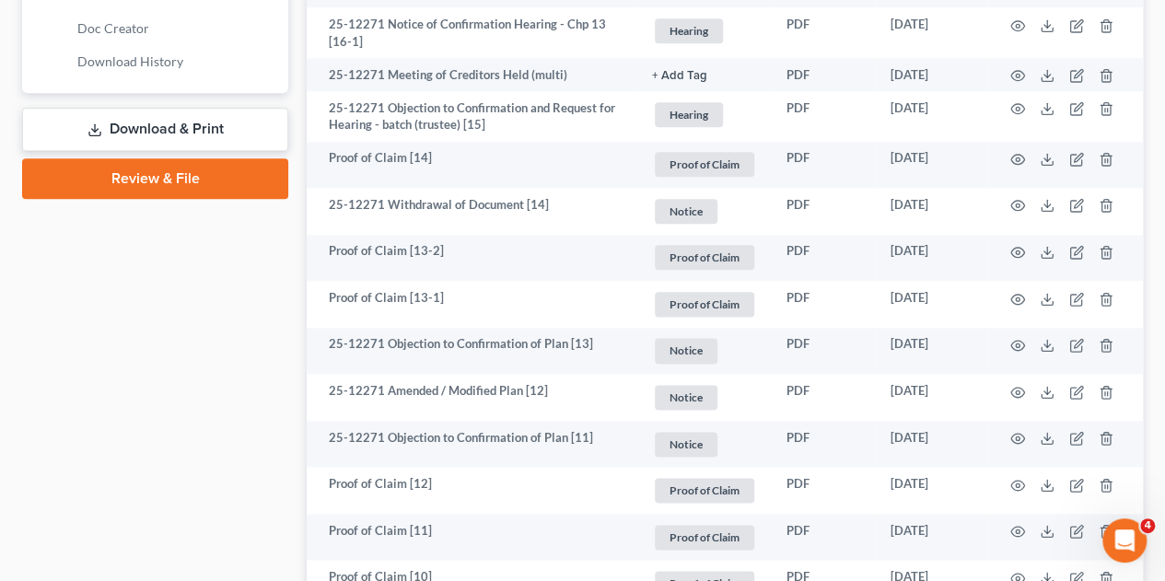
scroll to position [1000, 0]
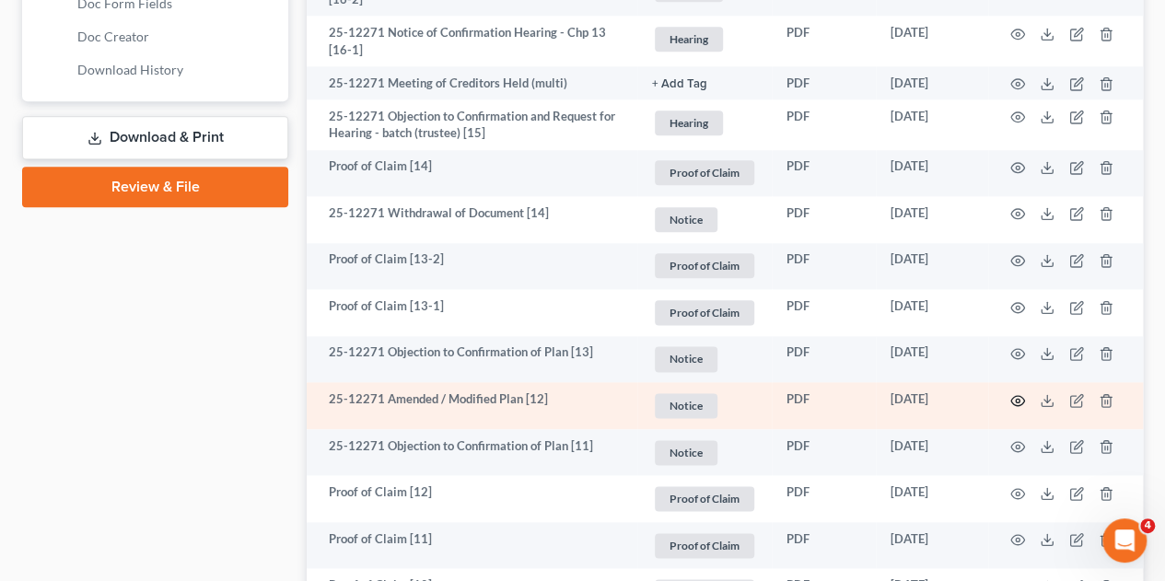
click at [1016, 393] on icon "button" at bounding box center [1017, 400] width 15 height 15
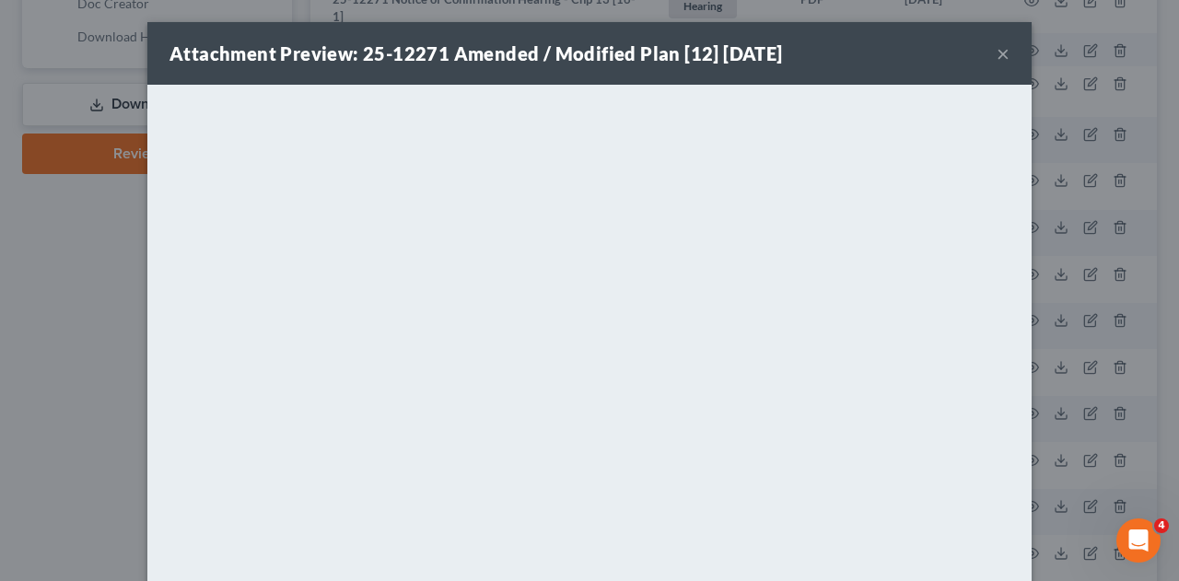
click at [998, 57] on button "×" at bounding box center [1002, 53] width 13 height 22
click at [985, 59] on div "Attachment Preview: 25-12271 Amended / Modified Plan [12] [DATE] × <object ng-a…" at bounding box center [589, 290] width 1179 height 581
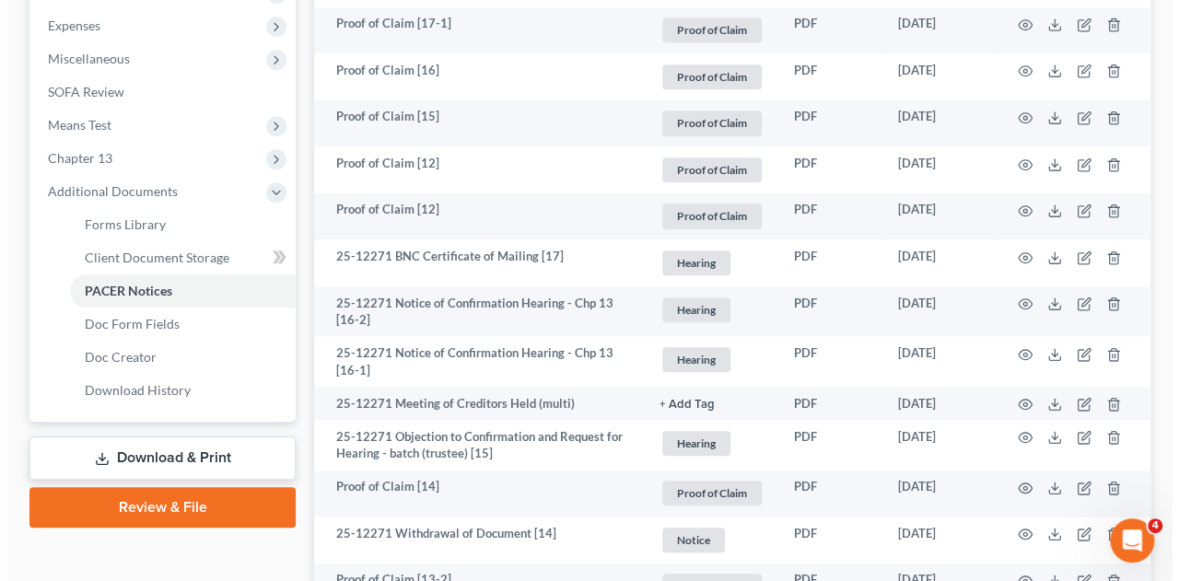
scroll to position [687, 0]
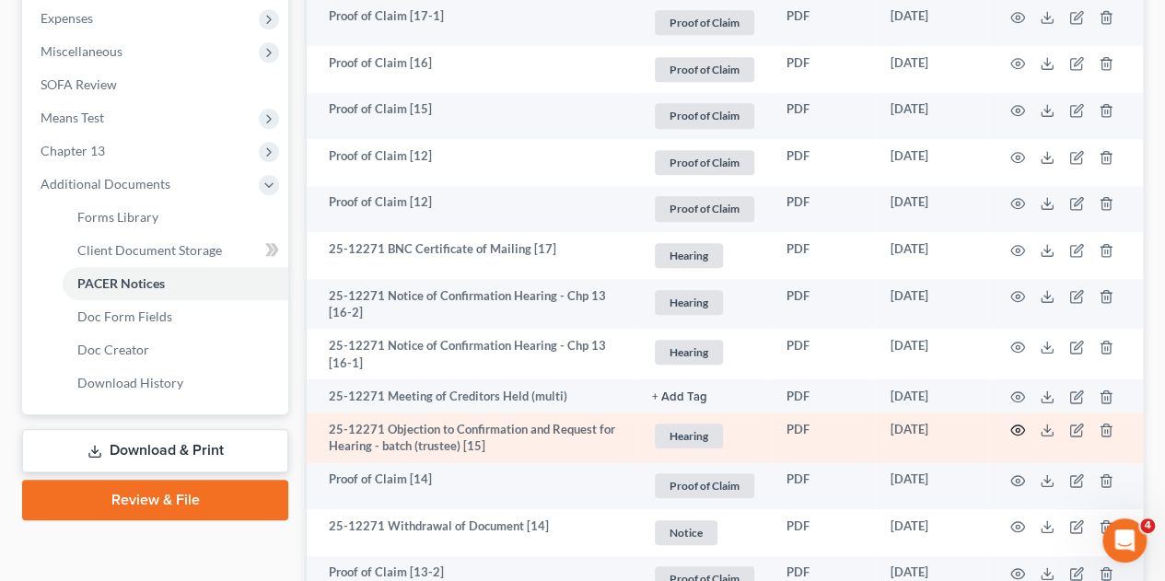
click at [1016, 423] on icon "button" at bounding box center [1017, 430] width 15 height 15
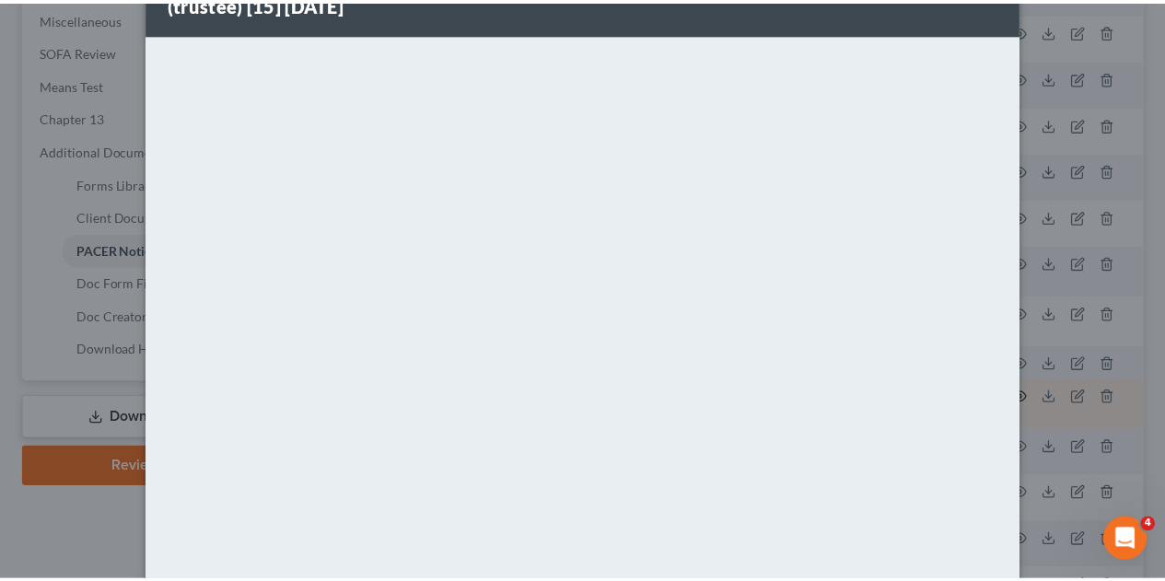
scroll to position [0, 0]
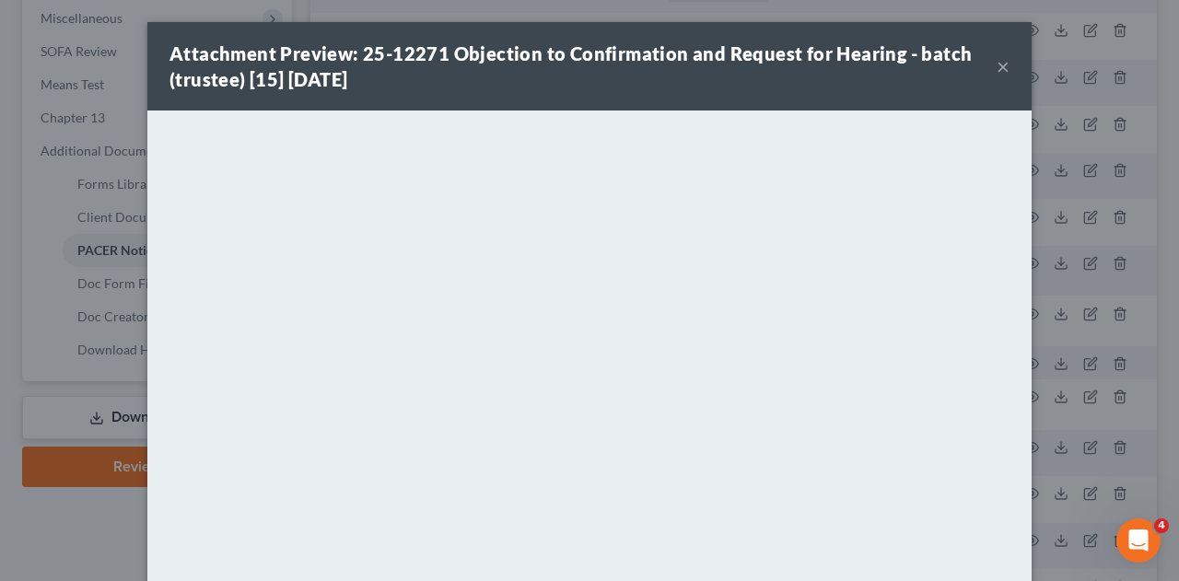
click at [996, 75] on button "×" at bounding box center [1002, 66] width 13 height 22
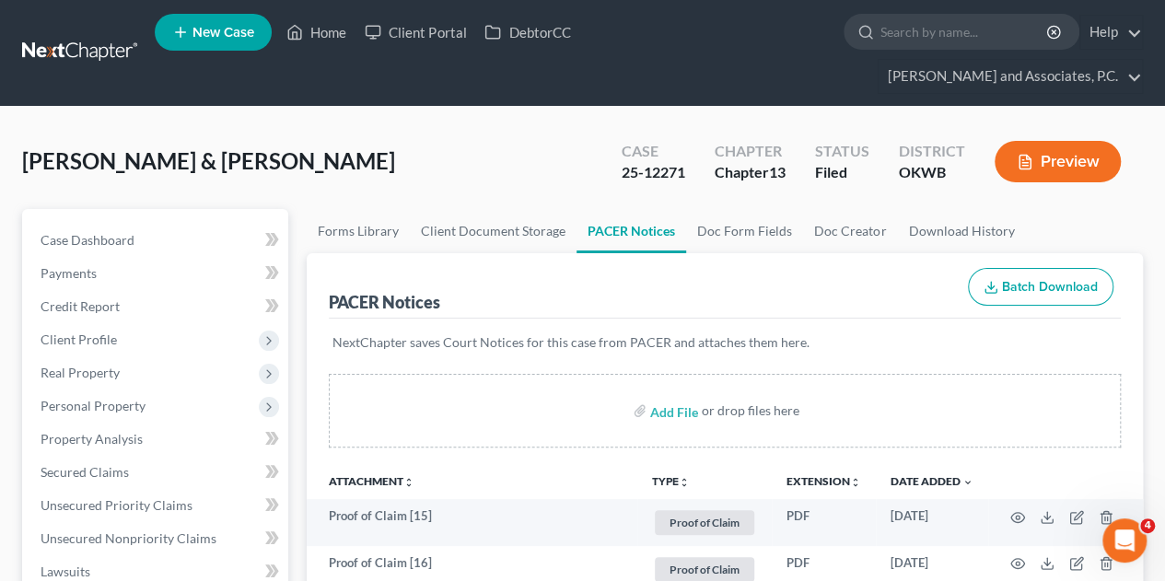
scroll to position [2, 0]
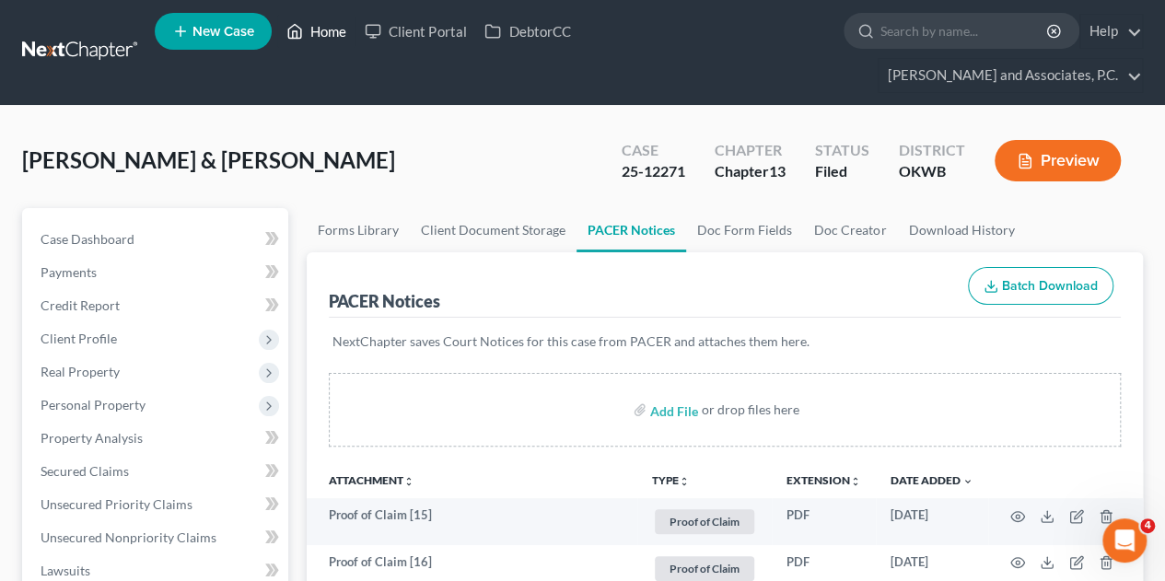
click at [323, 41] on link "Home" at bounding box center [316, 31] width 78 height 33
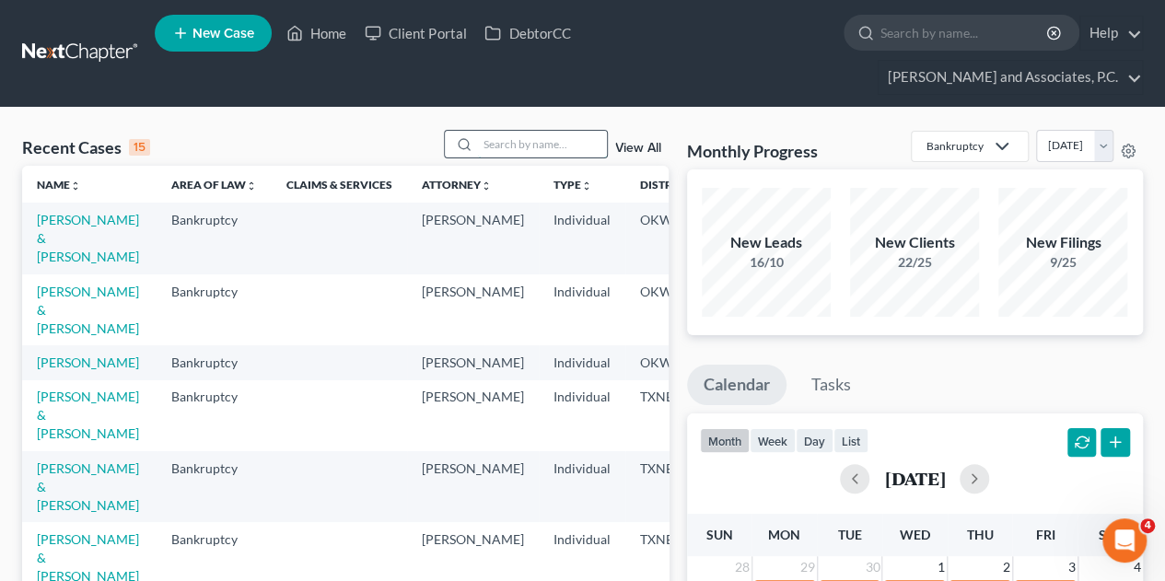
click at [516, 131] on input "search" at bounding box center [542, 144] width 129 height 27
type input "[PERSON_NAME]"
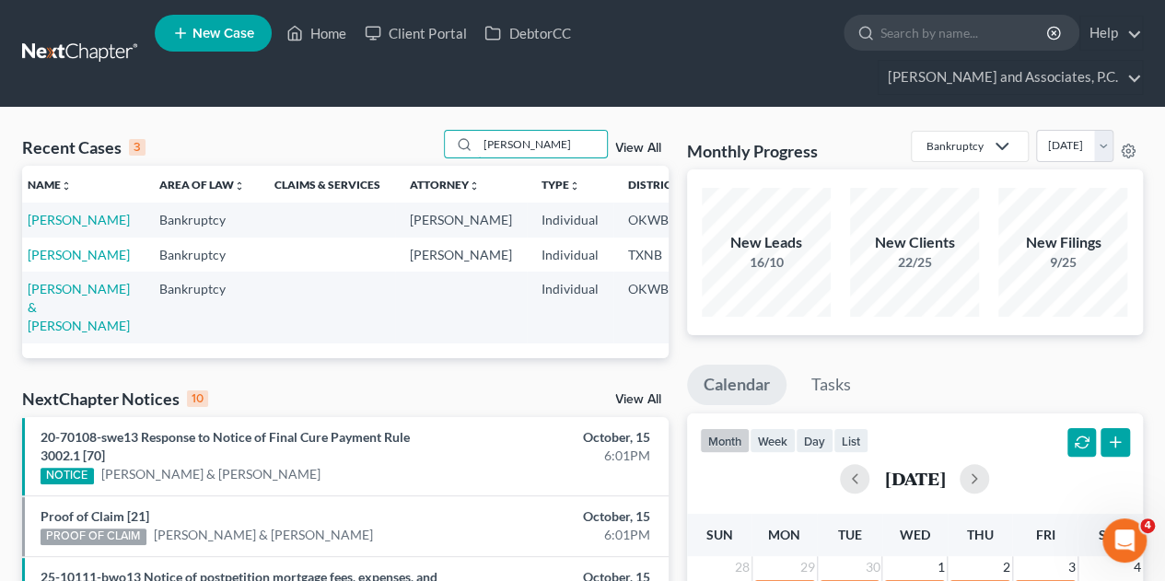
scroll to position [0, 9]
click at [53, 212] on link "[PERSON_NAME]" at bounding box center [79, 220] width 102 height 16
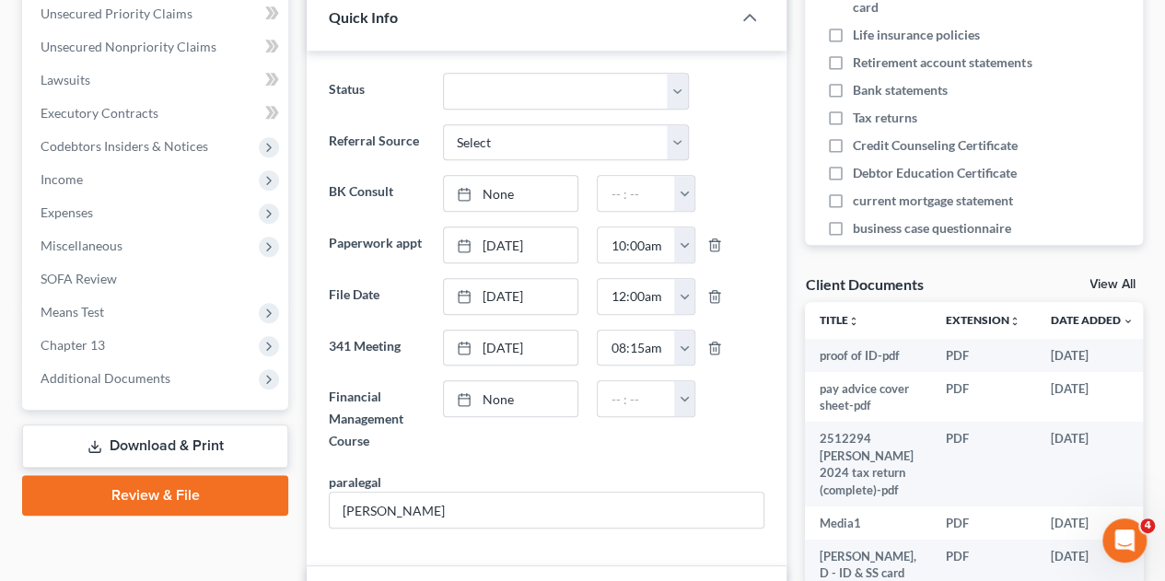
scroll to position [534, 0]
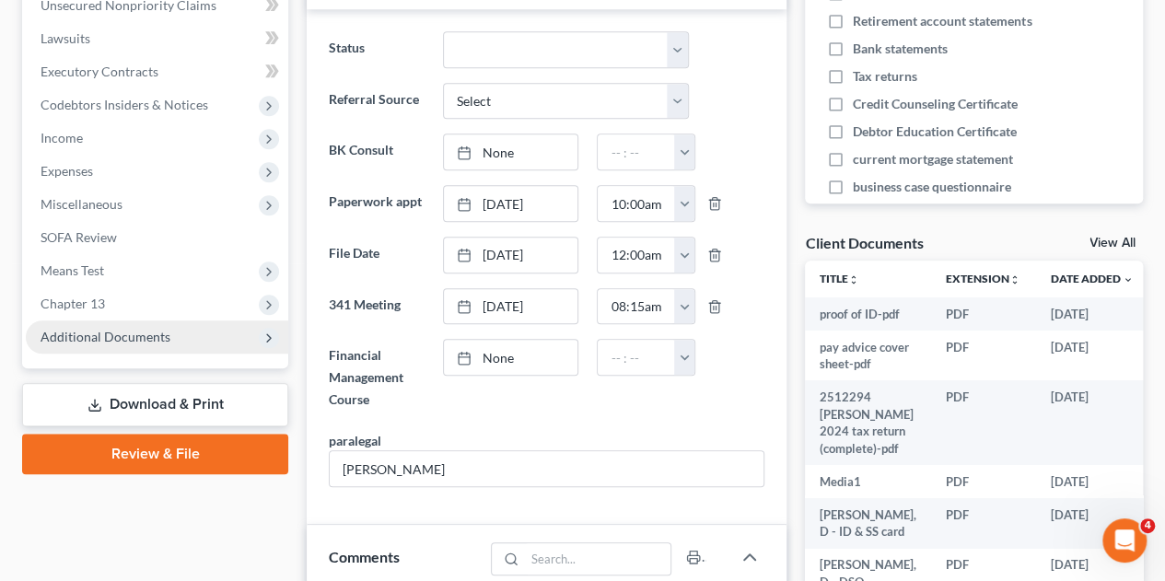
click at [99, 329] on span "Additional Documents" at bounding box center [106, 337] width 130 height 16
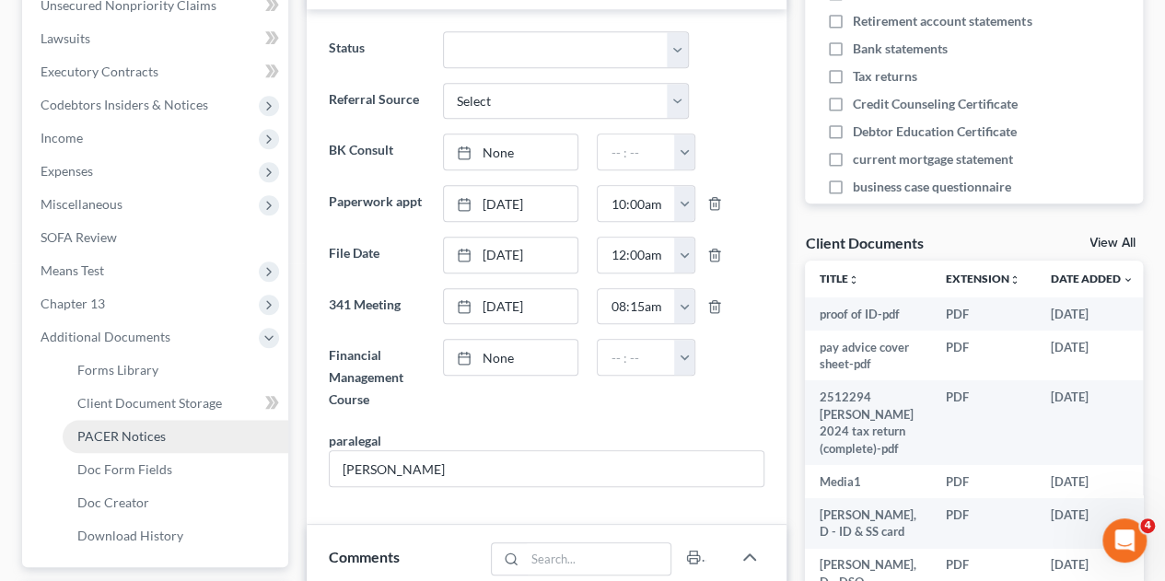
click at [101, 428] on span "PACER Notices" at bounding box center [121, 436] width 88 height 16
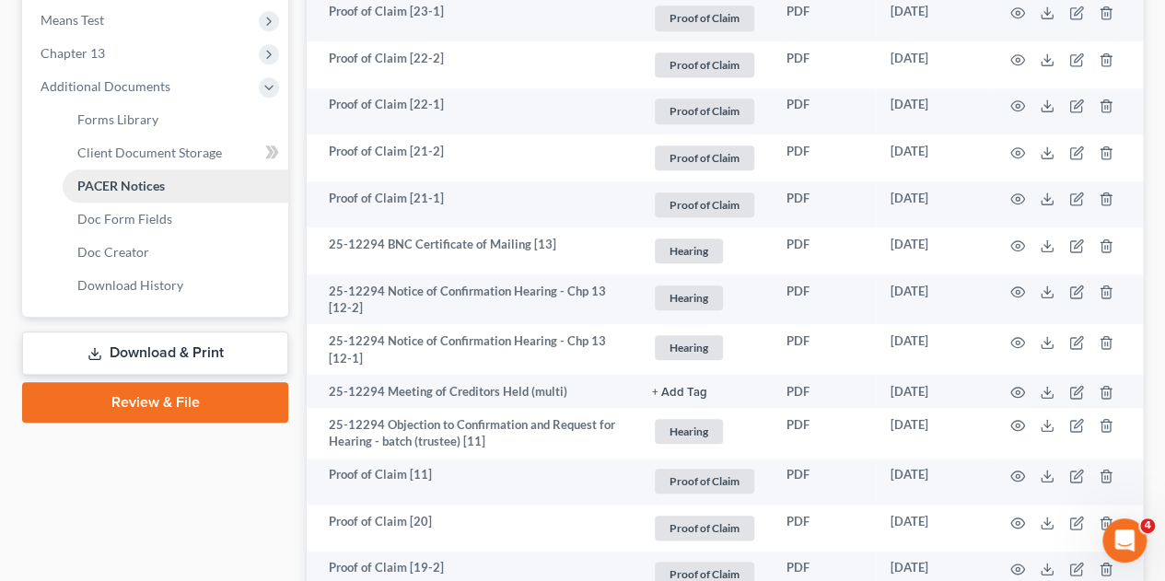
scroll to position [788, 0]
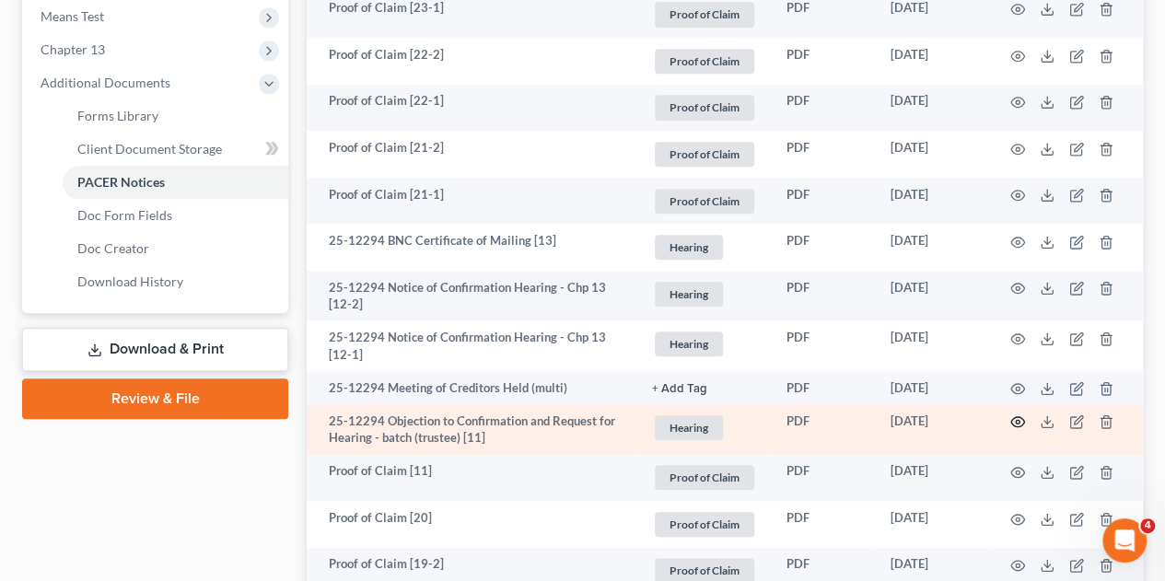
click at [1016, 414] on icon "button" at bounding box center [1017, 421] width 15 height 15
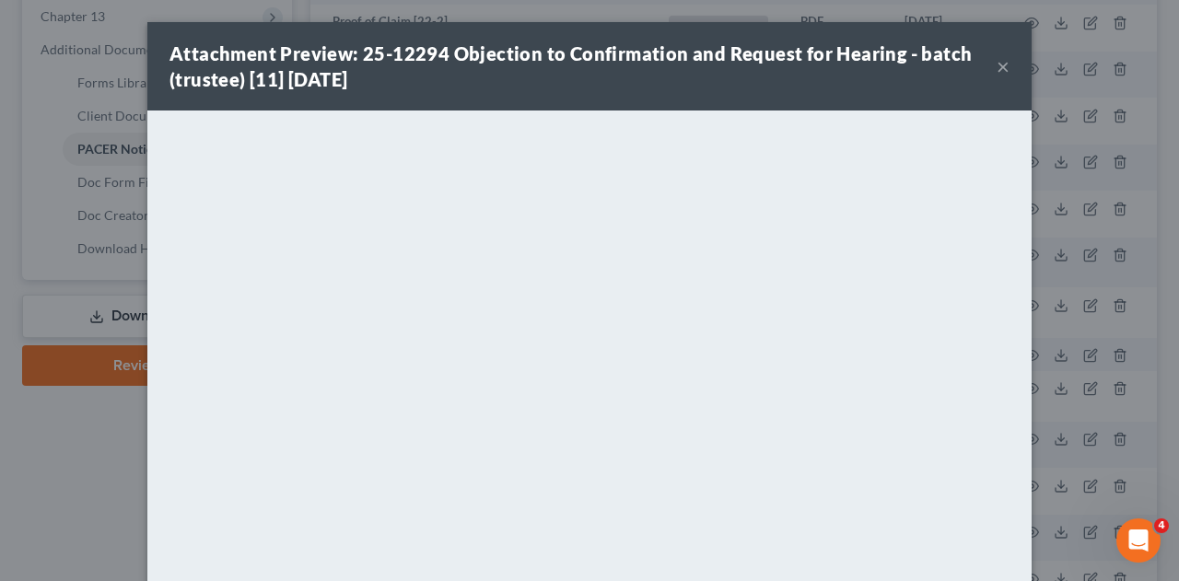
click at [996, 67] on button "×" at bounding box center [1002, 66] width 13 height 22
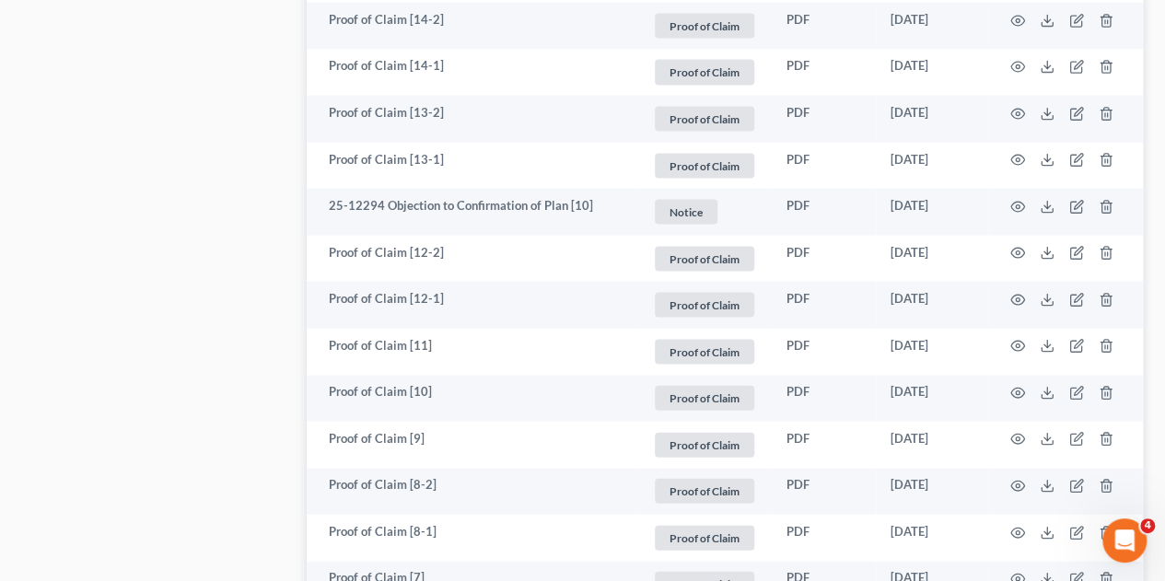
scroll to position [1762, 0]
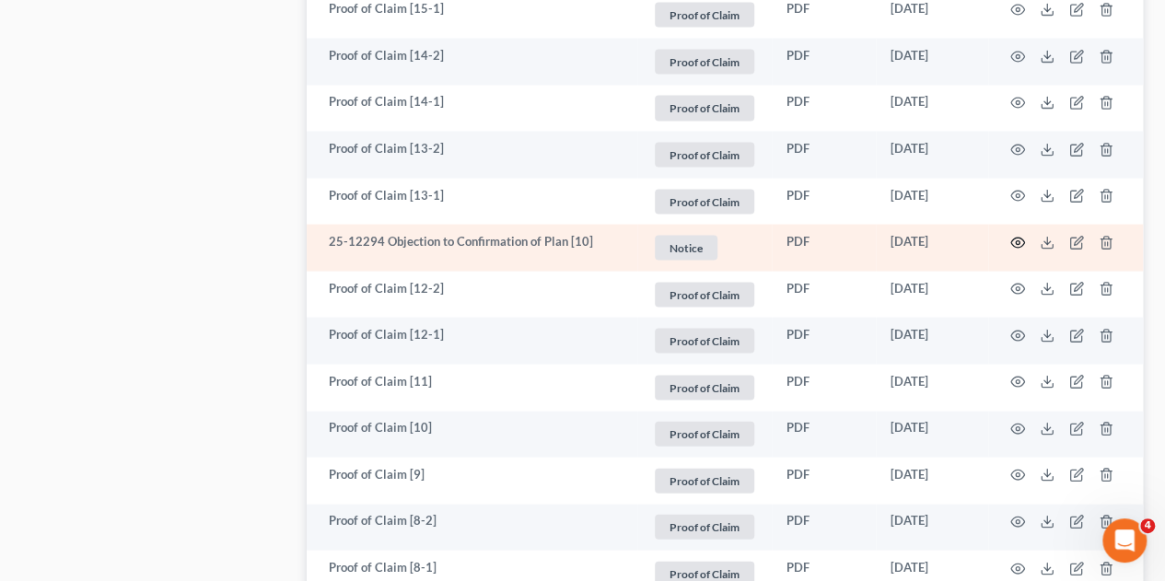
click at [1016, 236] on icon "button" at bounding box center [1017, 243] width 15 height 15
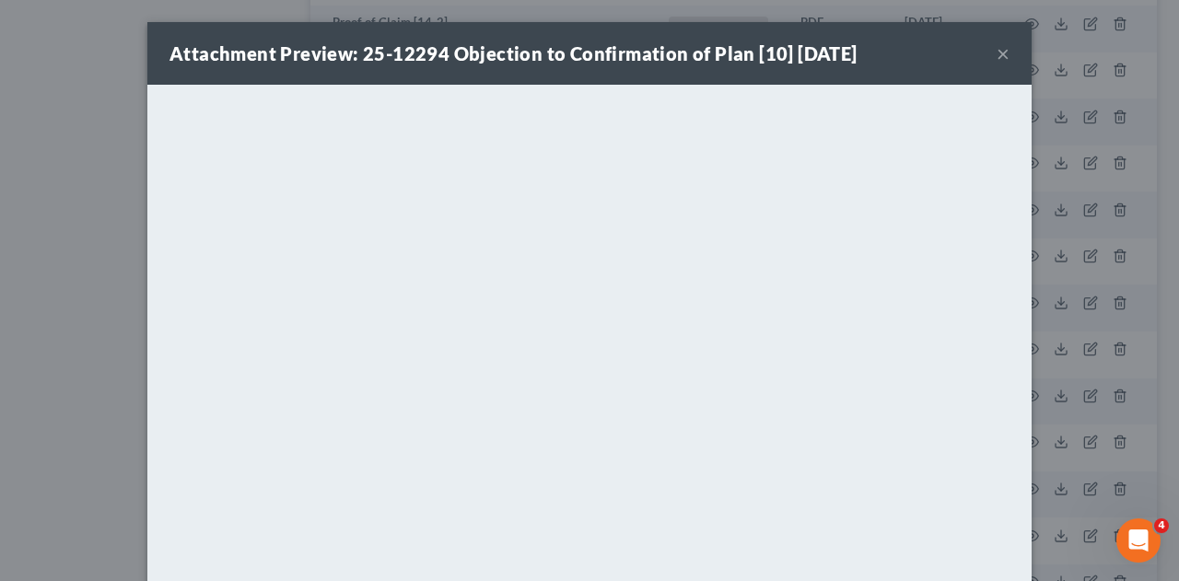
click at [998, 52] on button "×" at bounding box center [1002, 53] width 13 height 22
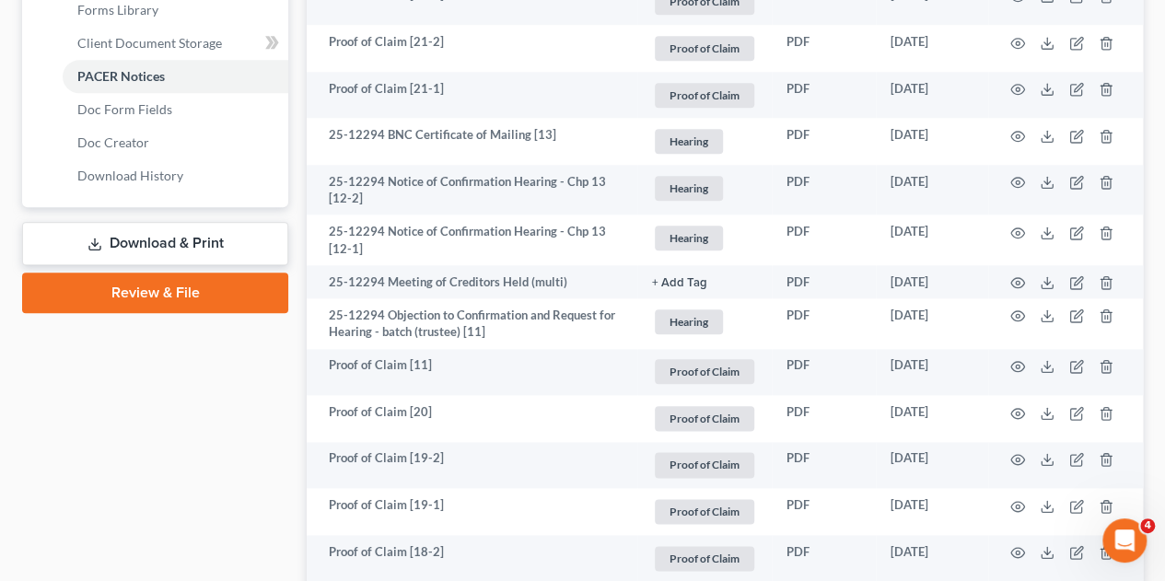
scroll to position [867, 0]
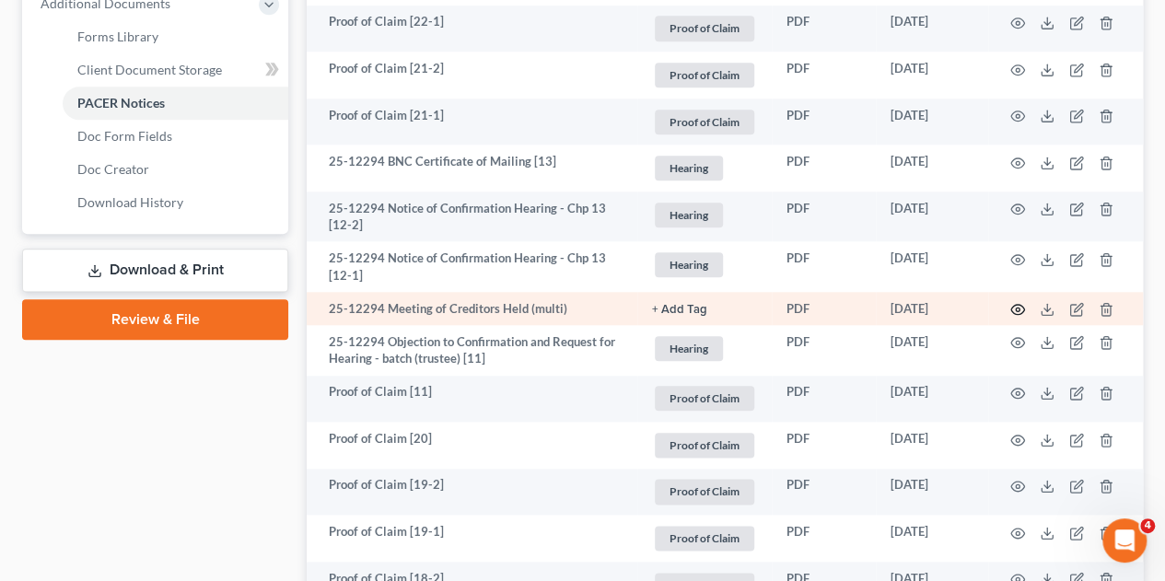
click at [1015, 302] on icon "button" at bounding box center [1017, 309] width 15 height 15
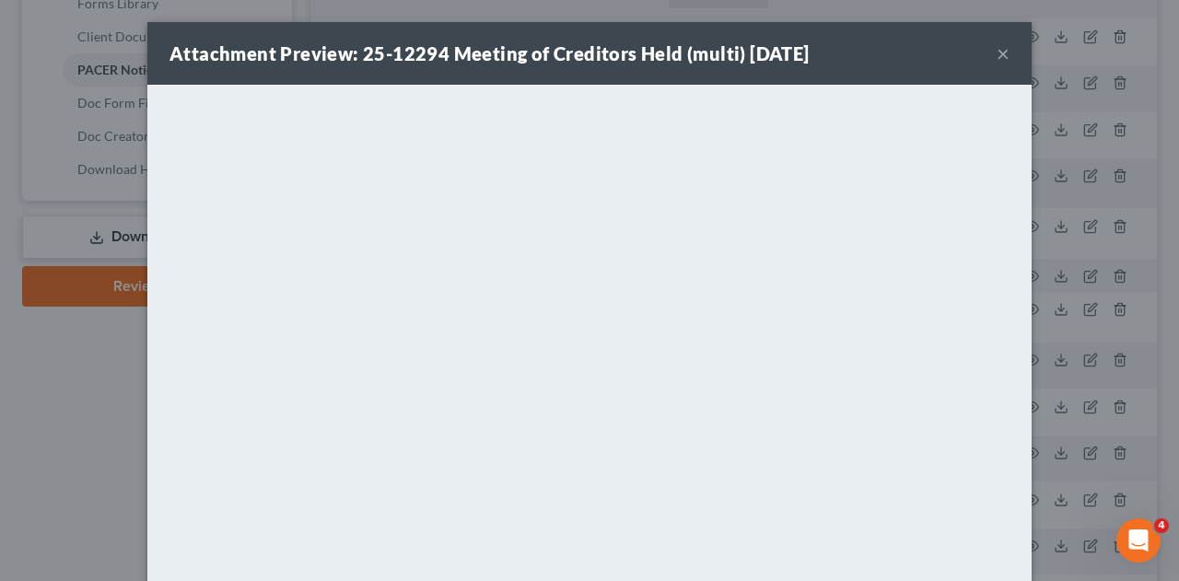
click at [996, 53] on button "×" at bounding box center [1002, 53] width 13 height 22
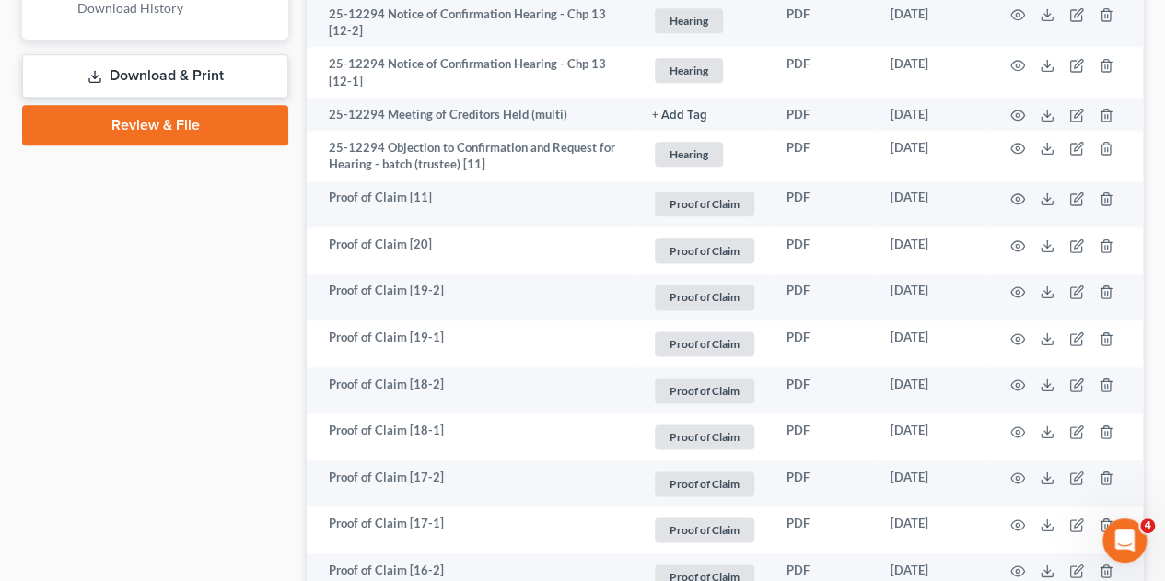
scroll to position [1046, 0]
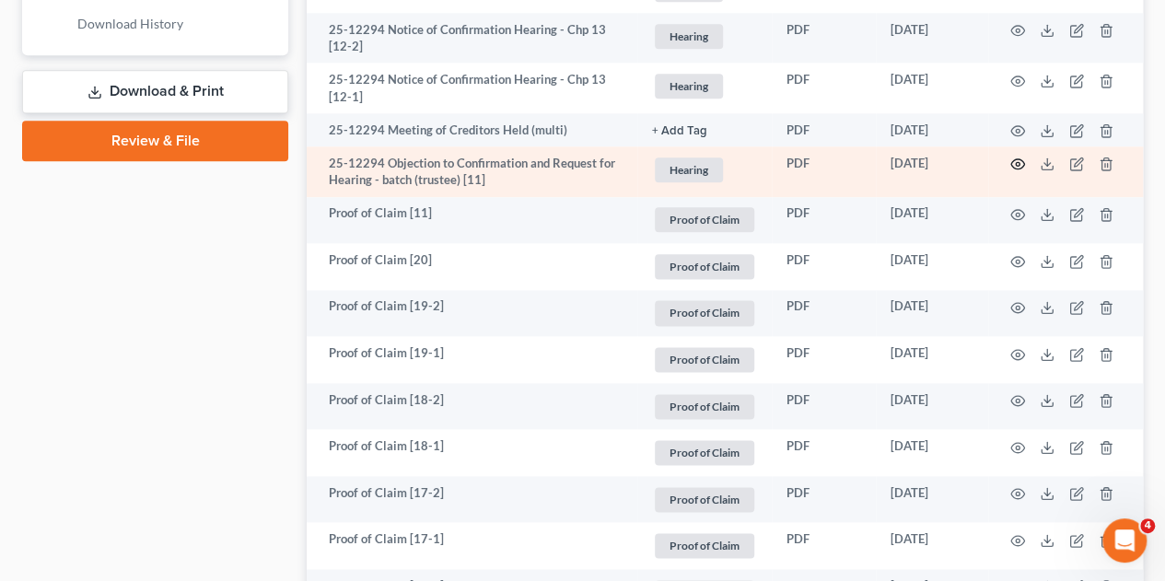
click at [1018, 157] on icon "button" at bounding box center [1017, 164] width 15 height 15
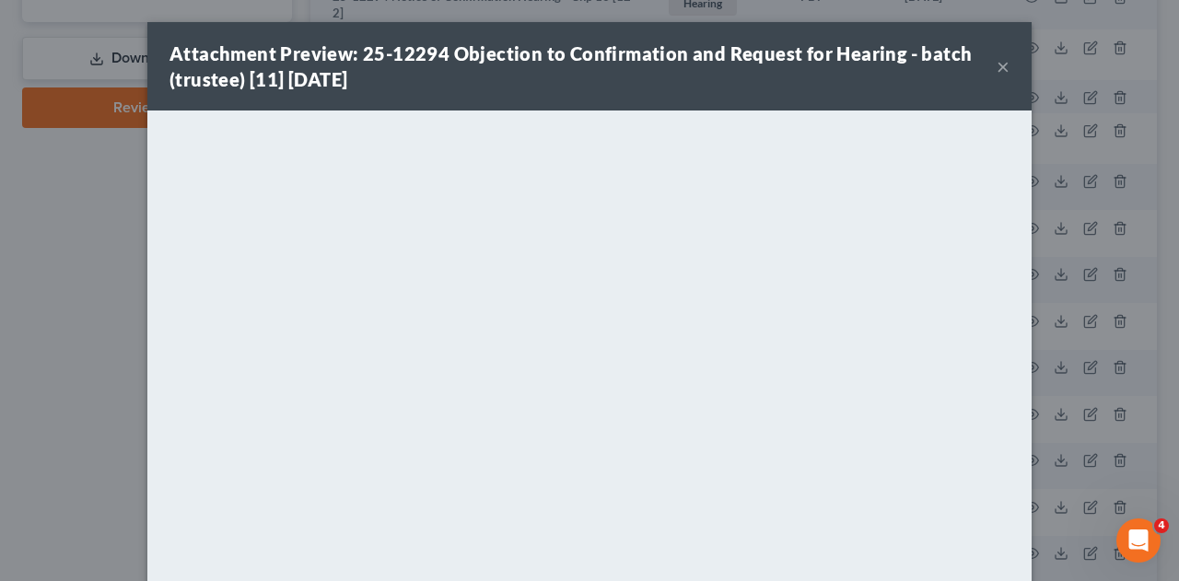
click at [1002, 55] on button "×" at bounding box center [1002, 66] width 13 height 22
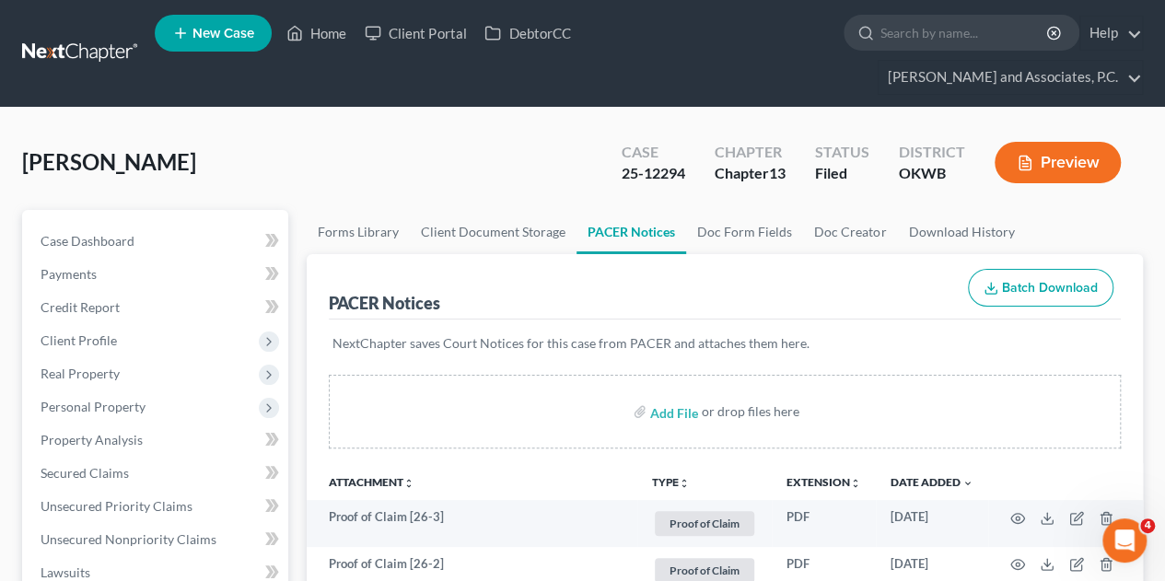
scroll to position [0, 0]
click at [318, 42] on link "Home" at bounding box center [316, 33] width 78 height 33
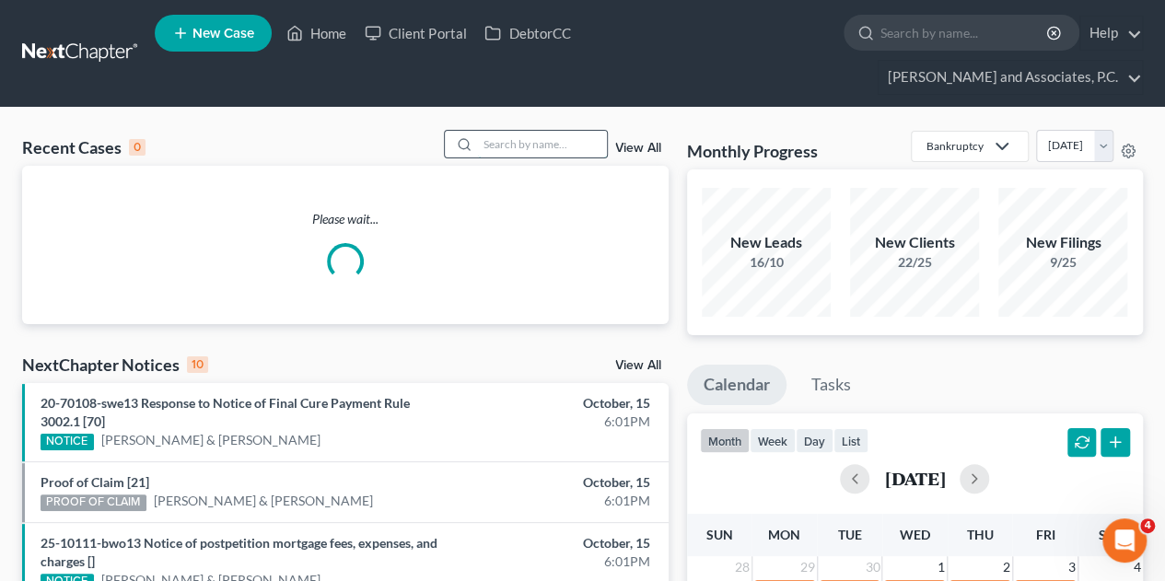
click at [519, 131] on input "search" at bounding box center [542, 144] width 129 height 27
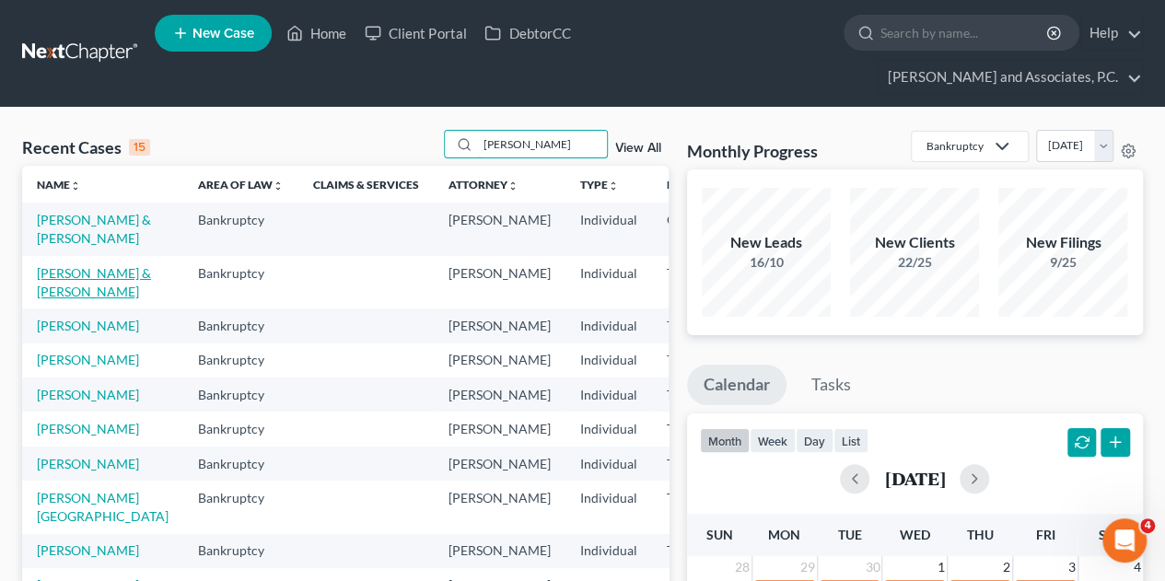
type input "[PERSON_NAME]"
click at [74, 265] on link "[PERSON_NAME] & [PERSON_NAME]" at bounding box center [94, 282] width 114 height 34
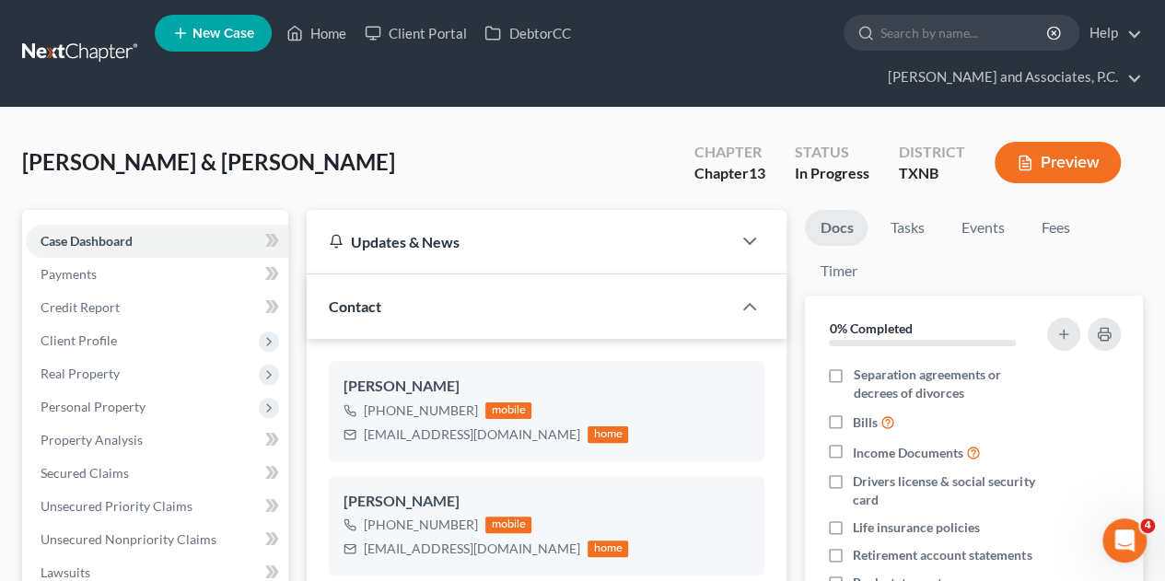
scroll to position [6092, 0]
click at [334, 42] on link "Home" at bounding box center [316, 33] width 78 height 33
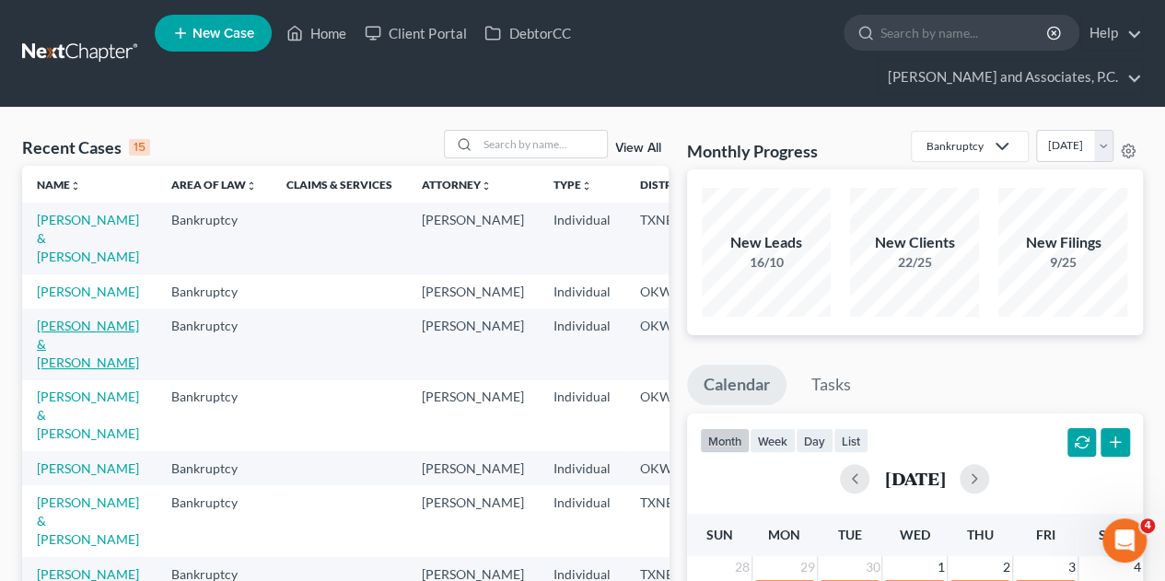
click at [66, 326] on link "[PERSON_NAME] & [PERSON_NAME]" at bounding box center [88, 344] width 102 height 52
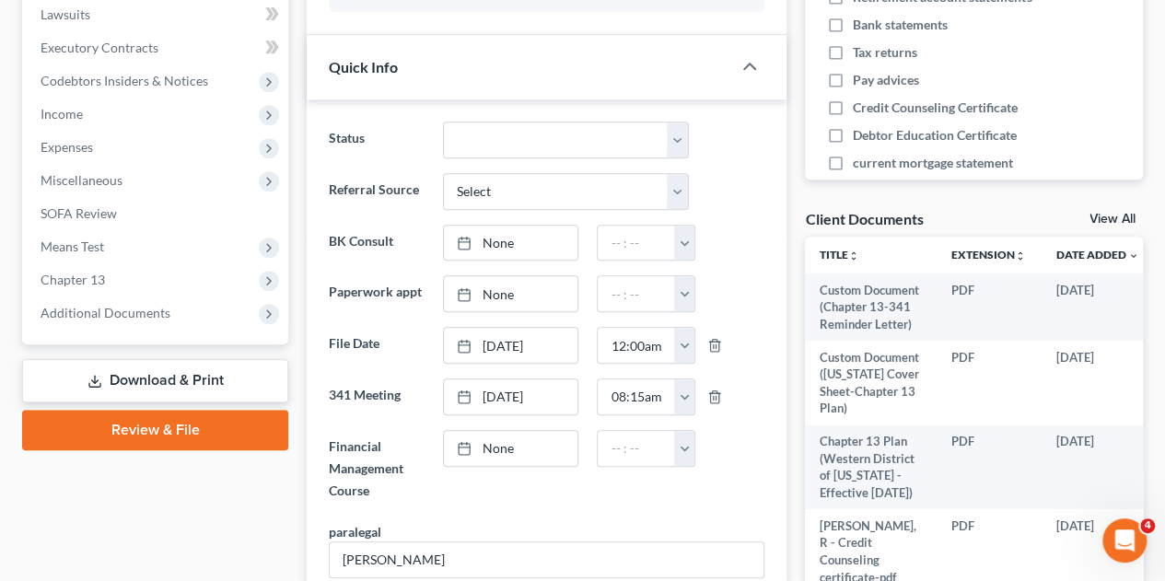
scroll to position [560, 0]
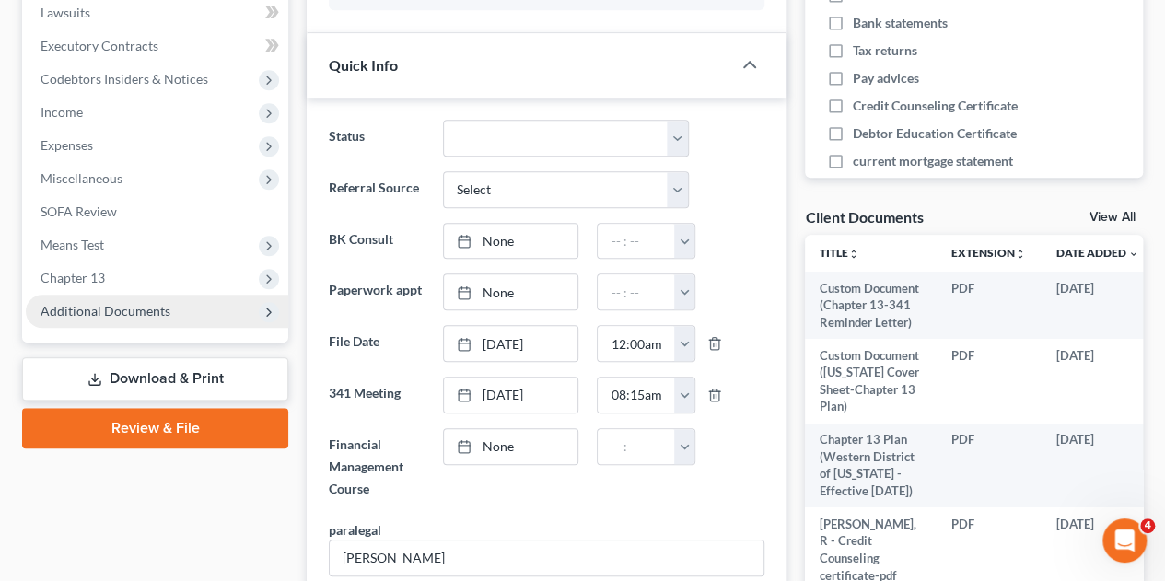
click at [129, 303] on span "Additional Documents" at bounding box center [106, 311] width 130 height 16
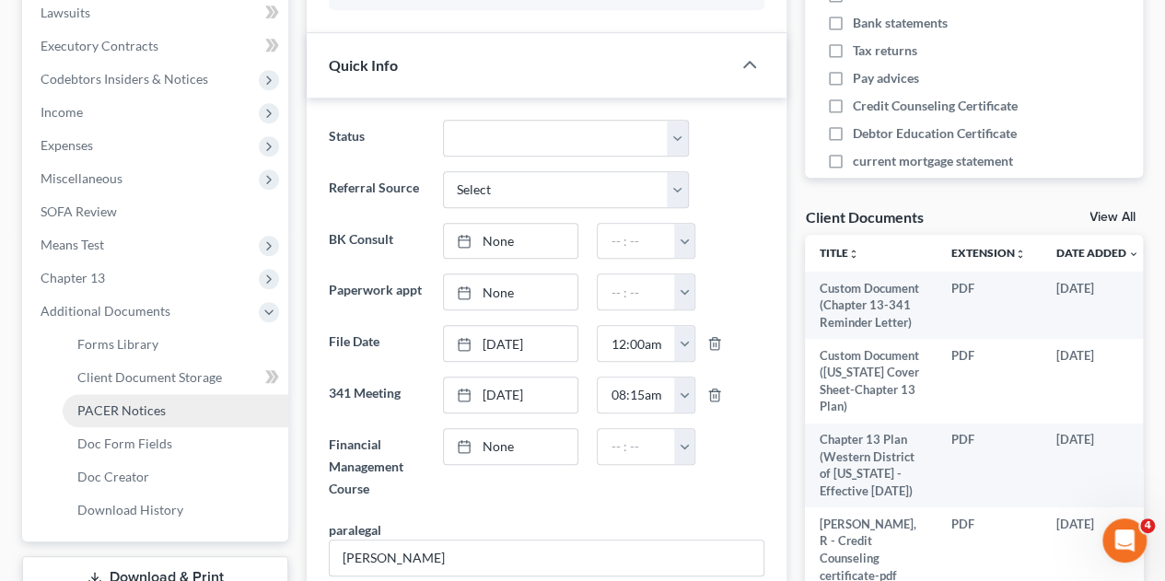
click at [130, 394] on link "PACER Notices" at bounding box center [176, 410] width 226 height 33
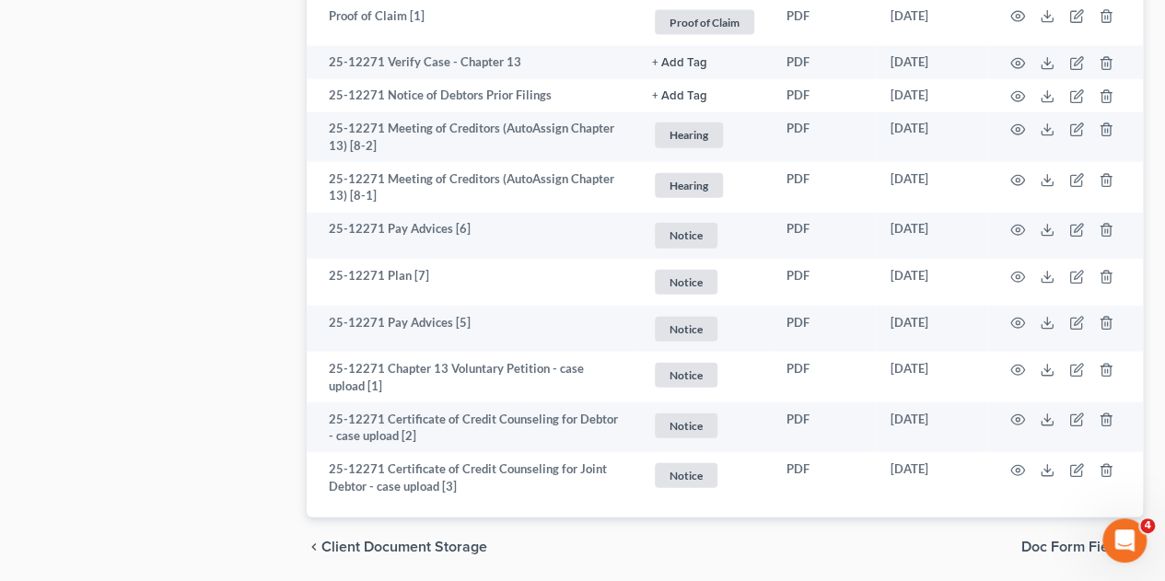
scroll to position [2136, 0]
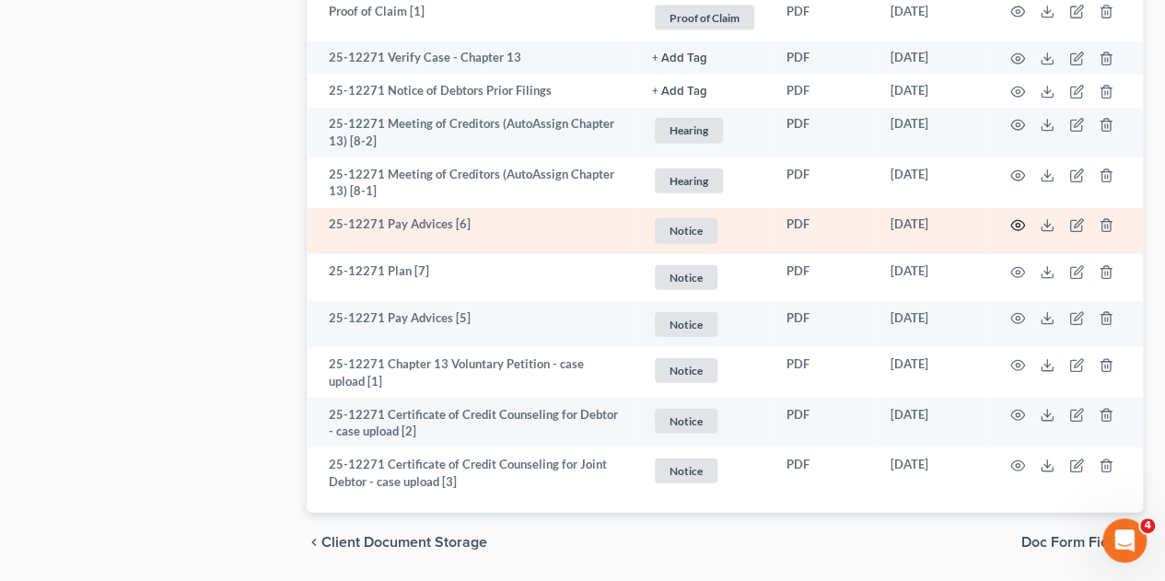
click at [1016, 218] on icon "button" at bounding box center [1017, 225] width 15 height 15
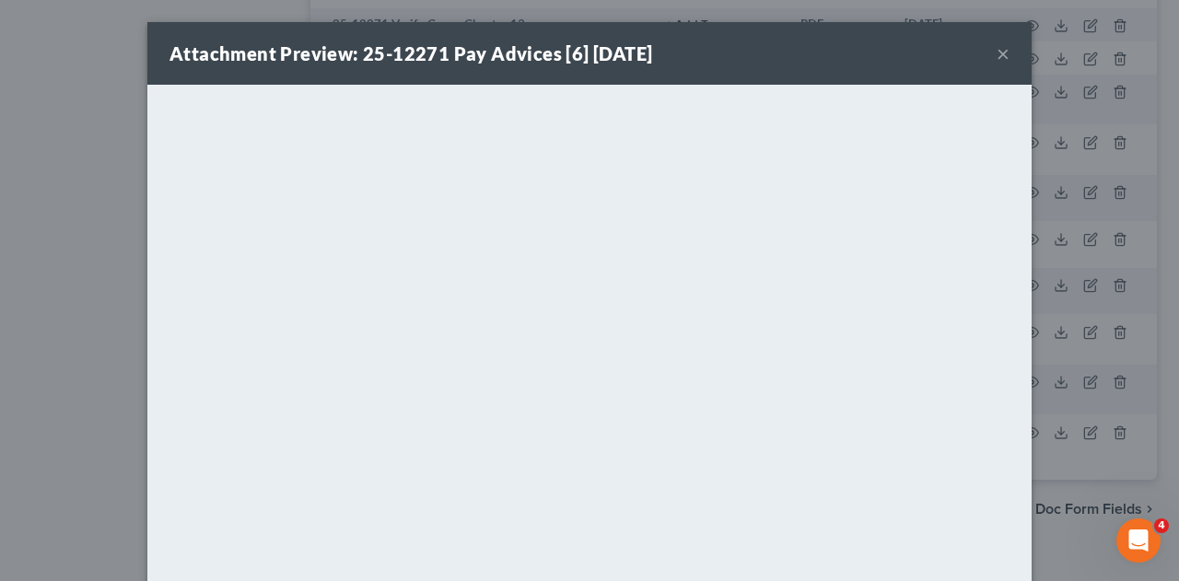
click at [996, 60] on button "×" at bounding box center [1002, 53] width 13 height 22
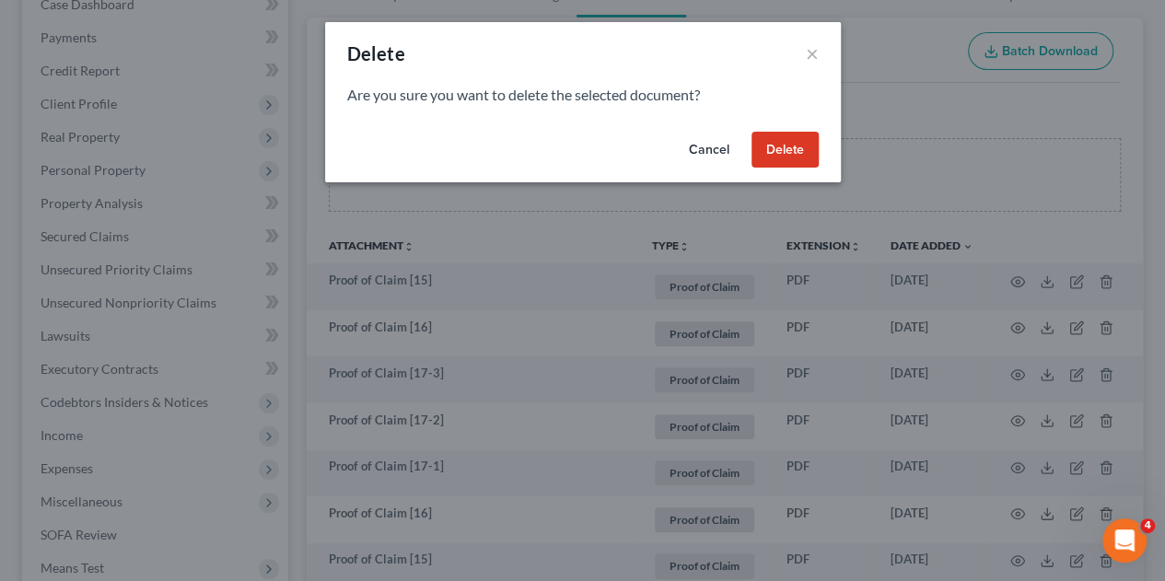
scroll to position [210, 0]
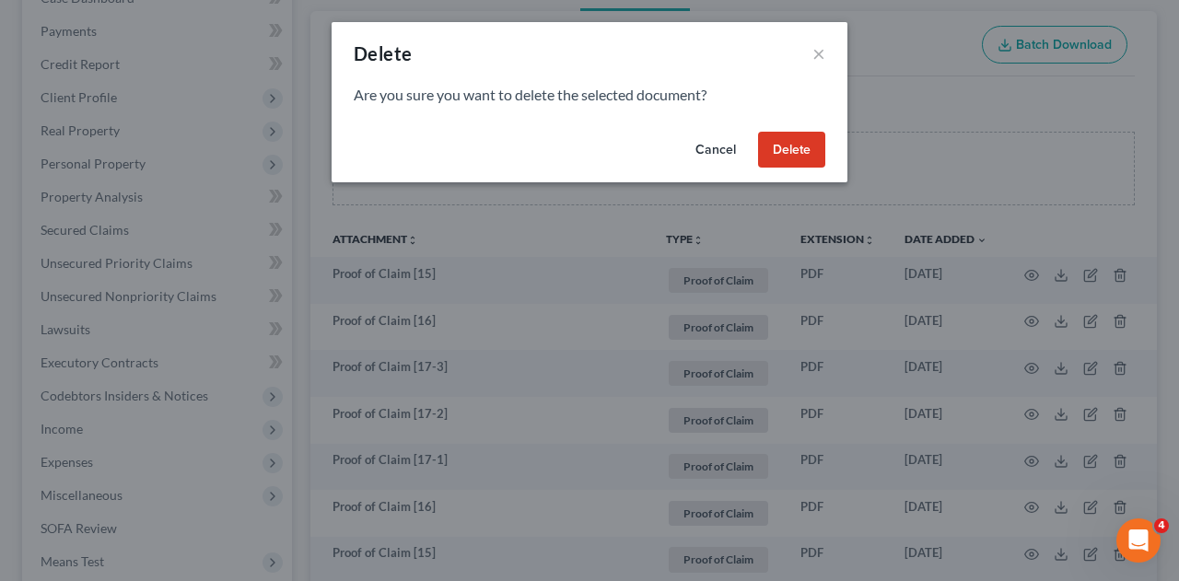
click at [711, 164] on button "Cancel" at bounding box center [715, 150] width 70 height 37
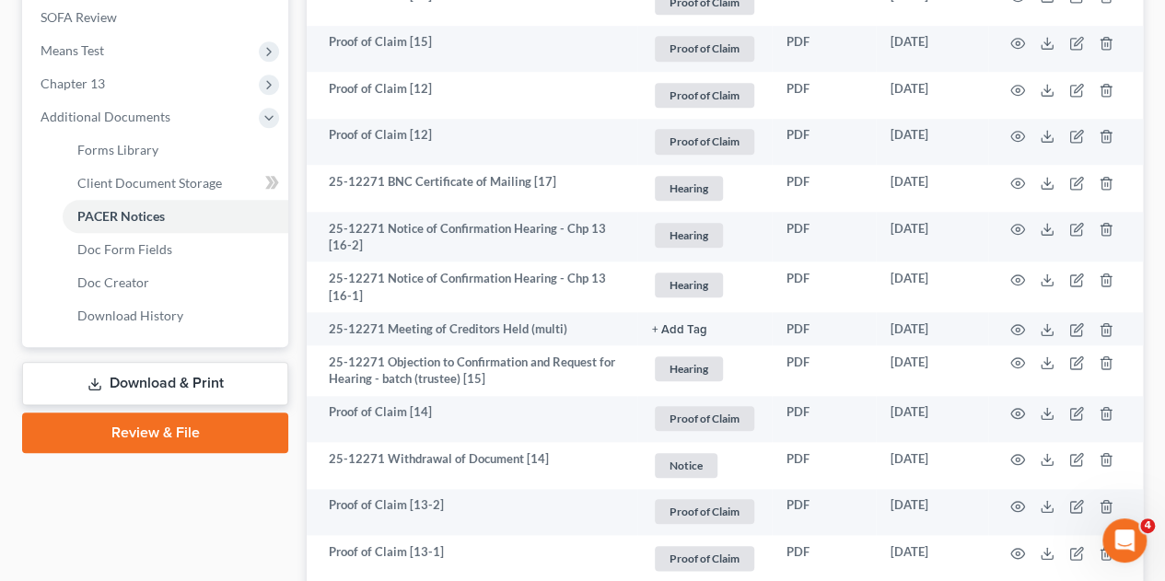
scroll to position [757, 0]
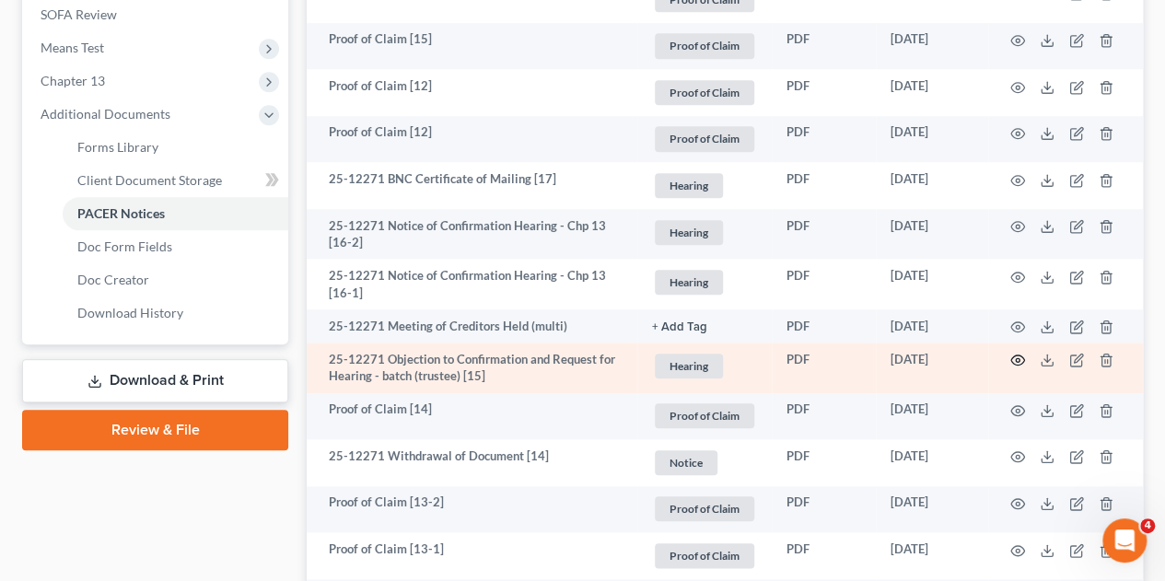
click at [1016, 353] on icon "button" at bounding box center [1017, 360] width 15 height 15
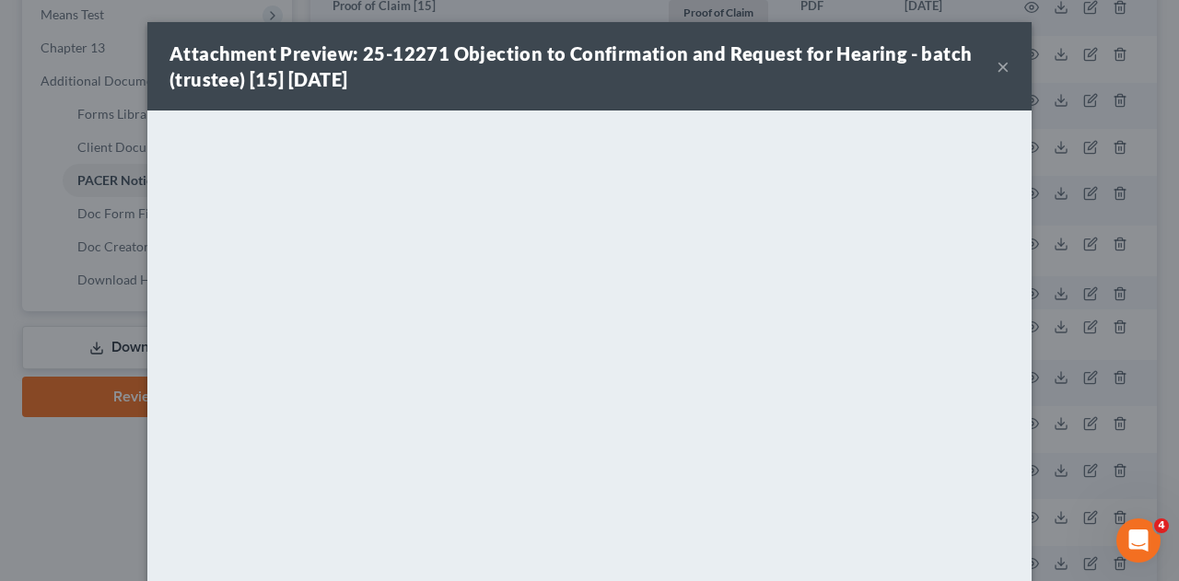
click at [996, 77] on button "×" at bounding box center [1002, 66] width 13 height 22
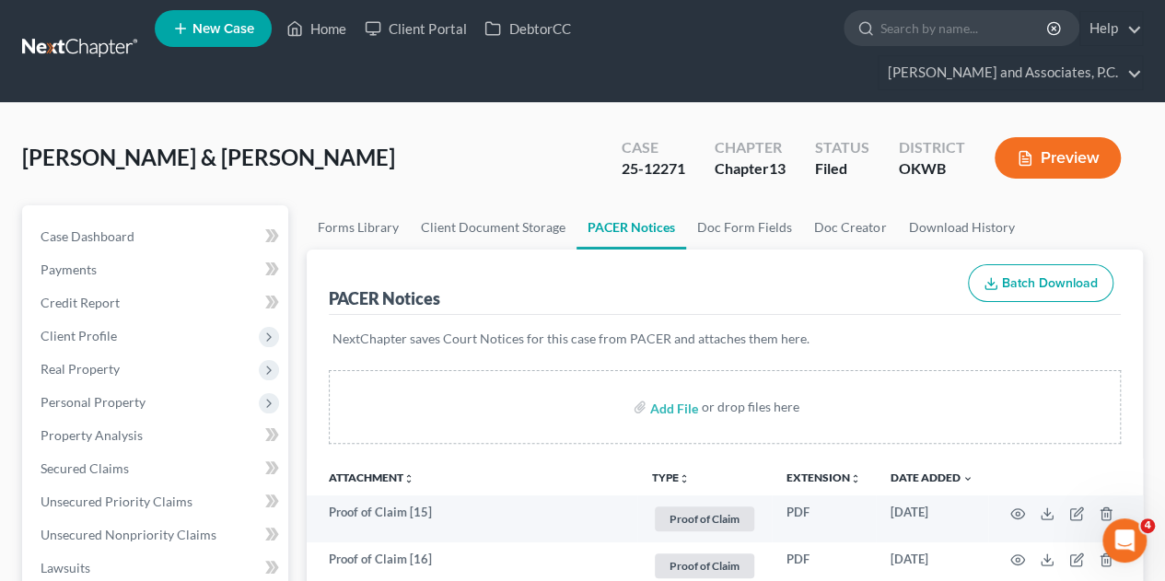
scroll to position [13, 0]
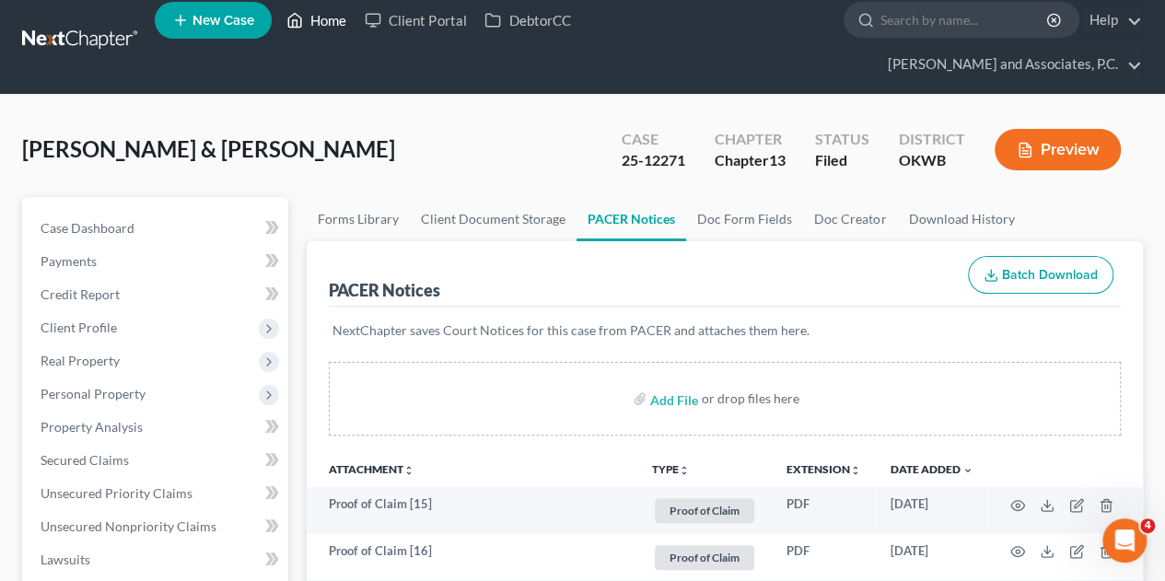
click at [316, 28] on link "Home" at bounding box center [316, 20] width 78 height 33
click at [337, 26] on link "Home" at bounding box center [316, 20] width 78 height 33
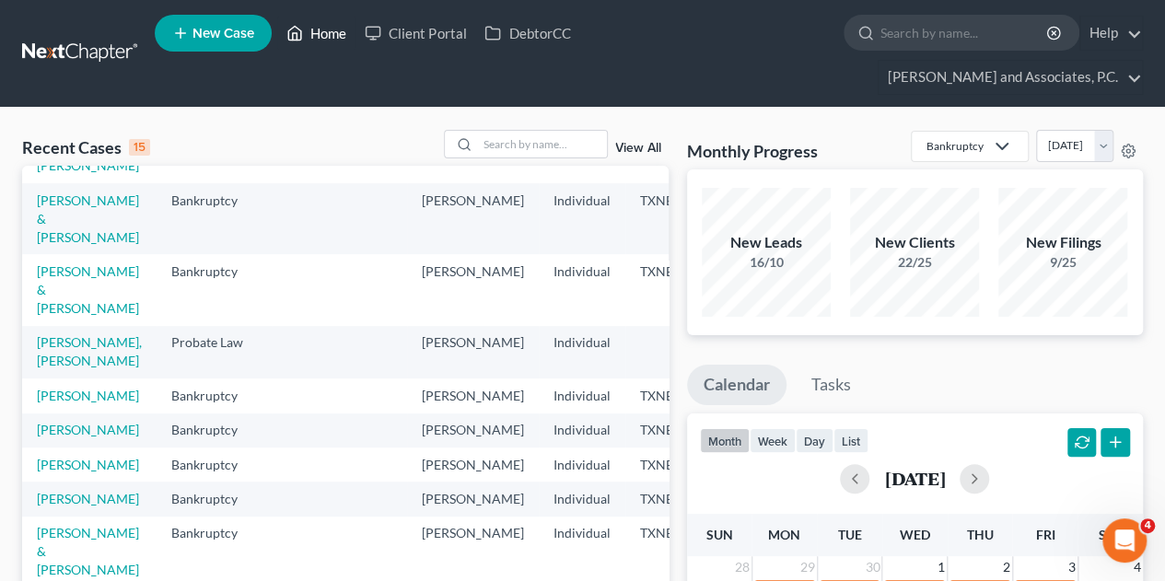
scroll to position [374, 0]
click at [526, 131] on input "search" at bounding box center [542, 144] width 129 height 27
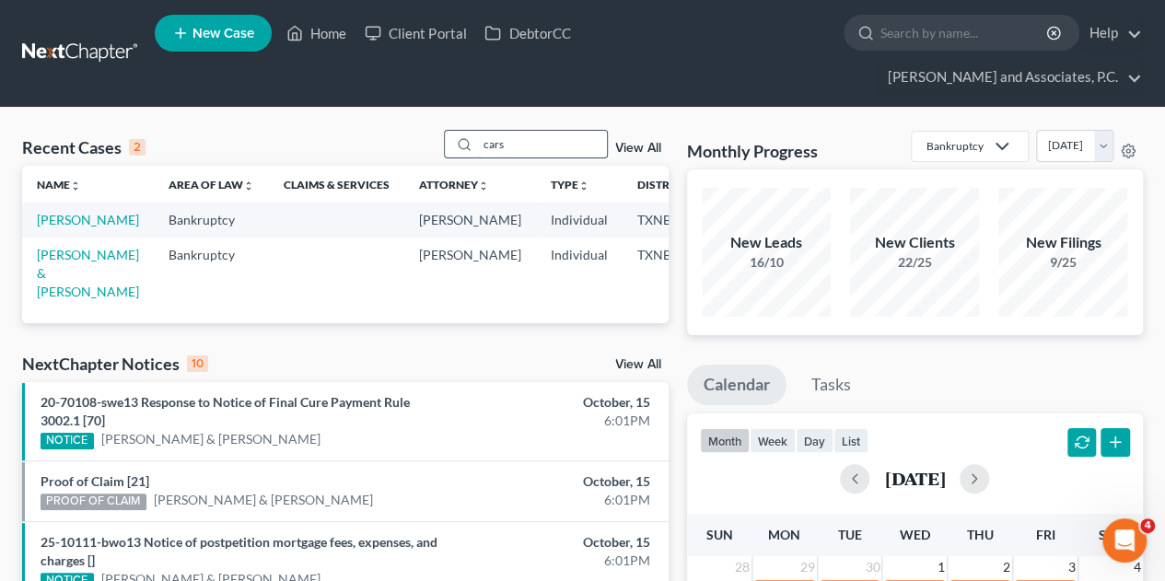
scroll to position [0, 0]
type input "cars"
click at [52, 212] on link "[PERSON_NAME]" at bounding box center [88, 220] width 102 height 16
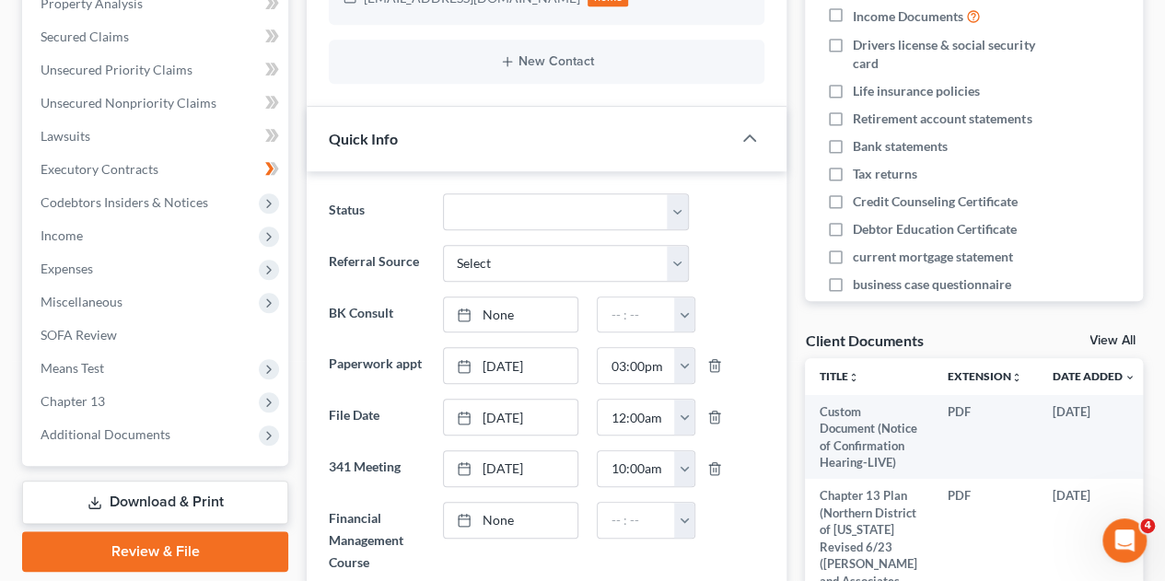
scroll to position [443, 0]
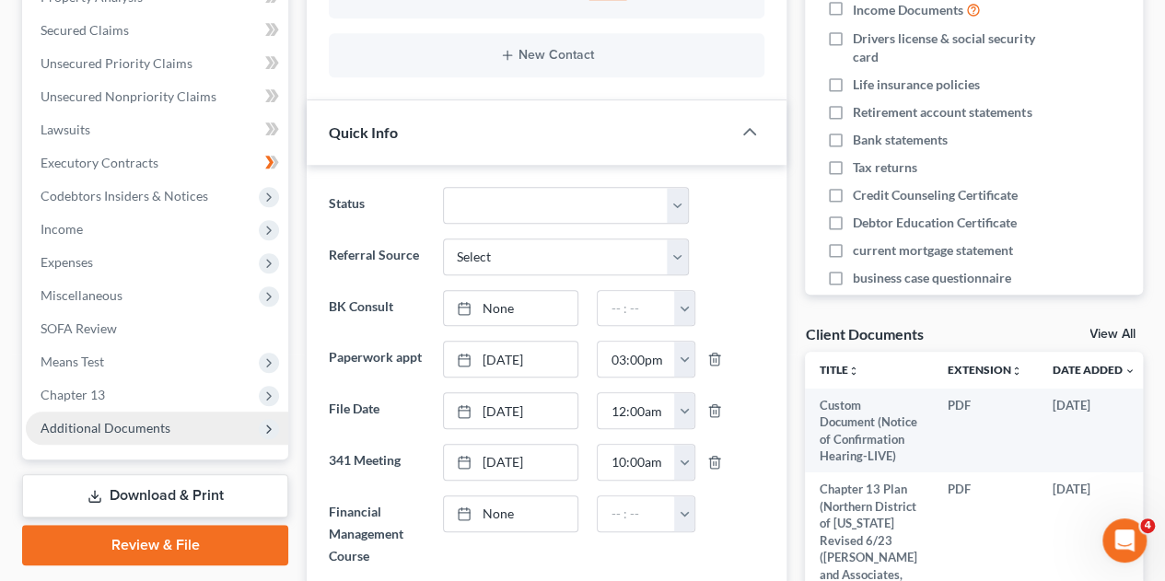
click at [142, 412] on span "Additional Documents" at bounding box center [157, 428] width 262 height 33
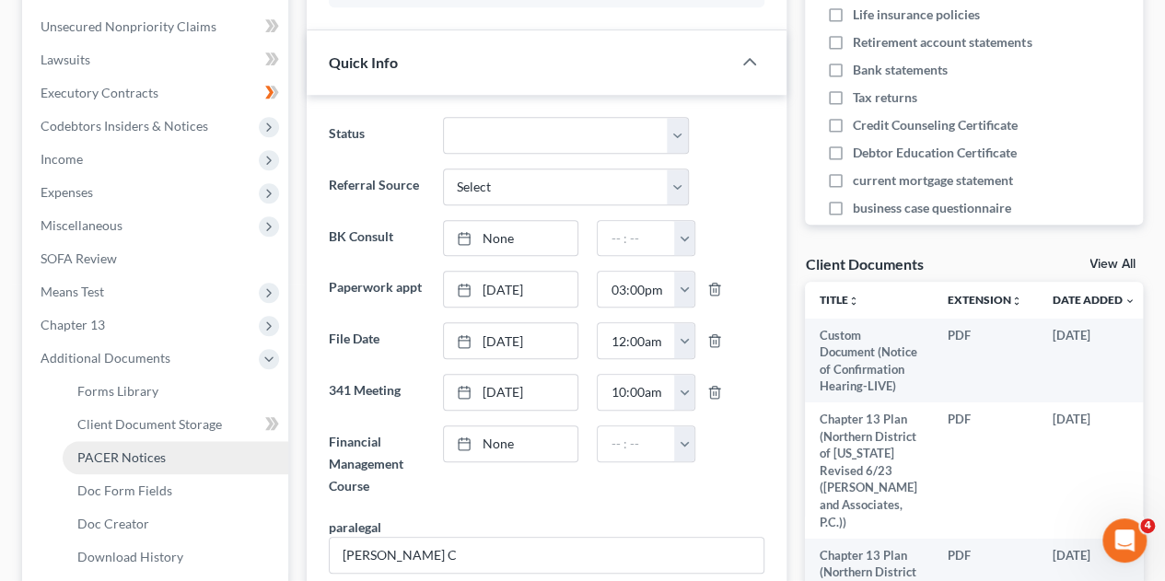
click at [152, 441] on link "PACER Notices" at bounding box center [176, 457] width 226 height 33
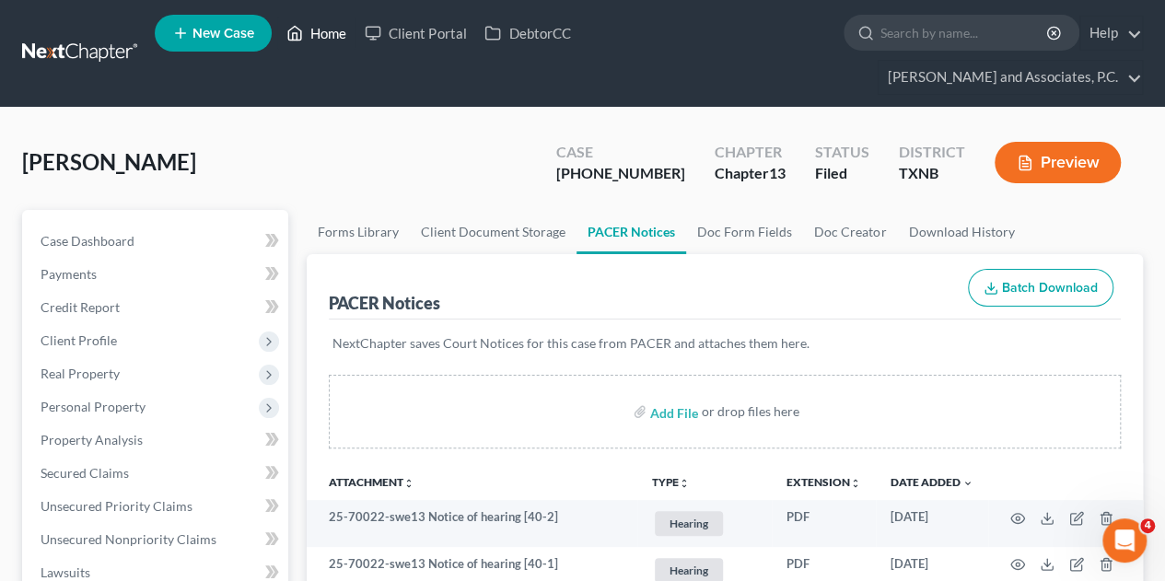
click at [331, 37] on link "Home" at bounding box center [316, 33] width 78 height 33
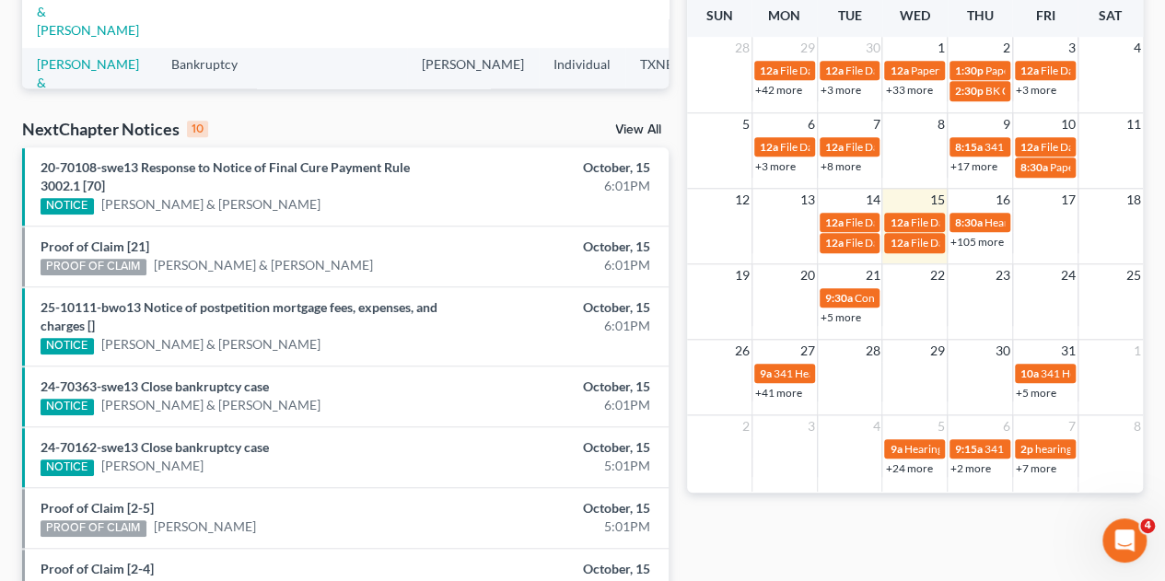
scroll to position [519, 0]
click at [349, 159] on link "20-70108-swe13 Response to Notice of Final Cure Payment Rule 3002.1 [70]" at bounding box center [225, 176] width 369 height 34
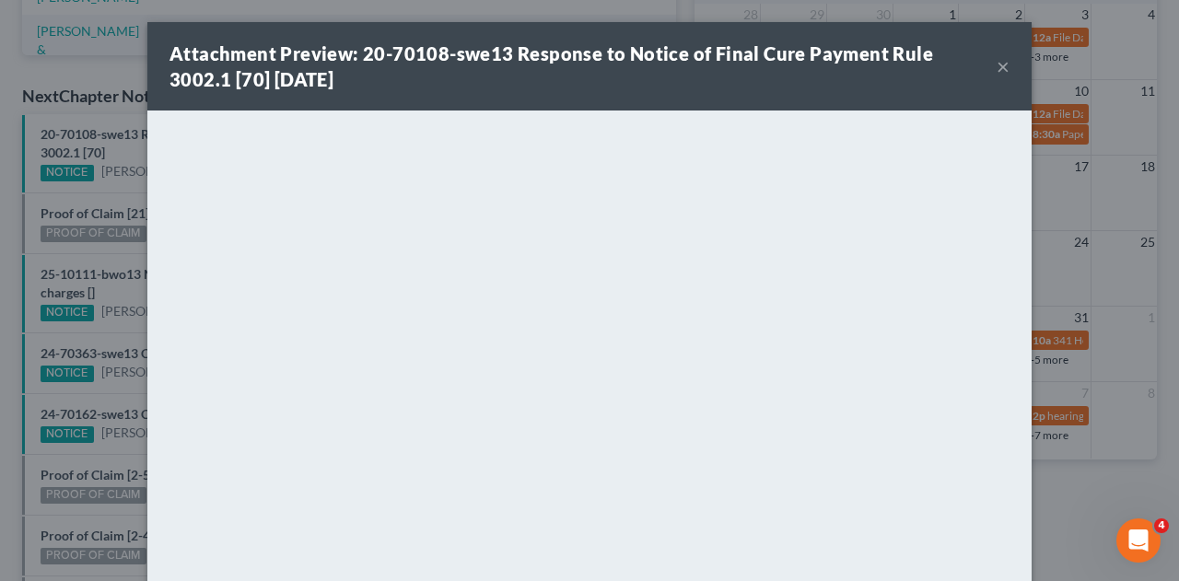
click at [996, 72] on button "×" at bounding box center [1002, 66] width 13 height 22
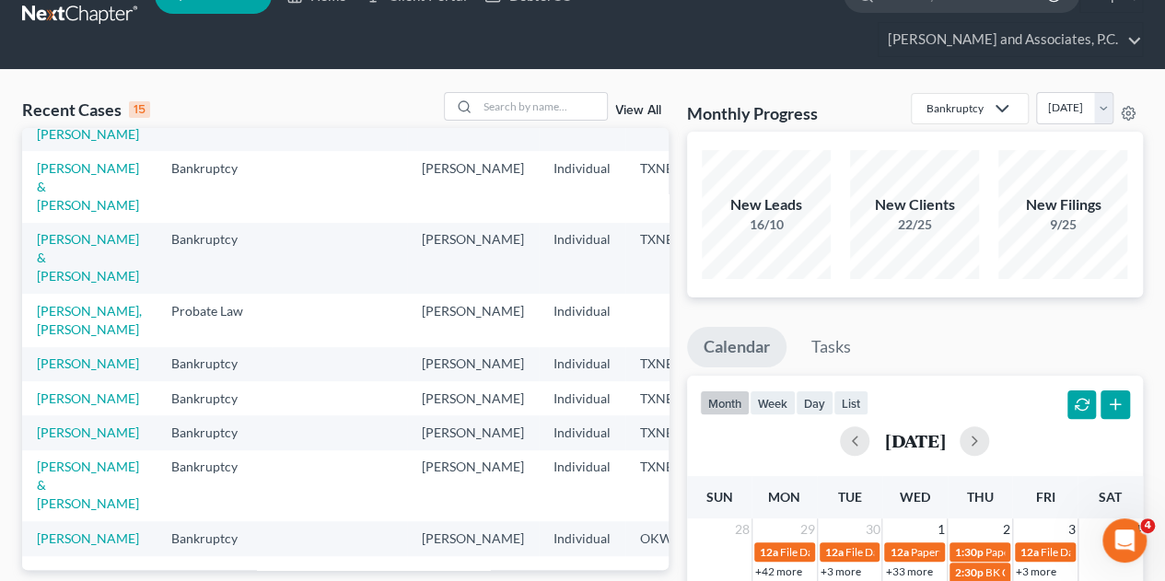
scroll to position [527, 0]
click at [532, 93] on input "search" at bounding box center [542, 106] width 129 height 27
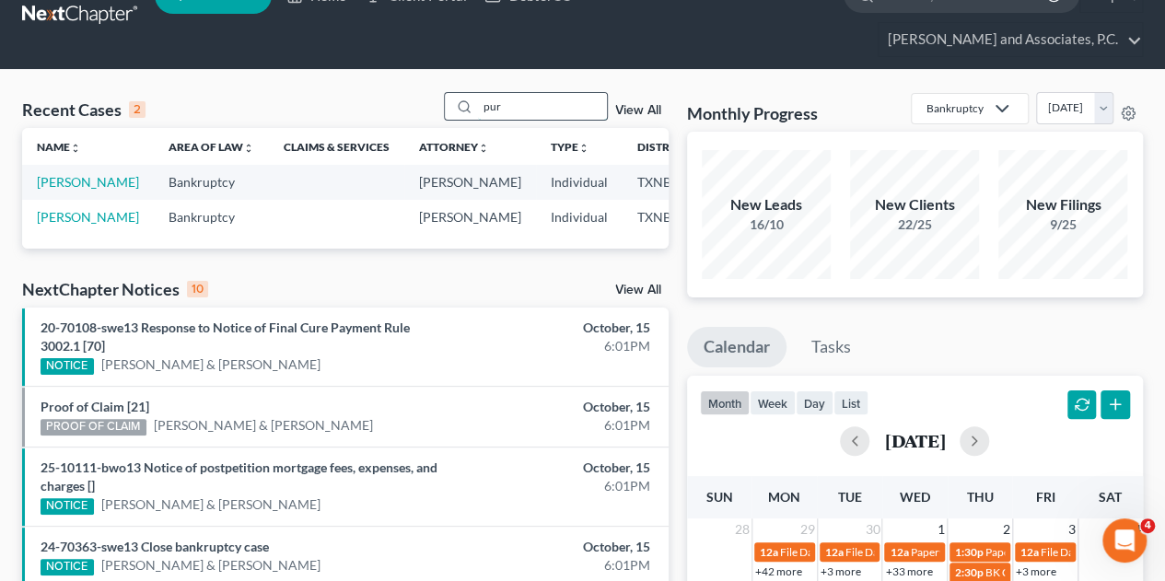
scroll to position [0, 0]
type input "pur"
click at [64, 174] on link "[PERSON_NAME]" at bounding box center [88, 182] width 102 height 16
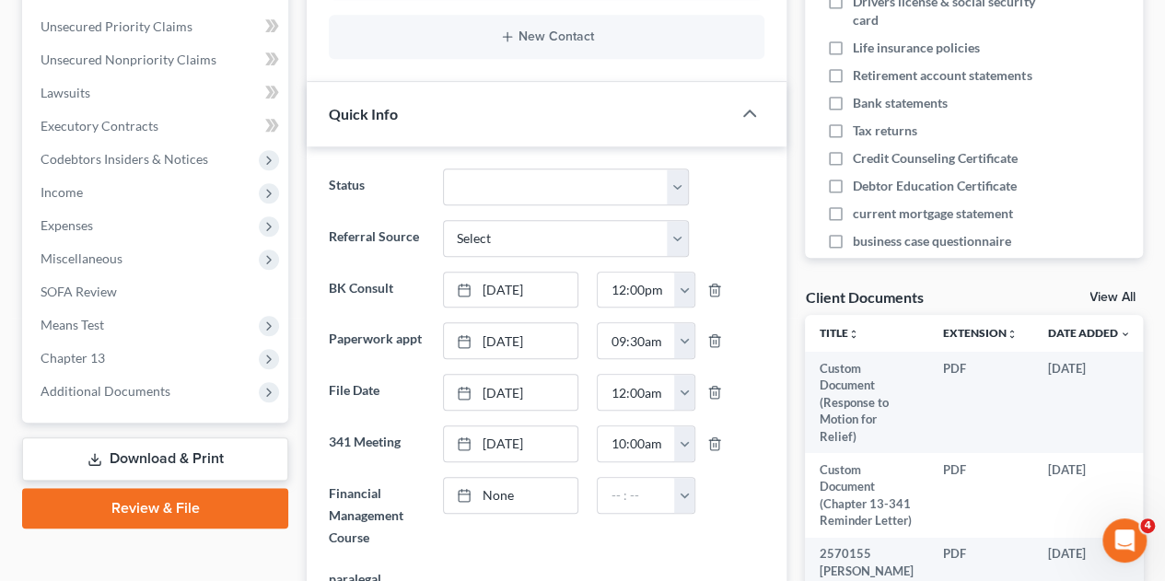
scroll to position [482, 0]
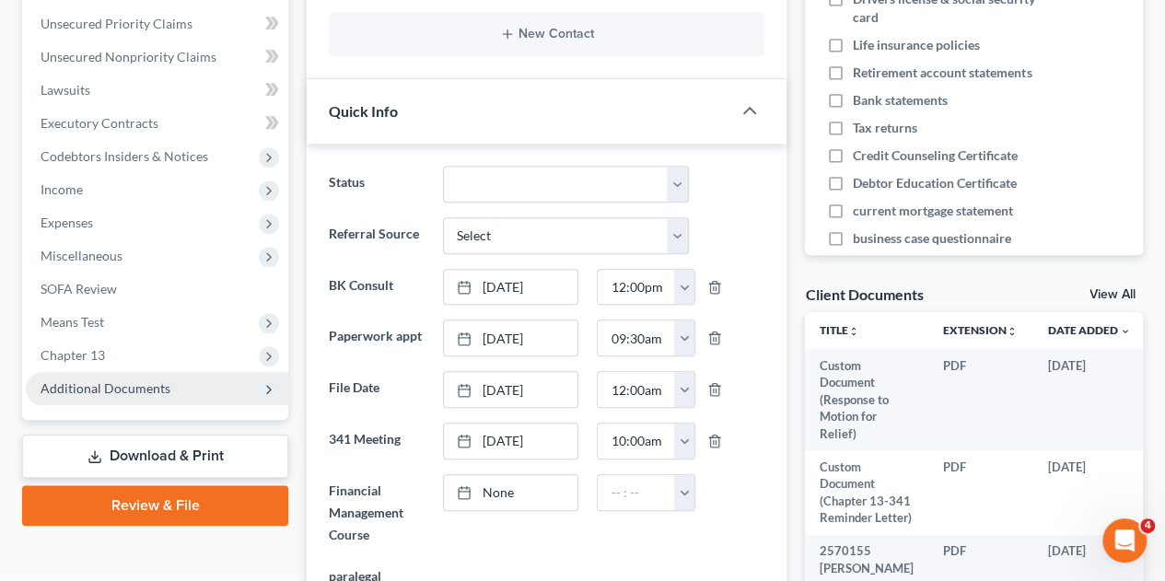
click at [128, 380] on span "Additional Documents" at bounding box center [106, 388] width 130 height 16
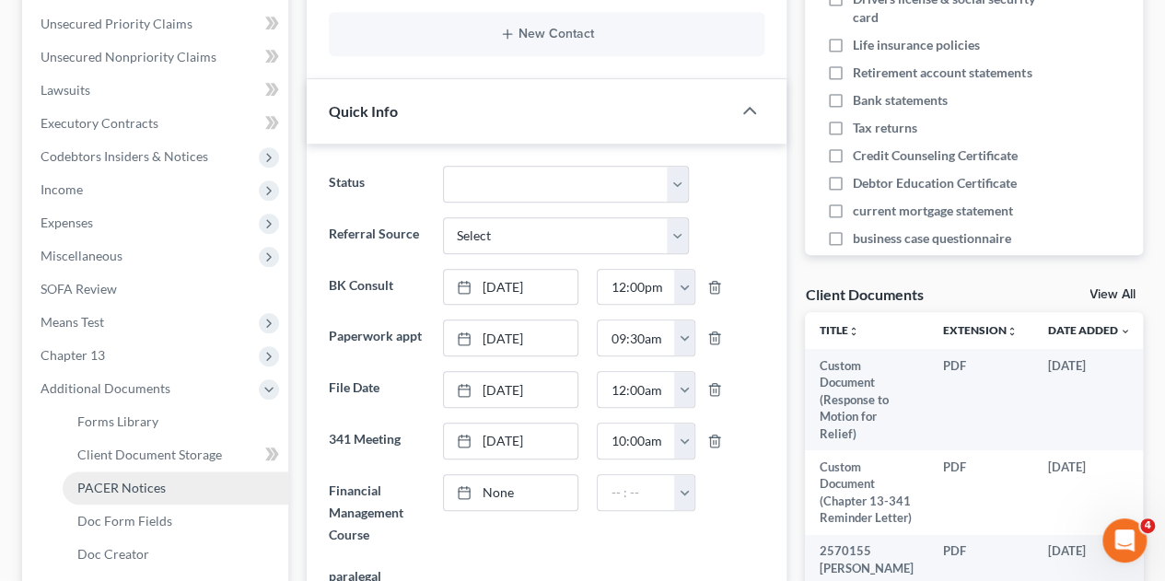
click at [121, 480] on span "PACER Notices" at bounding box center [121, 488] width 88 height 16
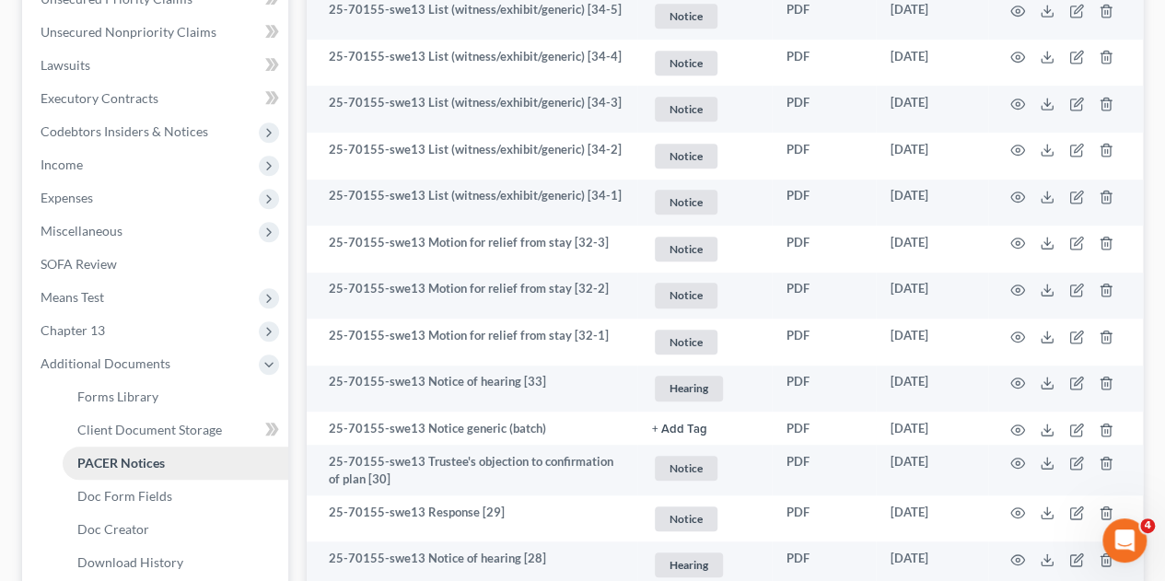
scroll to position [514, 0]
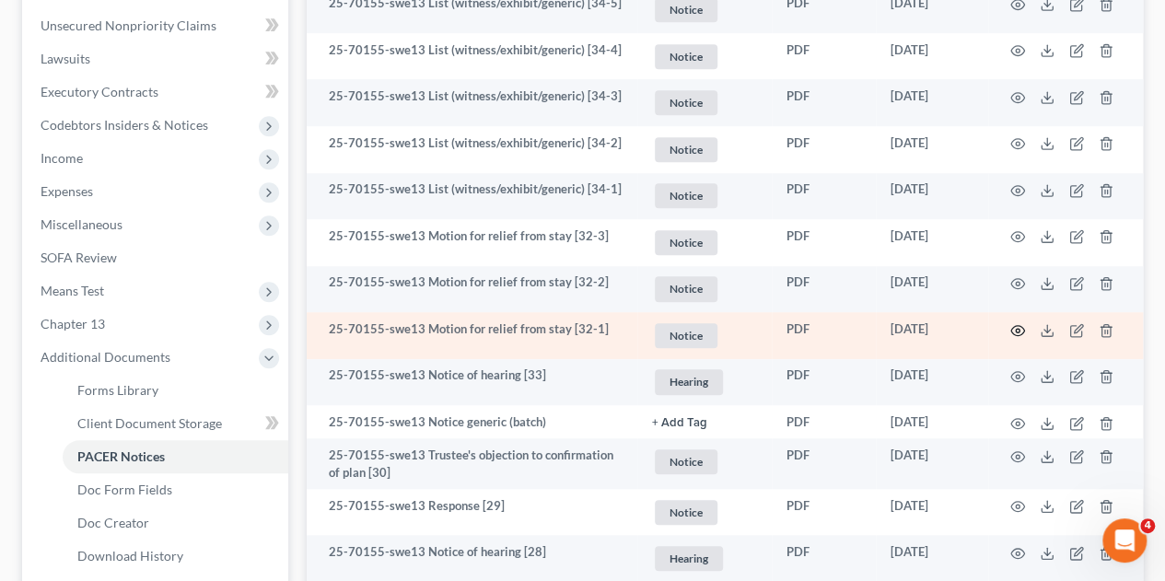
click at [1016, 323] on icon "button" at bounding box center [1017, 330] width 15 height 15
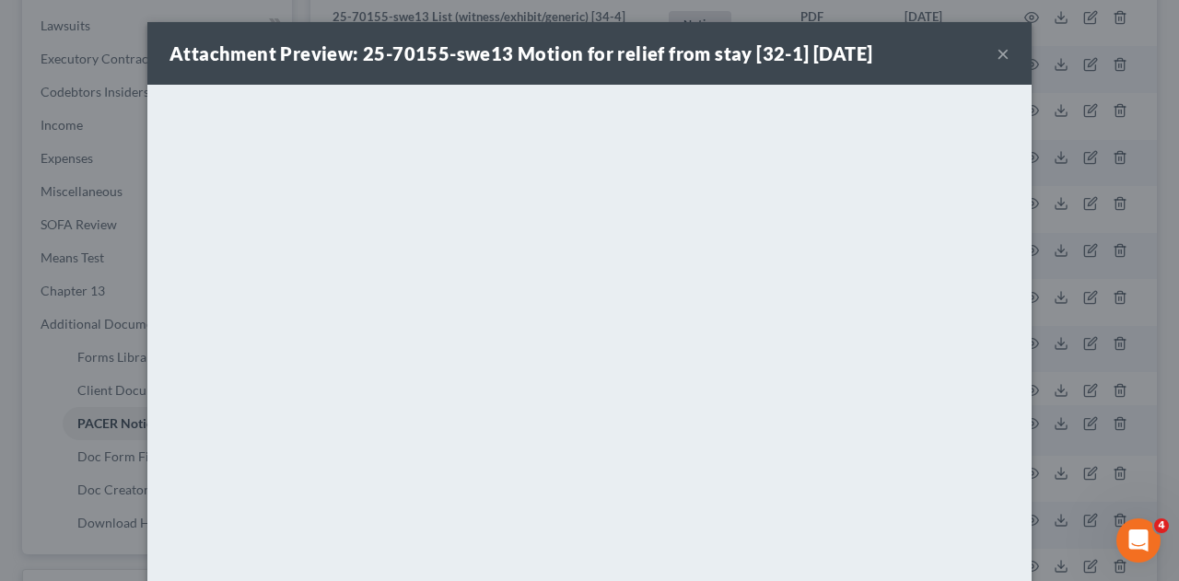
click at [996, 59] on button "×" at bounding box center [1002, 53] width 13 height 22
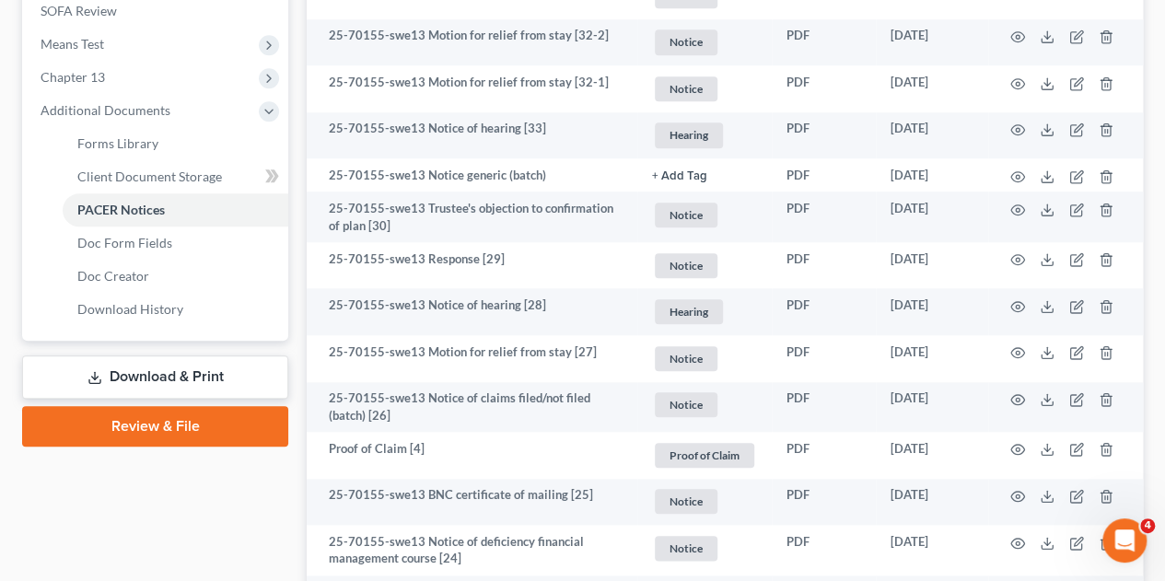
scroll to position [760, 0]
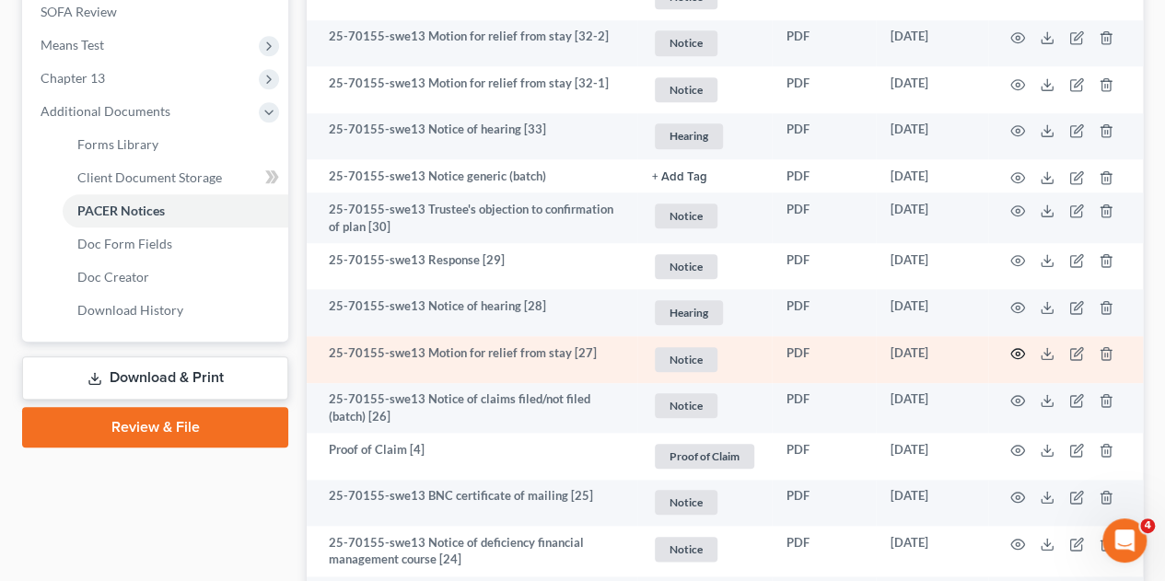
click at [1015, 346] on icon "button" at bounding box center [1017, 353] width 15 height 15
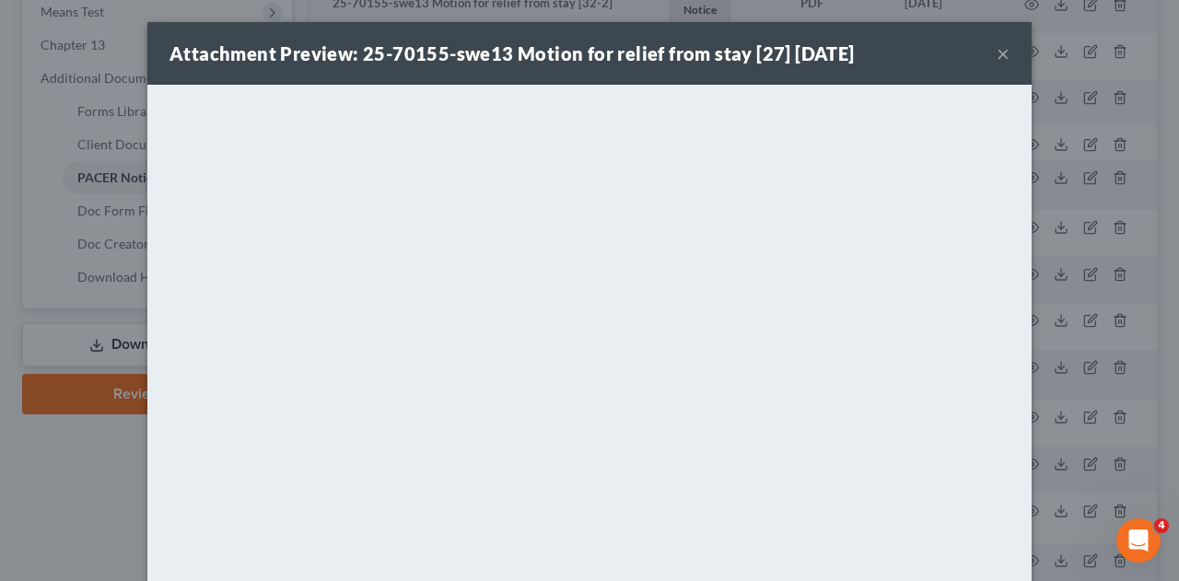
click at [1002, 53] on button "×" at bounding box center [1002, 53] width 13 height 22
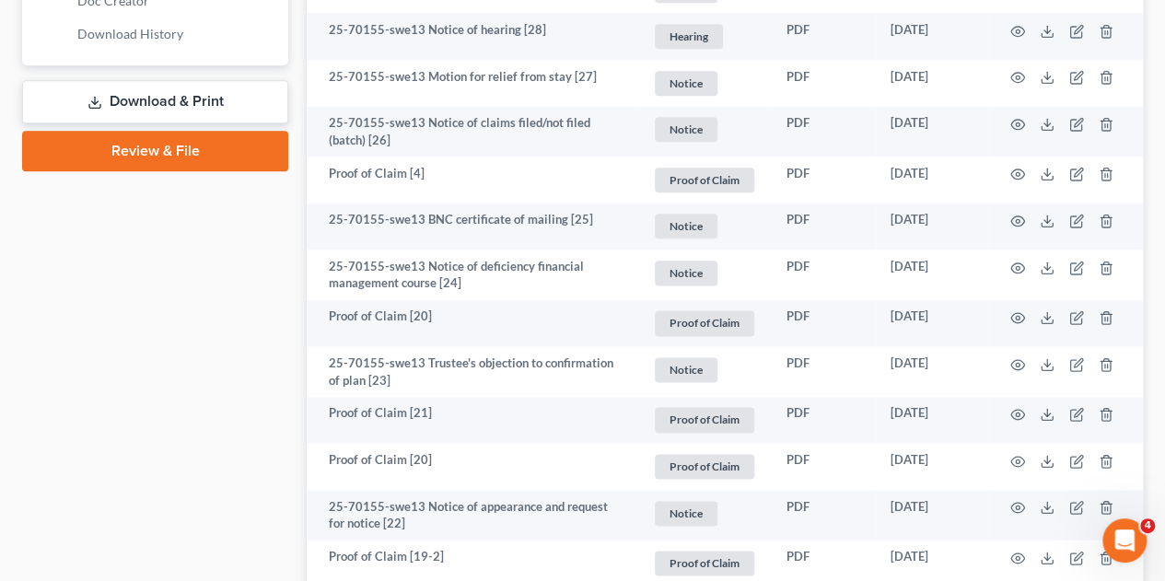
scroll to position [1034, 0]
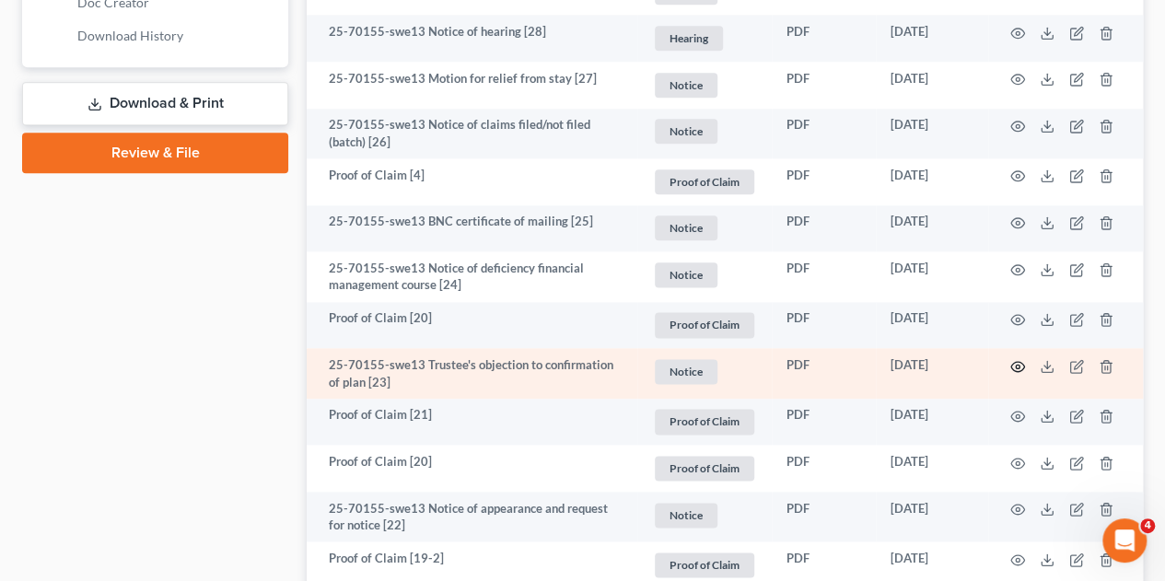
click at [1016, 359] on icon "button" at bounding box center [1017, 366] width 15 height 15
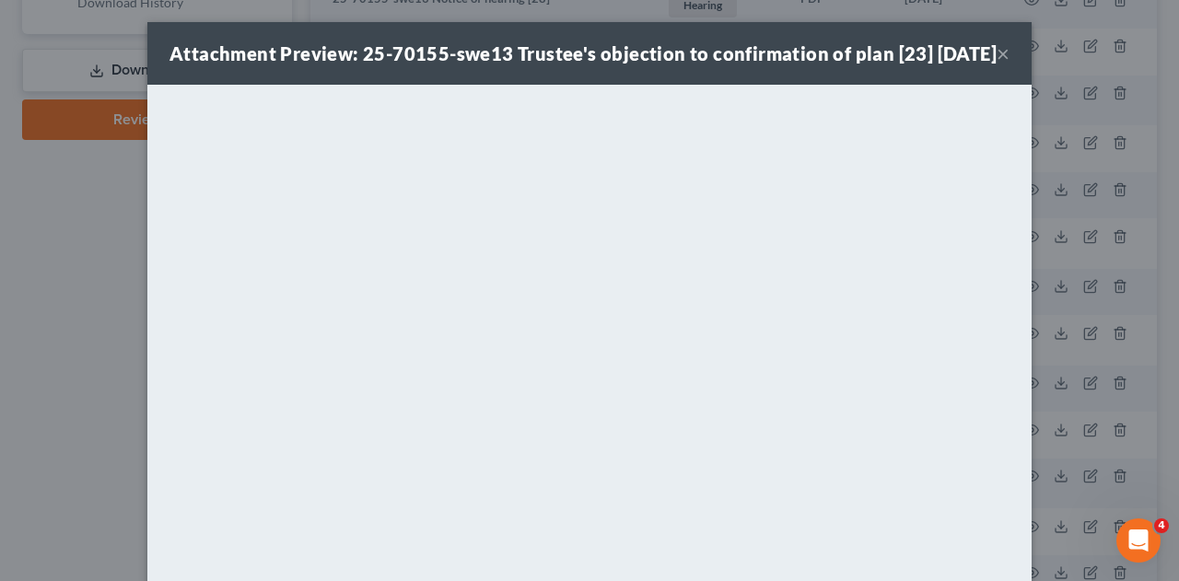
click at [996, 64] on button "×" at bounding box center [1002, 53] width 13 height 22
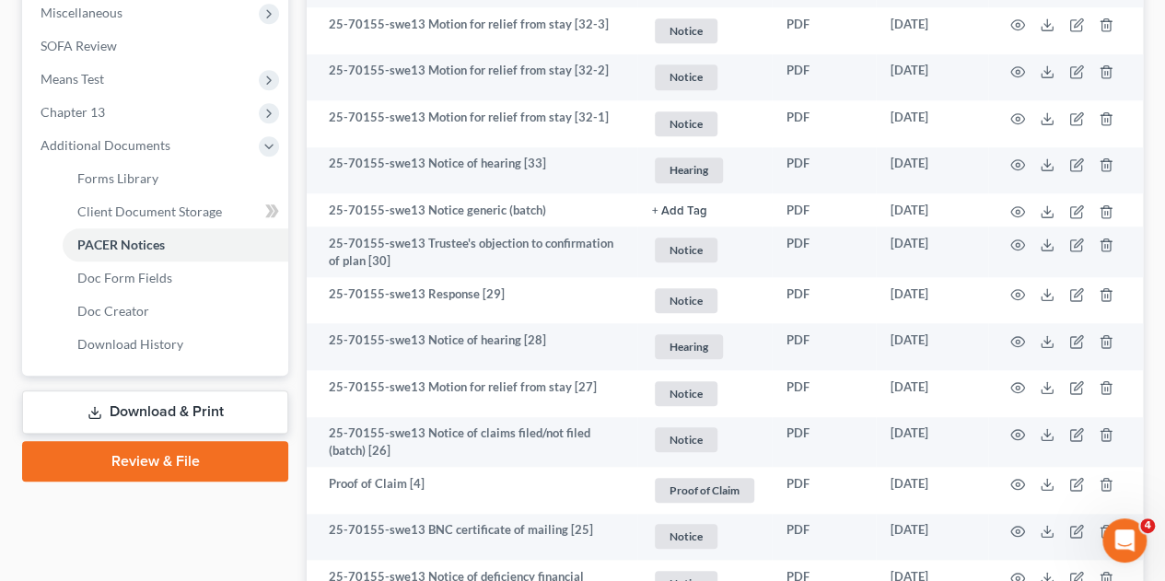
scroll to position [714, 0]
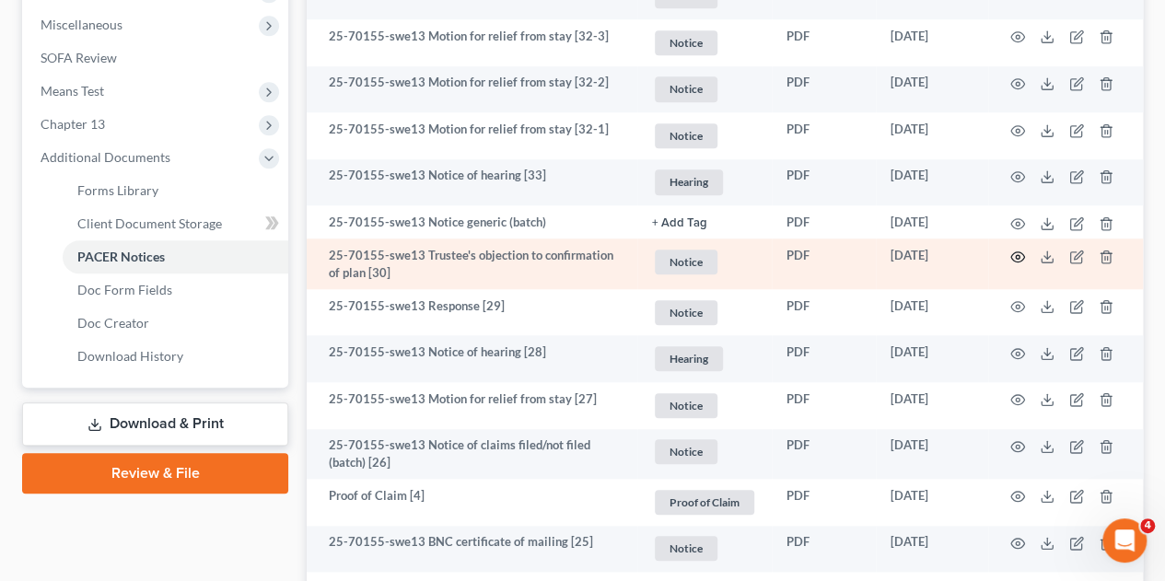
click at [1016, 255] on circle "button" at bounding box center [1018, 257] width 4 height 4
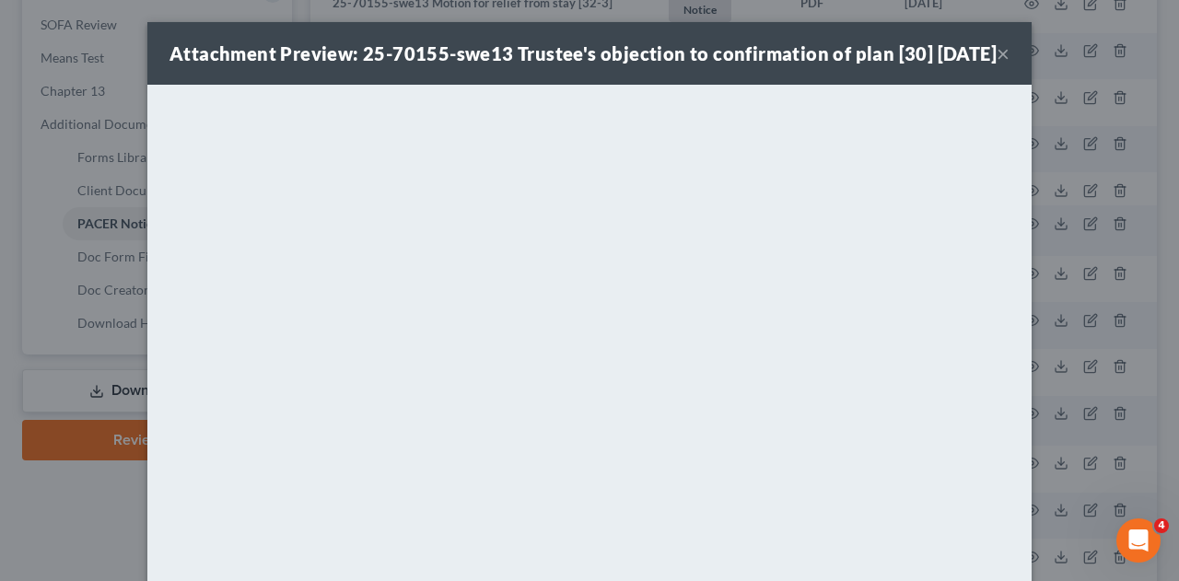
click at [996, 64] on button "×" at bounding box center [1002, 53] width 13 height 22
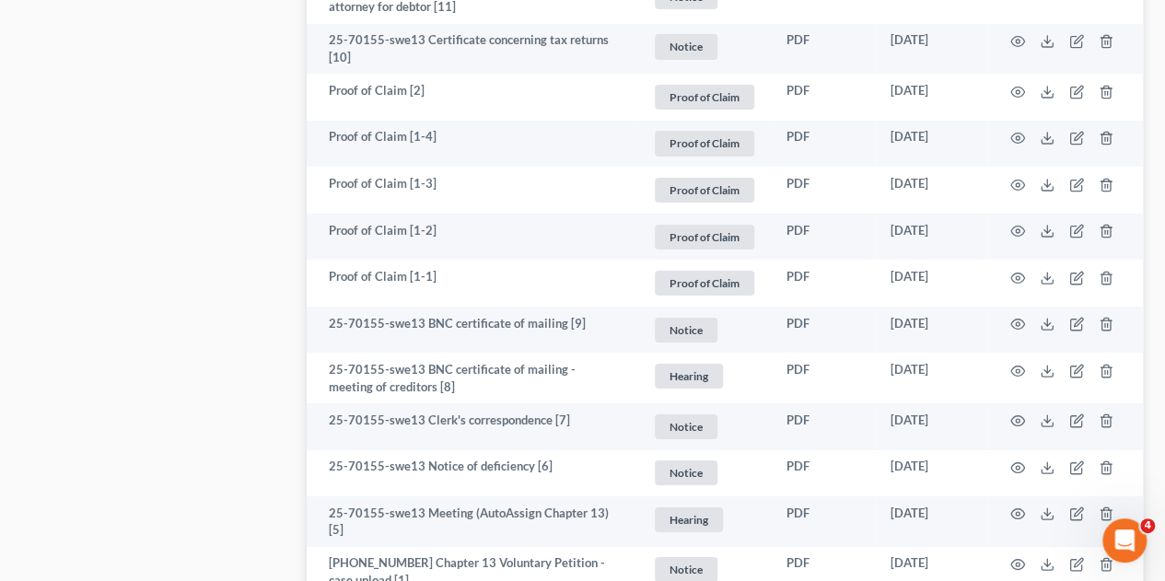
scroll to position [3368, 0]
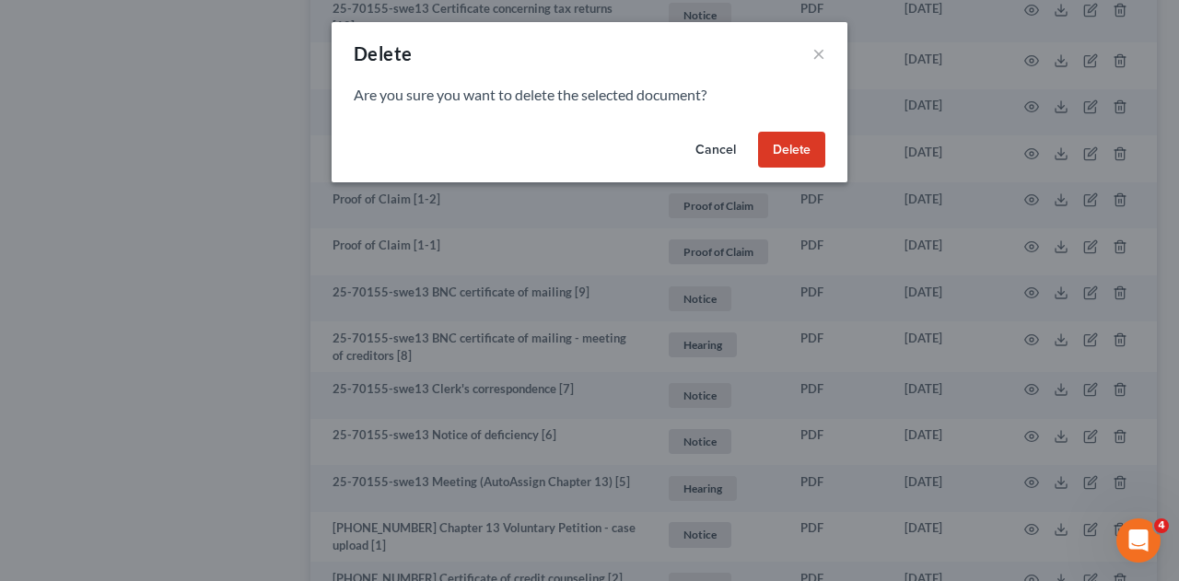
click at [715, 157] on button "Cancel" at bounding box center [715, 150] width 70 height 37
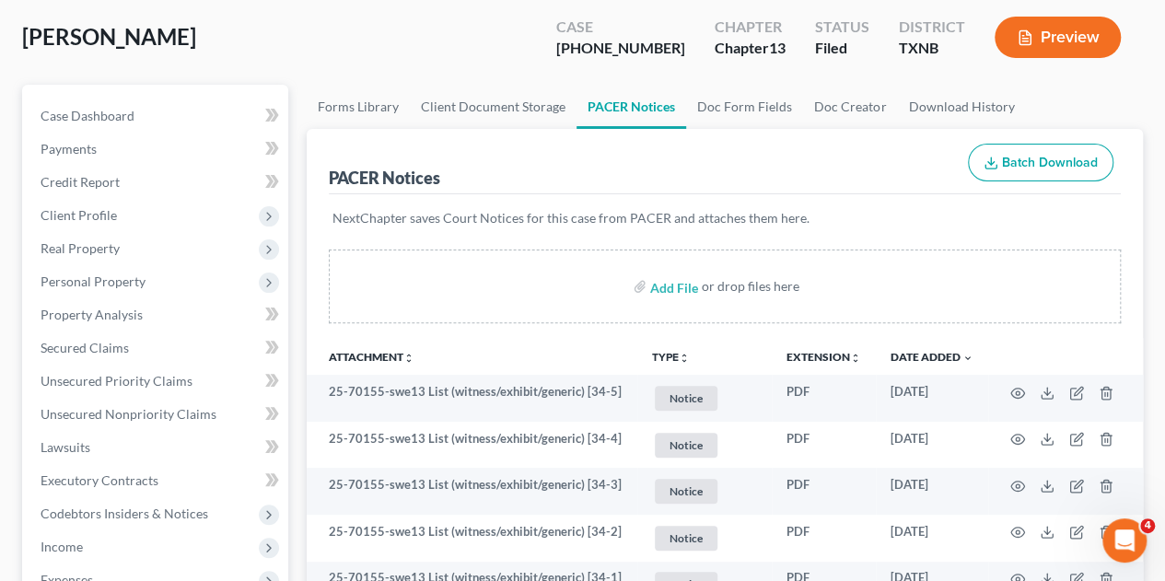
scroll to position [0, 0]
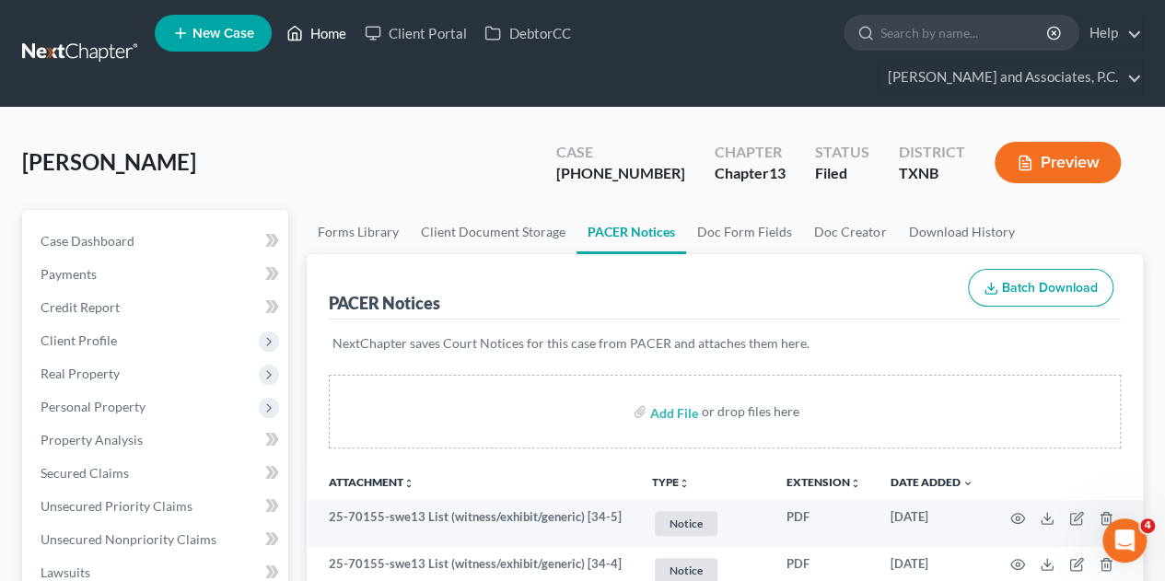
click at [328, 42] on link "Home" at bounding box center [316, 33] width 78 height 33
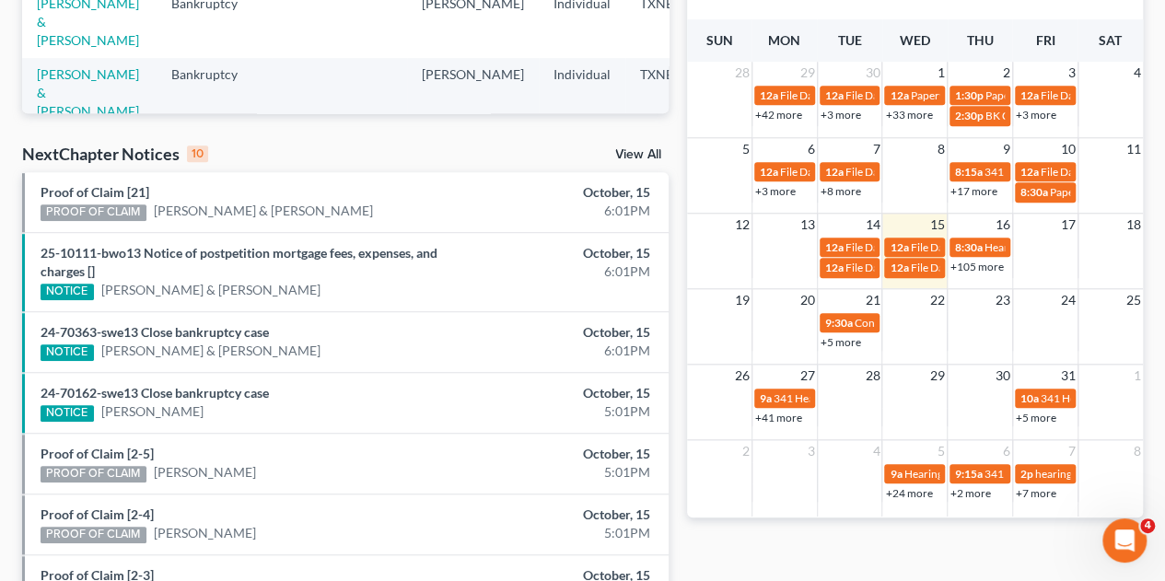
scroll to position [494, 0]
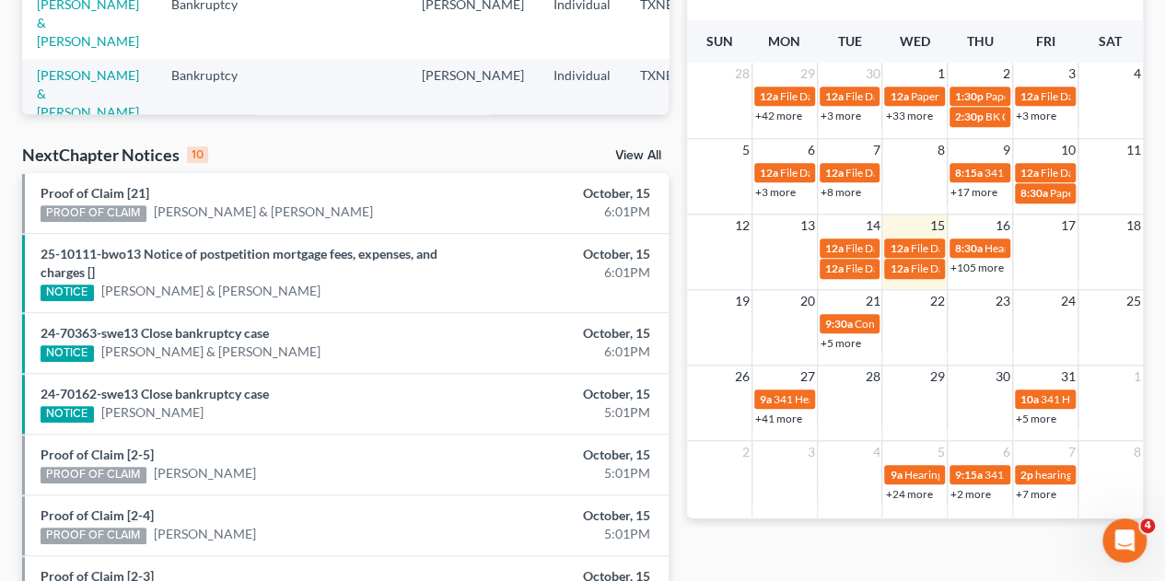
click at [637, 149] on link "View All" at bounding box center [638, 155] width 46 height 13
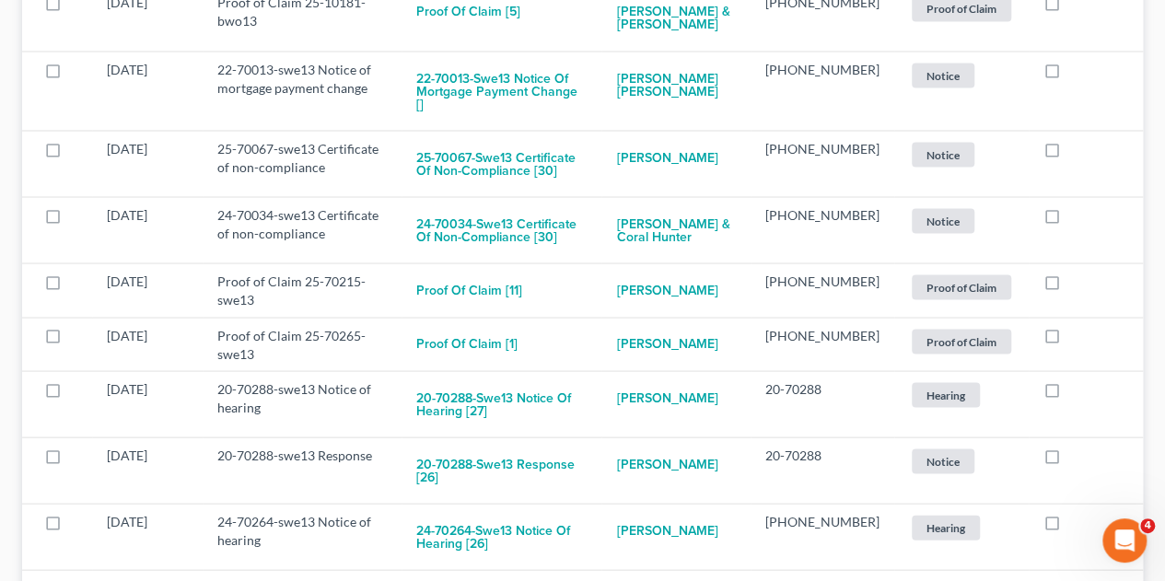
scroll to position [5230, 0]
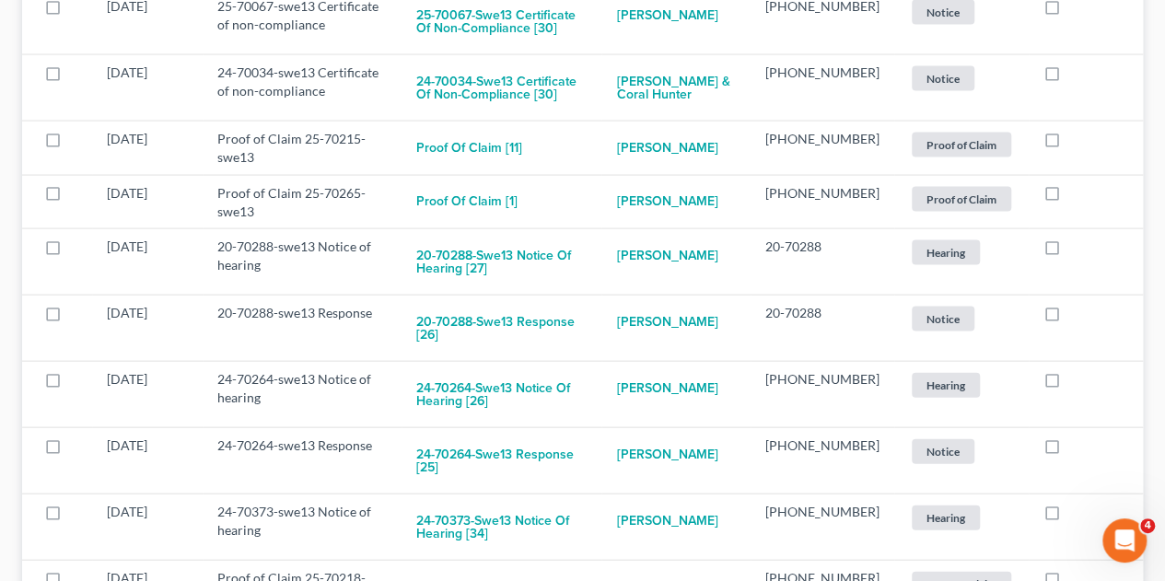
click at [1, 363] on div "NextChapter Notices Inbox Inbox All Notices Filter by Type Debtor Education Cer…" at bounding box center [582, 60] width 1165 height 10557
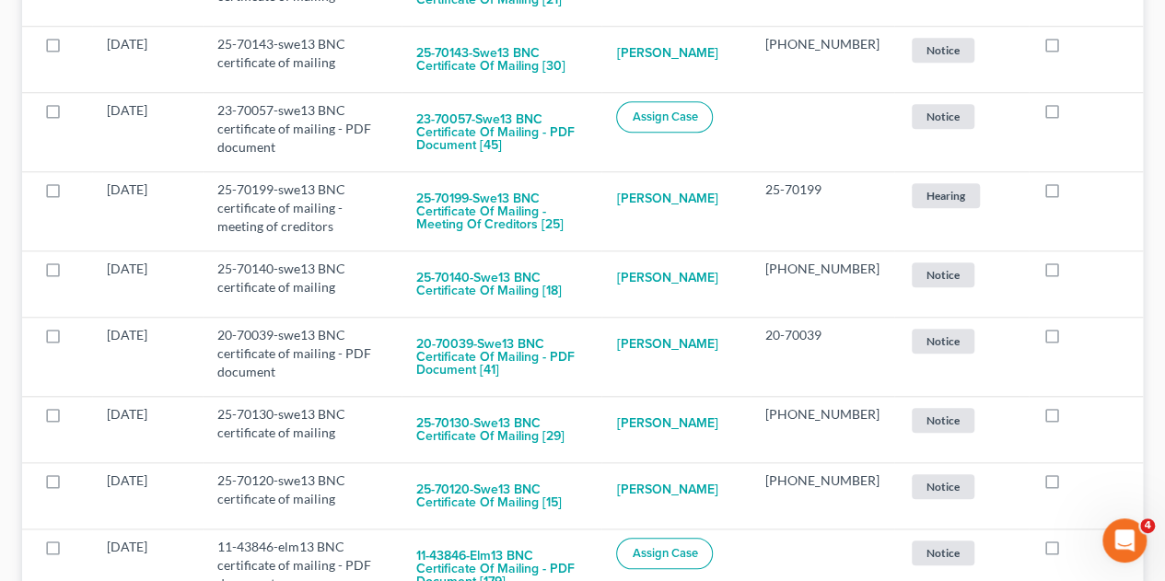
scroll to position [7718, 0]
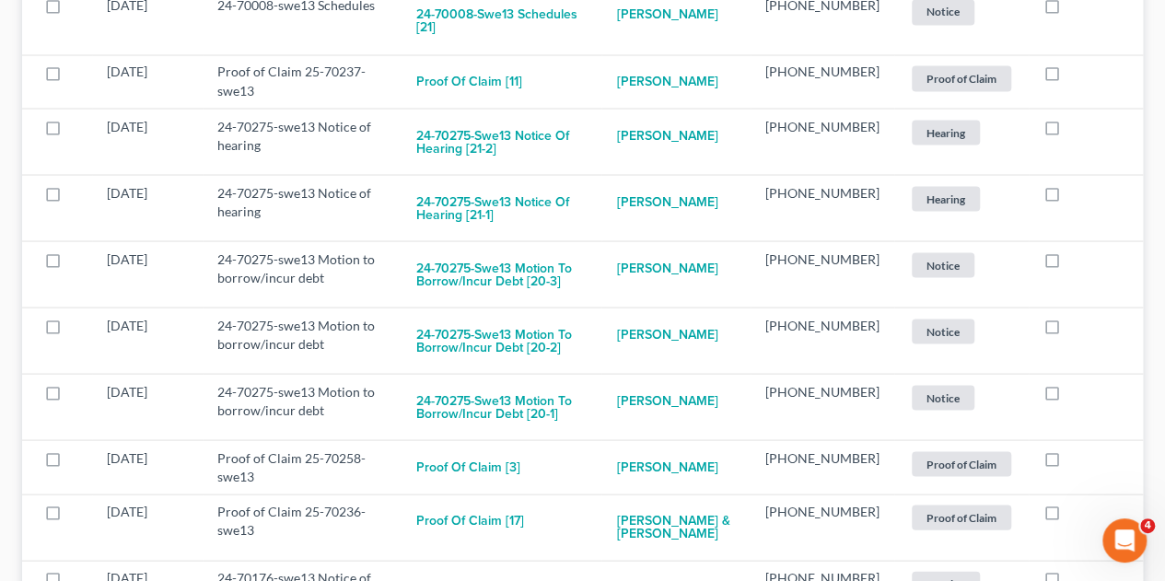
scroll to position [8648, 0]
